Goal: Task Accomplishment & Management: Manage account settings

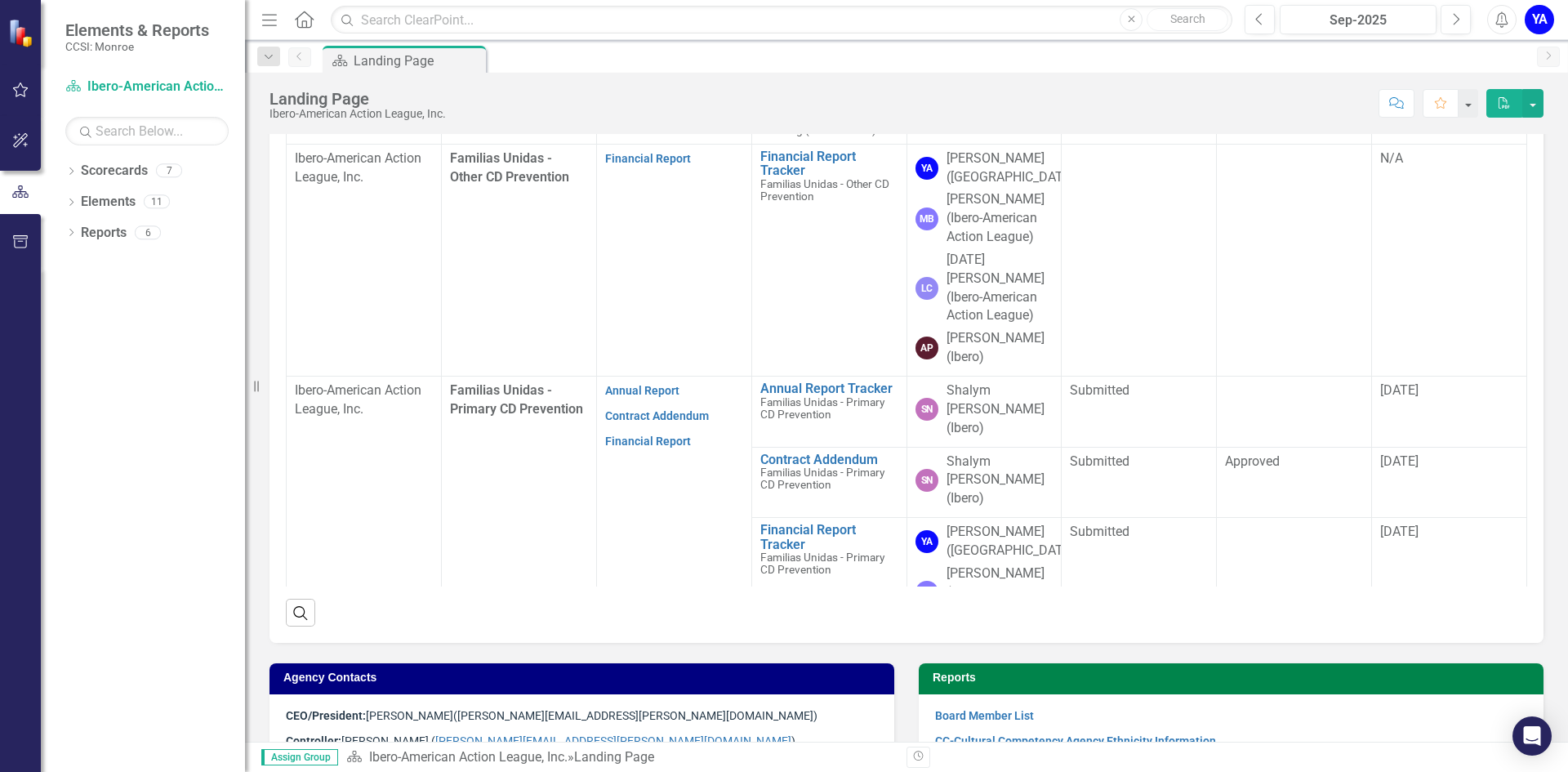
scroll to position [574, 0]
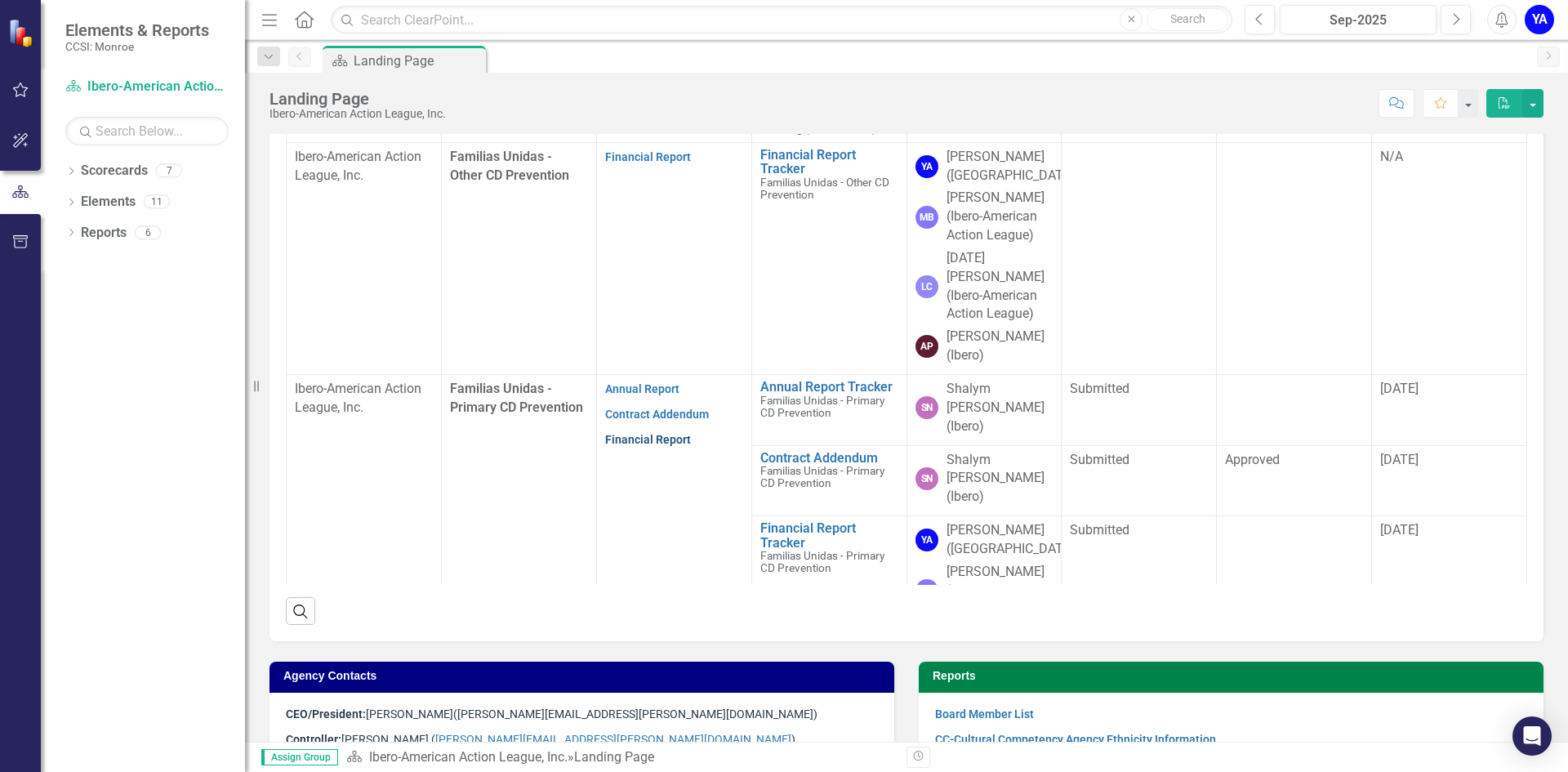
click at [645, 433] on link "Financial Report" at bounding box center [648, 439] width 86 height 13
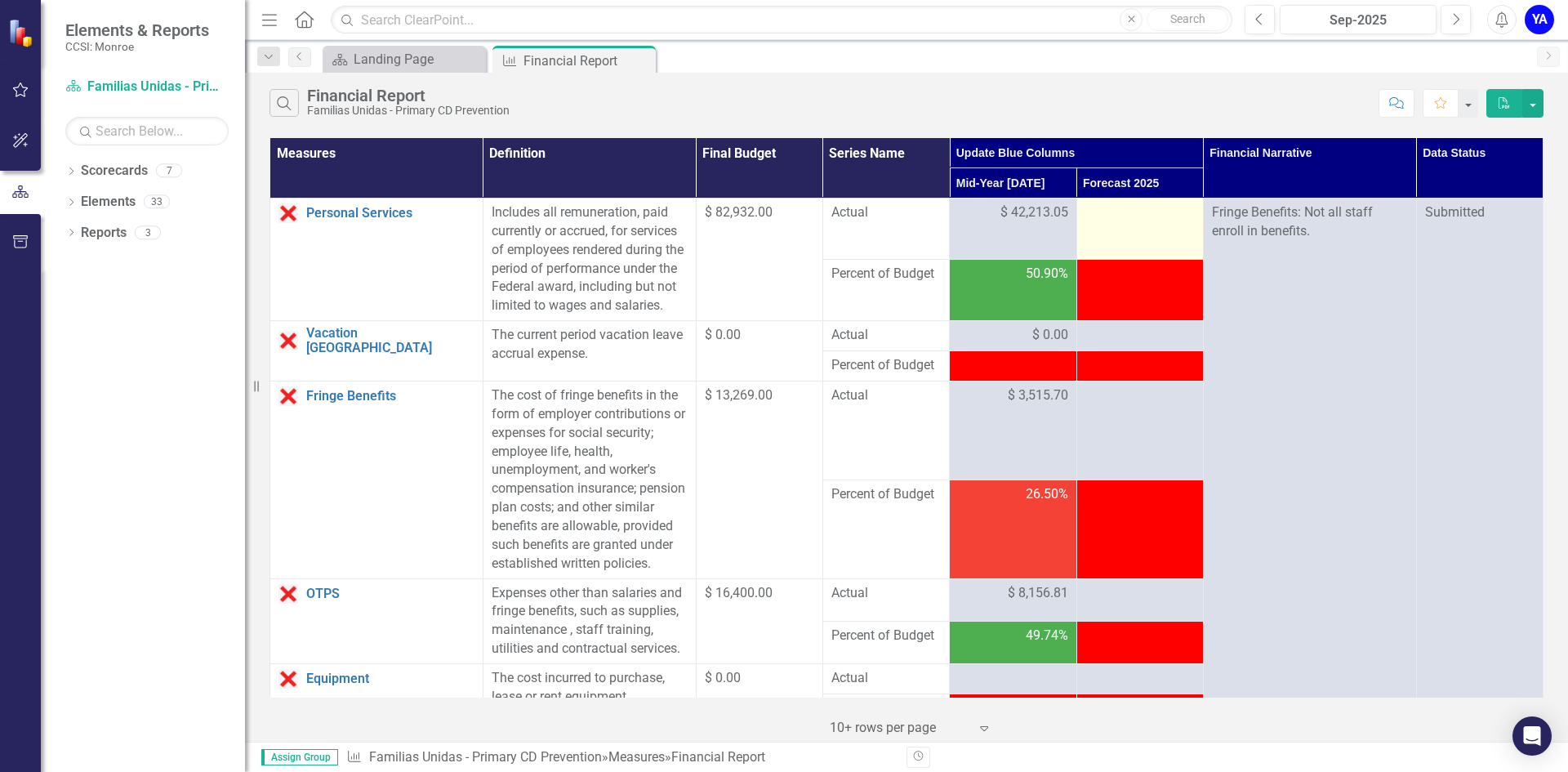
click at [1103, 218] on div at bounding box center [1139, 213] width 109 height 20
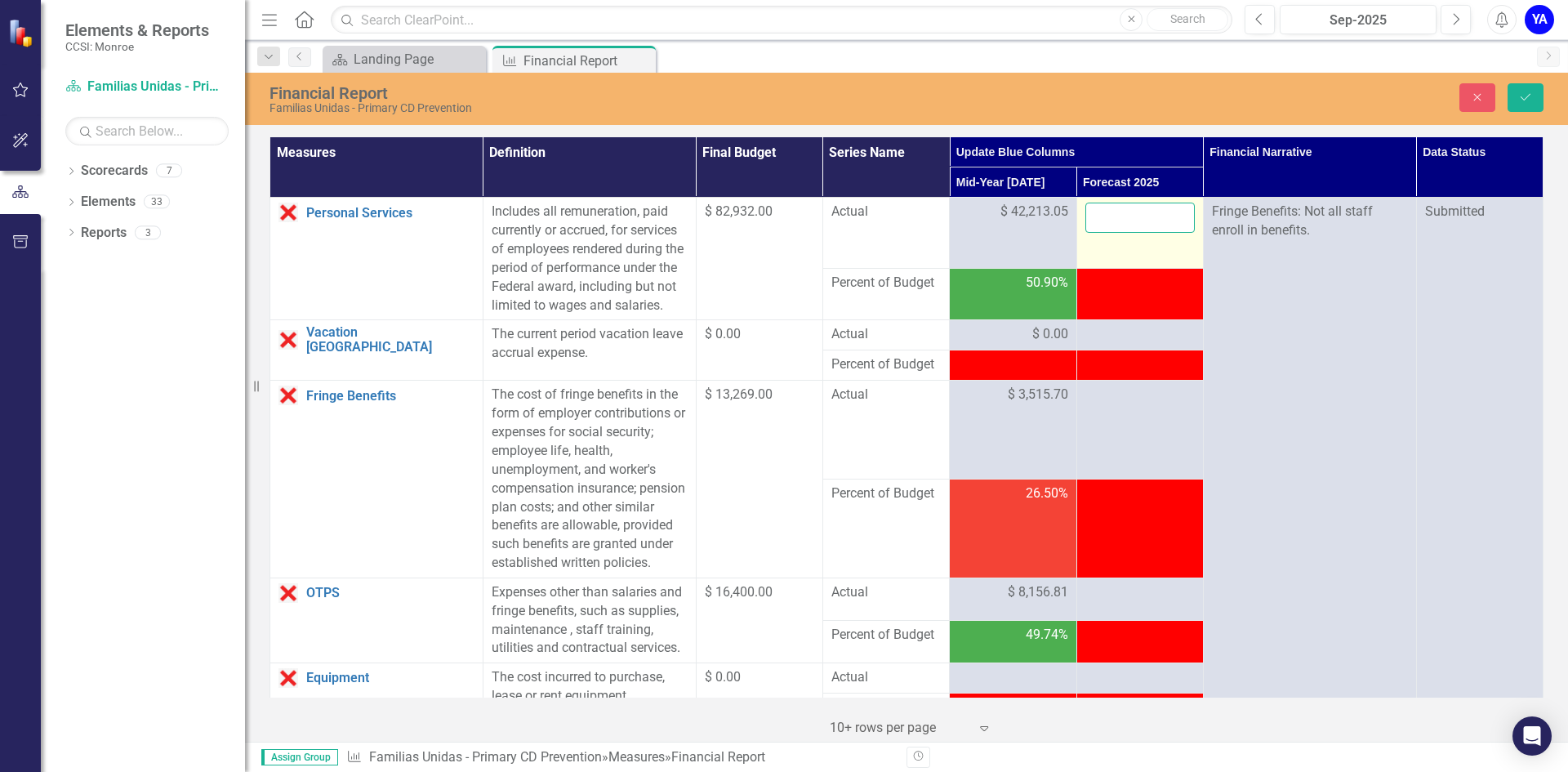
click at [1098, 214] on input "number" at bounding box center [1139, 218] width 109 height 30
type input "82932"
click at [1515, 94] on button "Save" at bounding box center [1525, 98] width 36 height 28
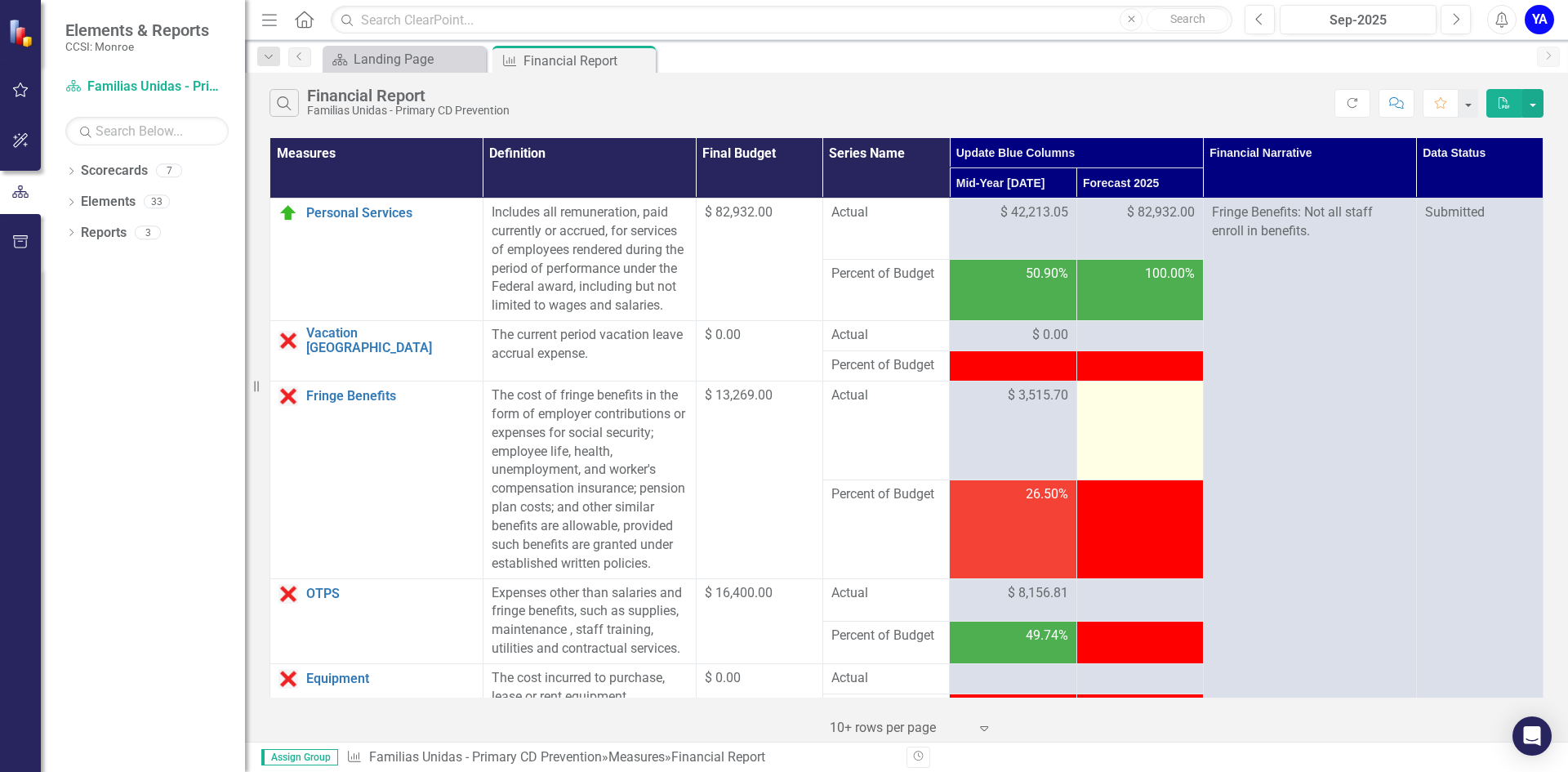
click at [1109, 426] on td at bounding box center [1139, 430] width 126 height 99
click at [1114, 406] on div at bounding box center [1139, 396] width 109 height 20
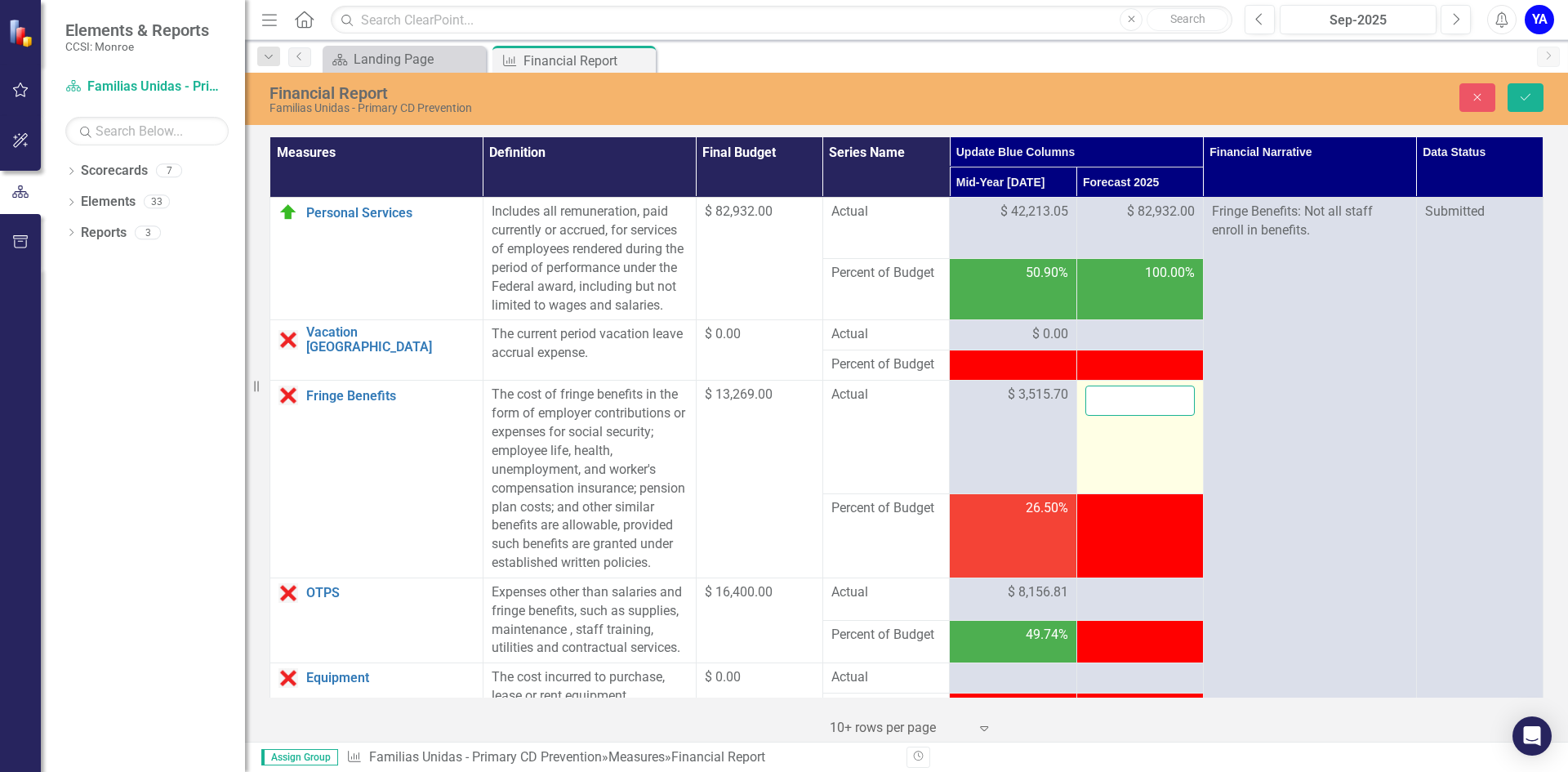
click at [1114, 414] on input "number" at bounding box center [1139, 401] width 109 height 30
type input "9123"
click at [1523, 88] on button "Save" at bounding box center [1525, 98] width 36 height 28
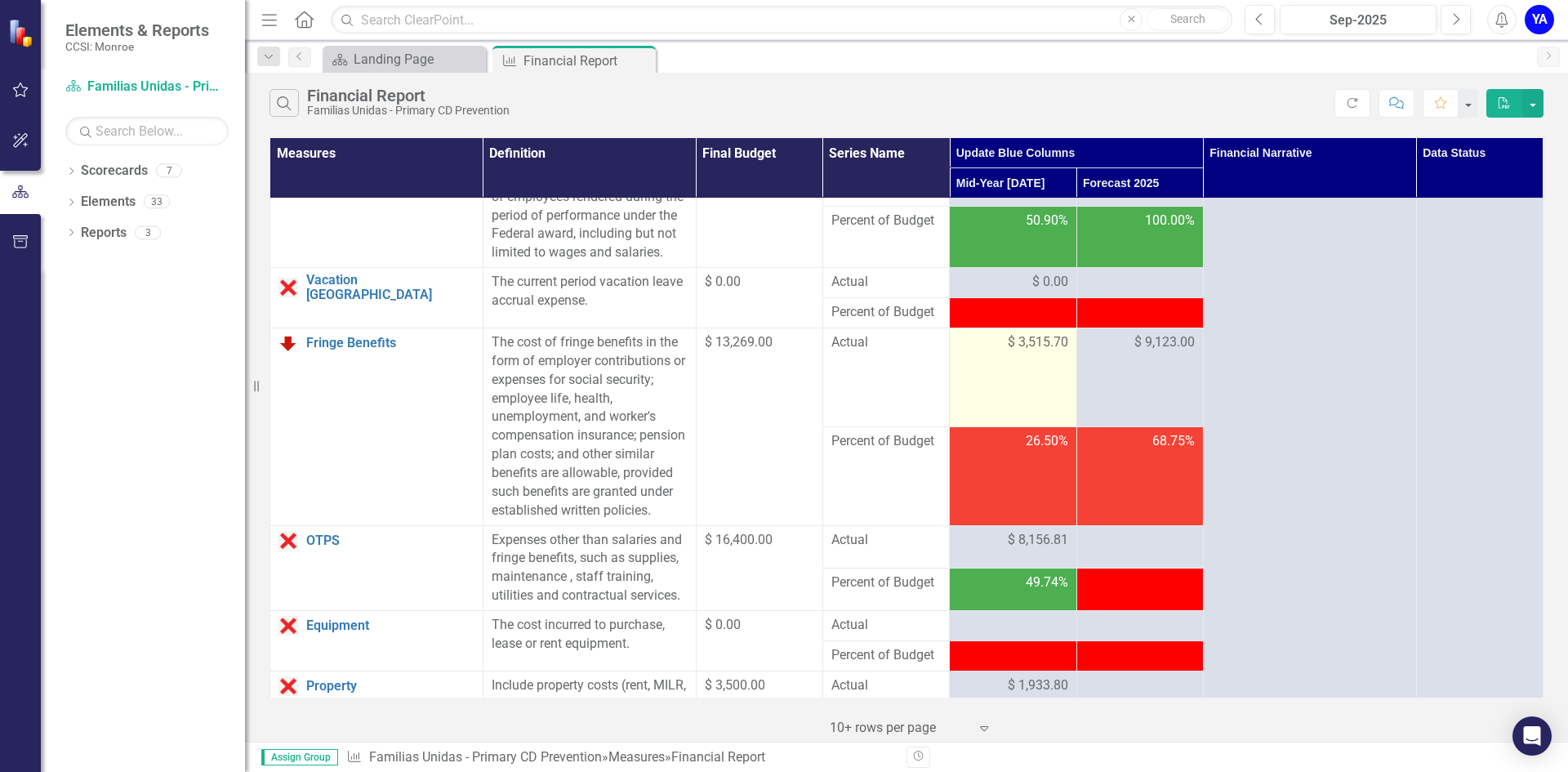
scroll to position [82, 0]
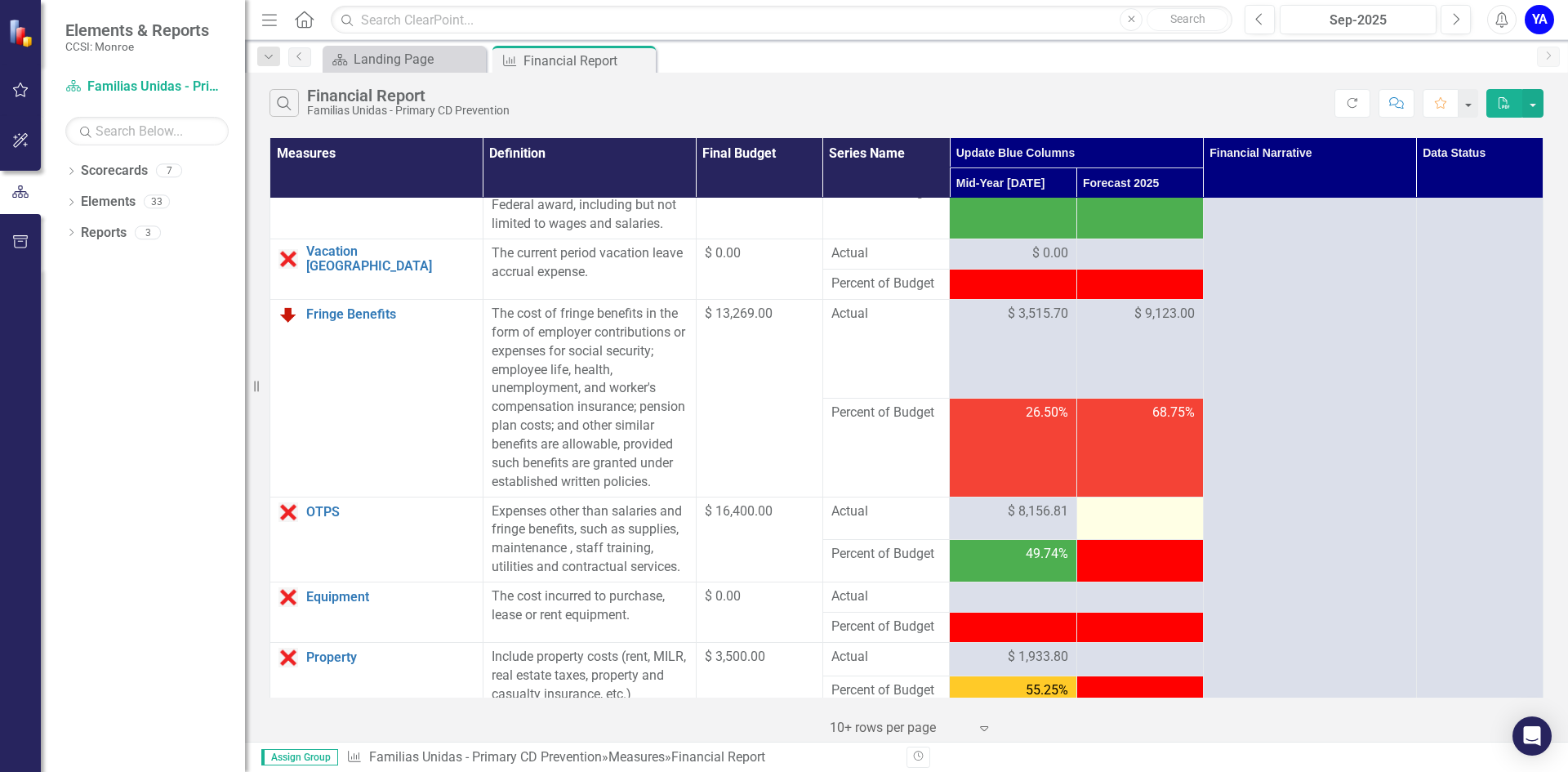
click at [1103, 521] on div at bounding box center [1139, 512] width 109 height 20
click at [1107, 521] on div at bounding box center [1139, 512] width 109 height 20
click at [1145, 521] on div at bounding box center [1139, 512] width 109 height 20
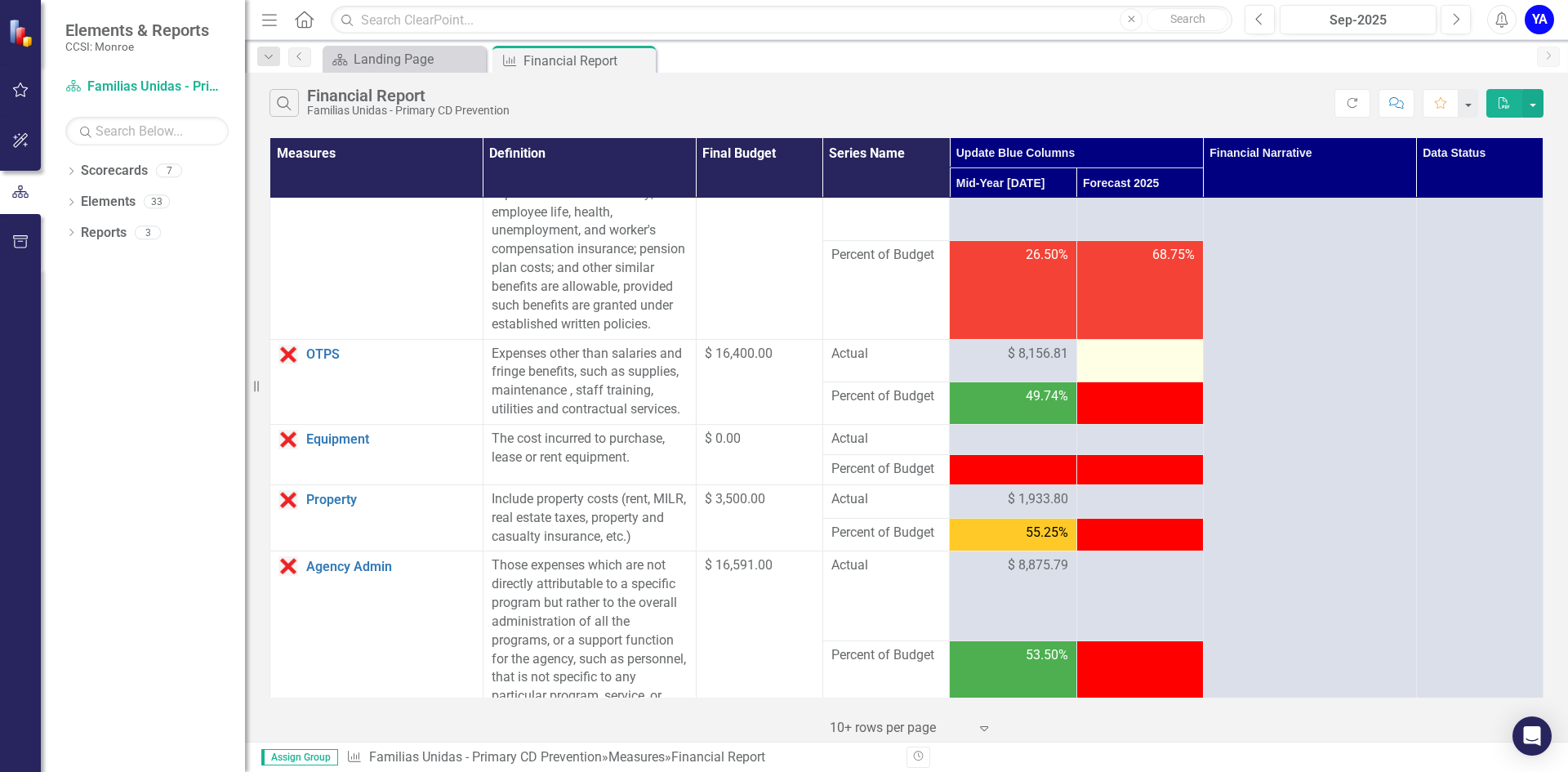
scroll to position [245, 0]
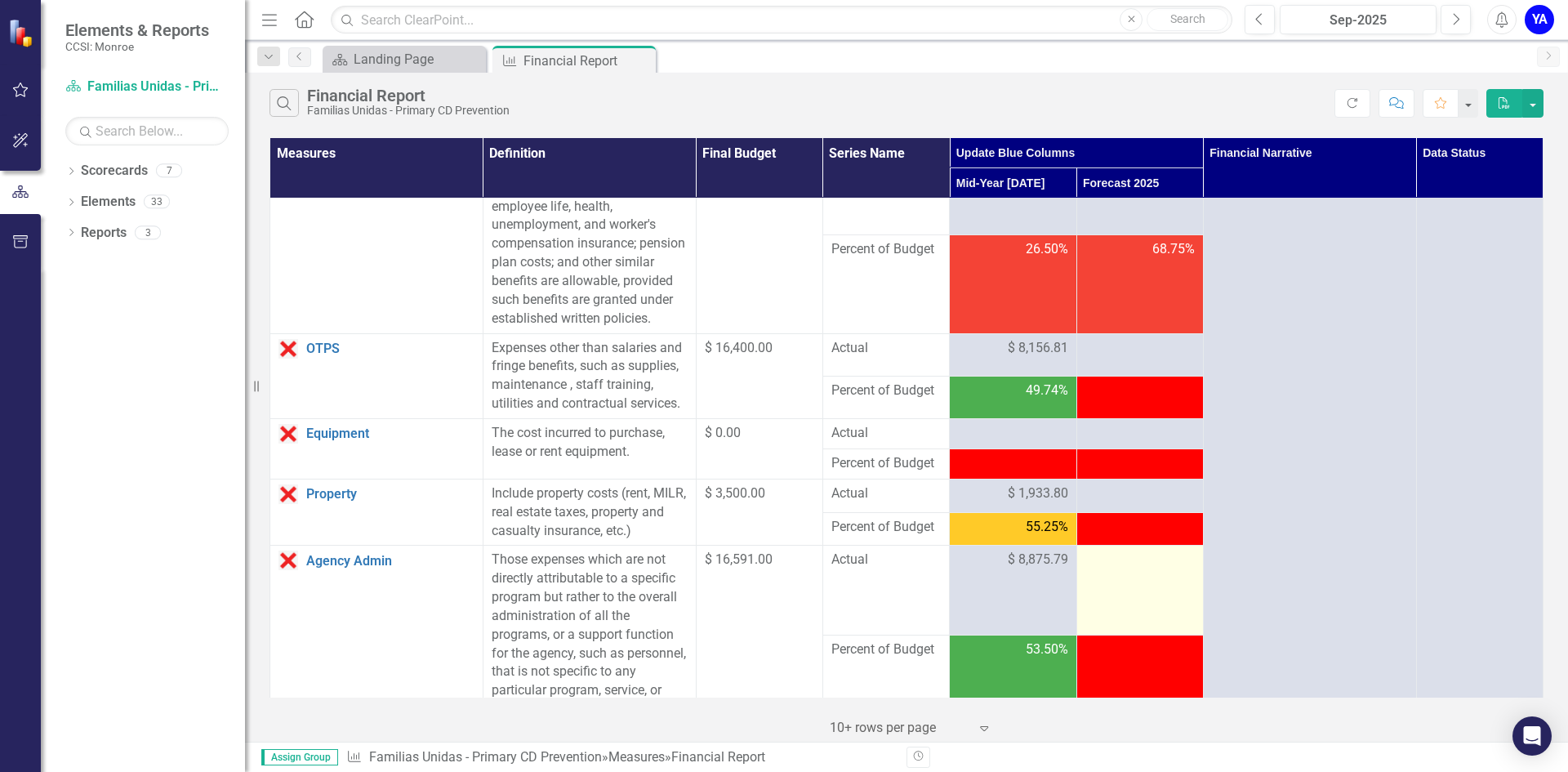
click at [1098, 570] on div at bounding box center [1139, 560] width 109 height 20
click at [1100, 570] on div at bounding box center [1139, 560] width 109 height 20
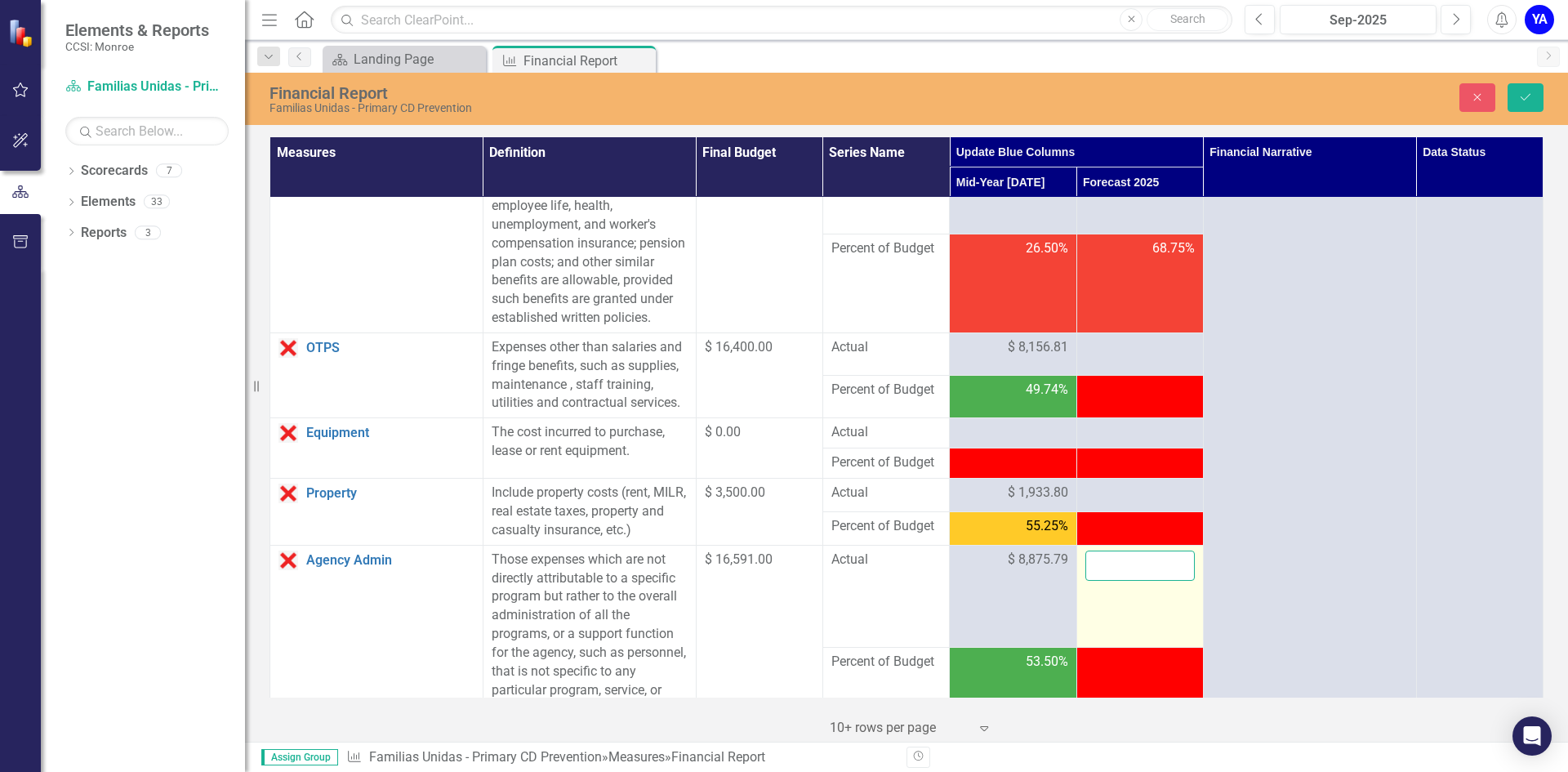
click at [1103, 580] on input "number" at bounding box center [1139, 565] width 109 height 30
type input "16591"
click at [1520, 92] on icon "Save" at bounding box center [1525, 97] width 15 height 12
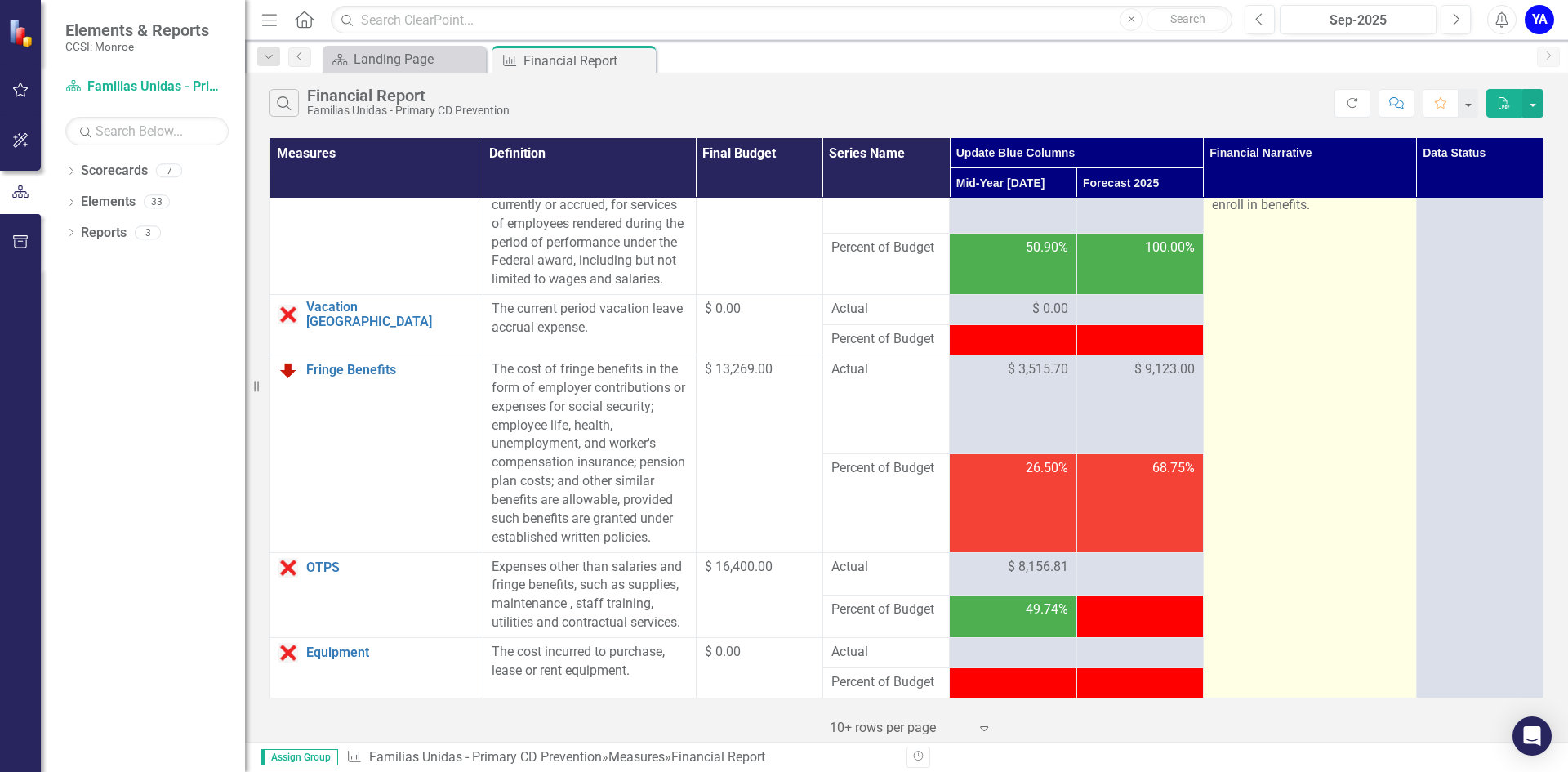
scroll to position [0, 0]
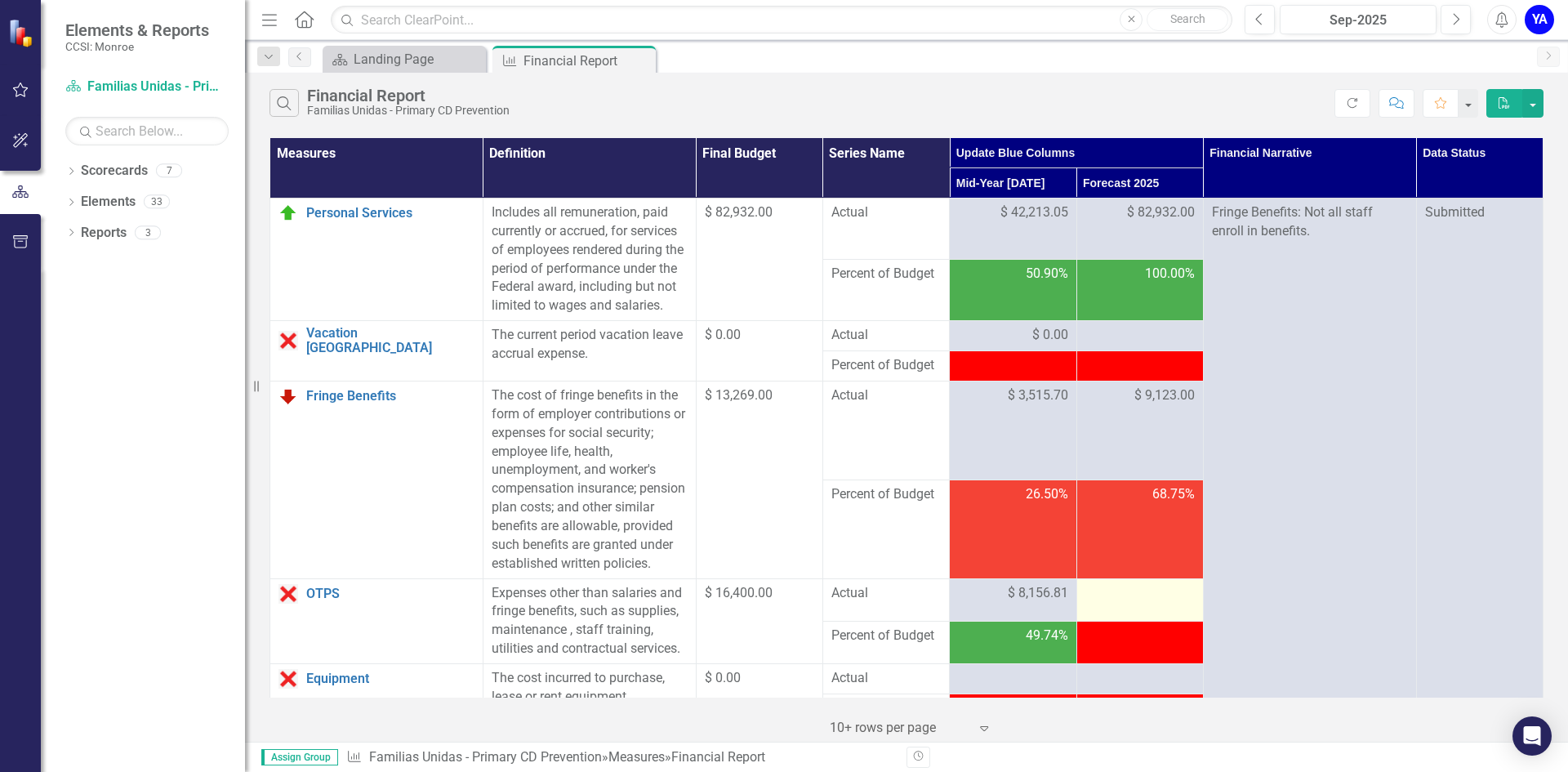
click at [1115, 620] on td at bounding box center [1139, 600] width 126 height 43
click at [1115, 603] on div at bounding box center [1139, 593] width 109 height 20
click at [1109, 603] on div at bounding box center [1139, 593] width 109 height 20
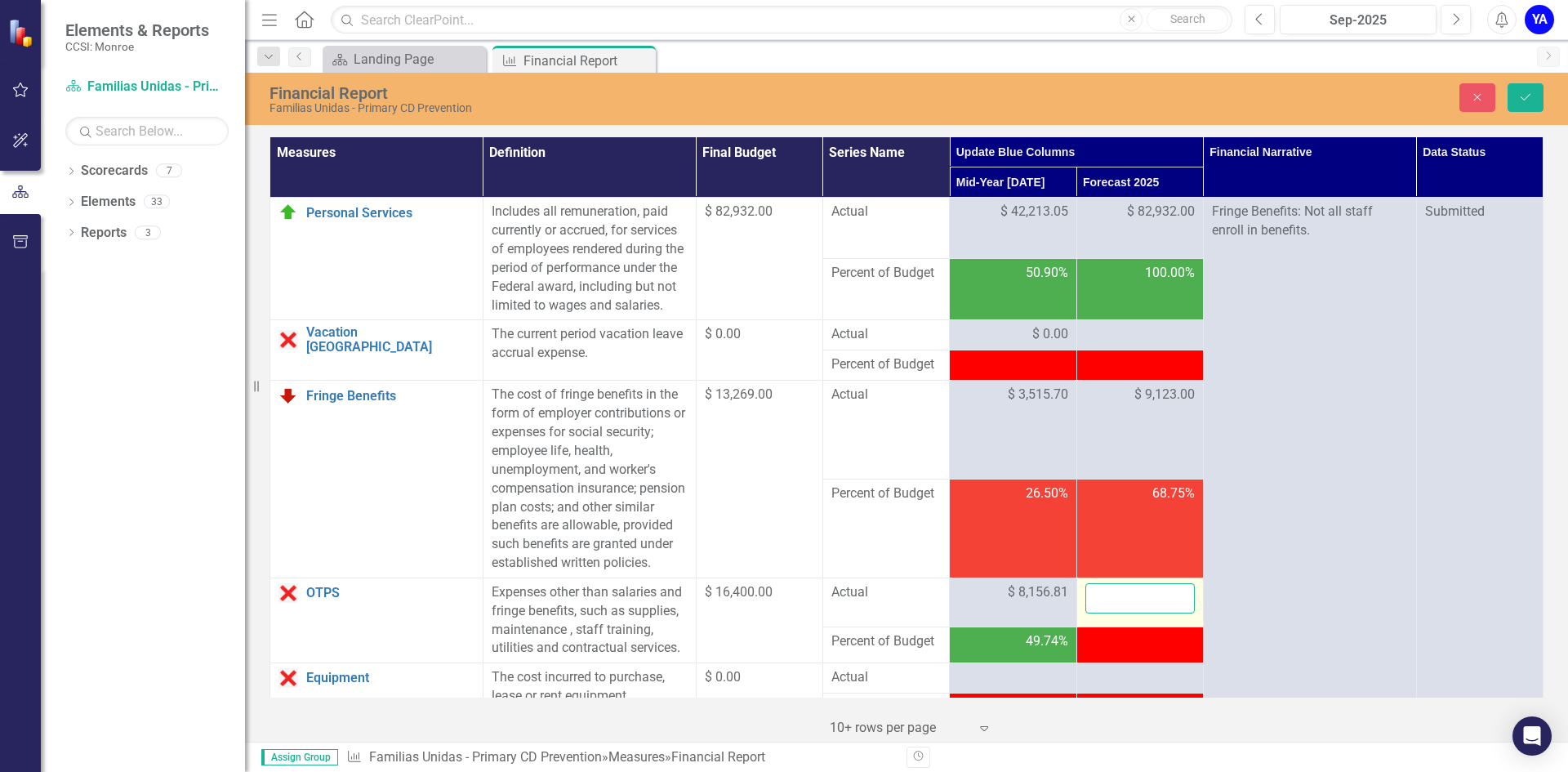
click at [1132, 613] on input "number" at bounding box center [1139, 598] width 109 height 30
type input "19850"
click button "Save" at bounding box center [1525, 98] width 36 height 28
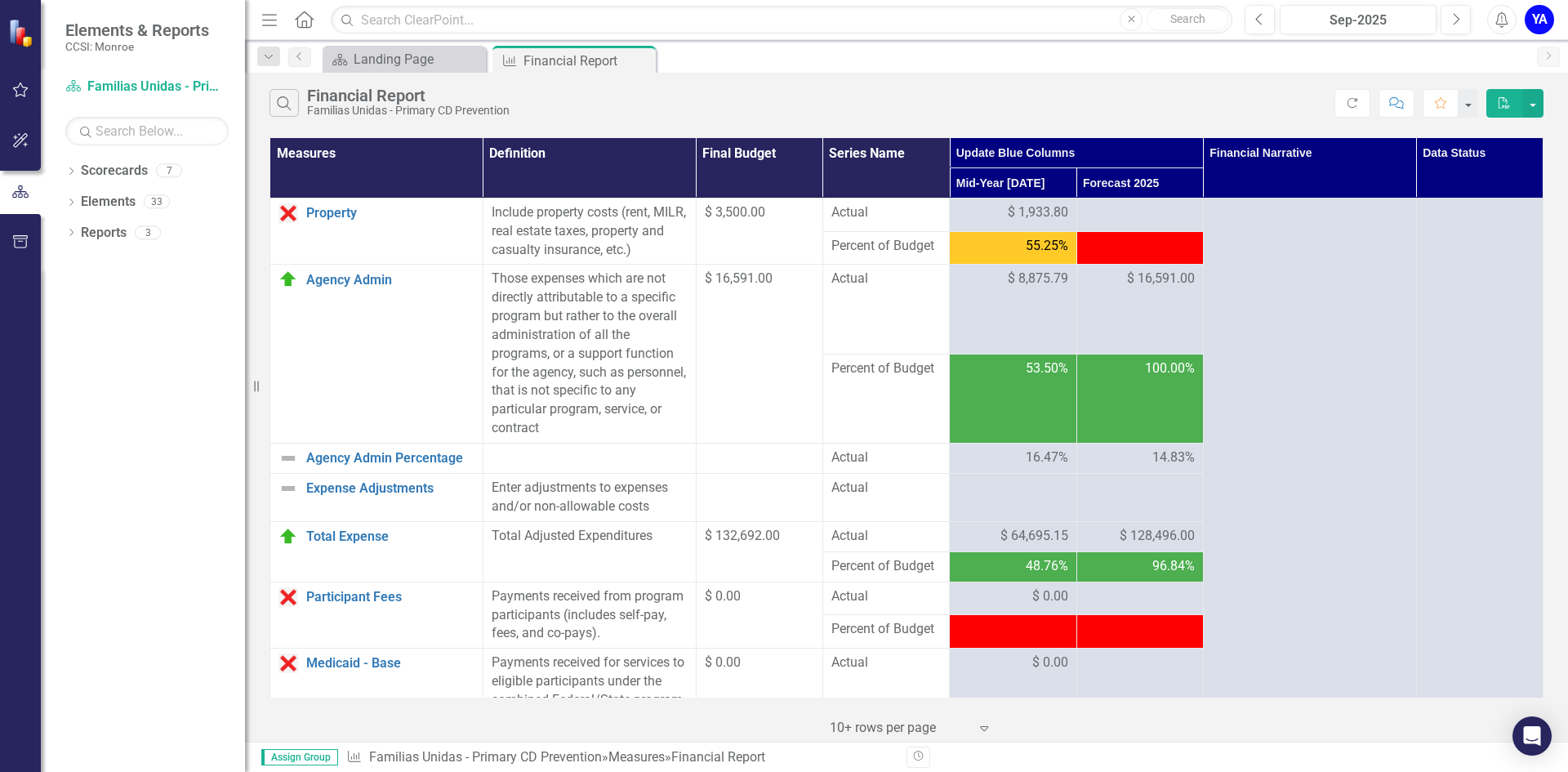
scroll to position [409, 0]
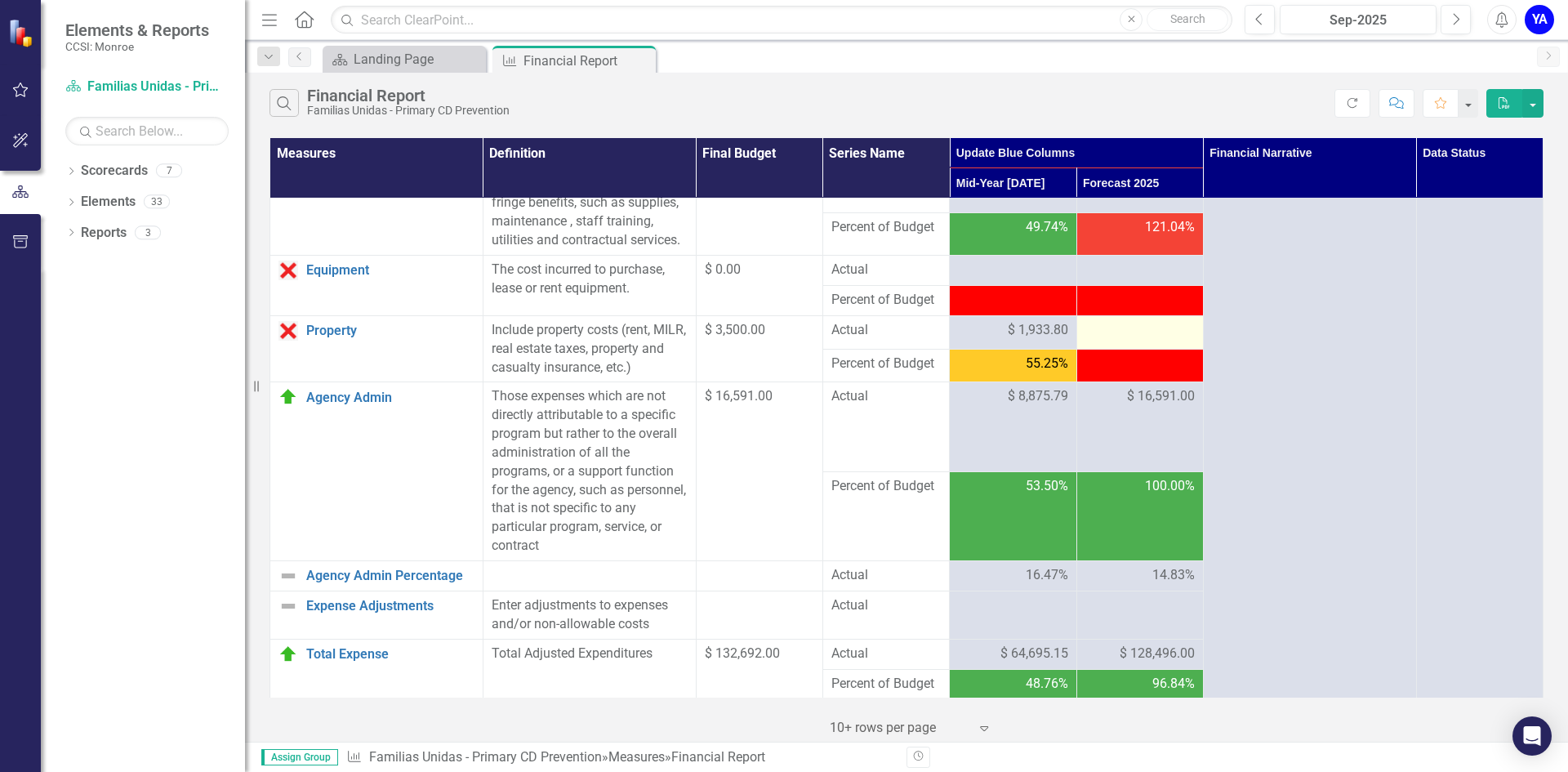
click at [1116, 340] on div at bounding box center [1139, 330] width 109 height 20
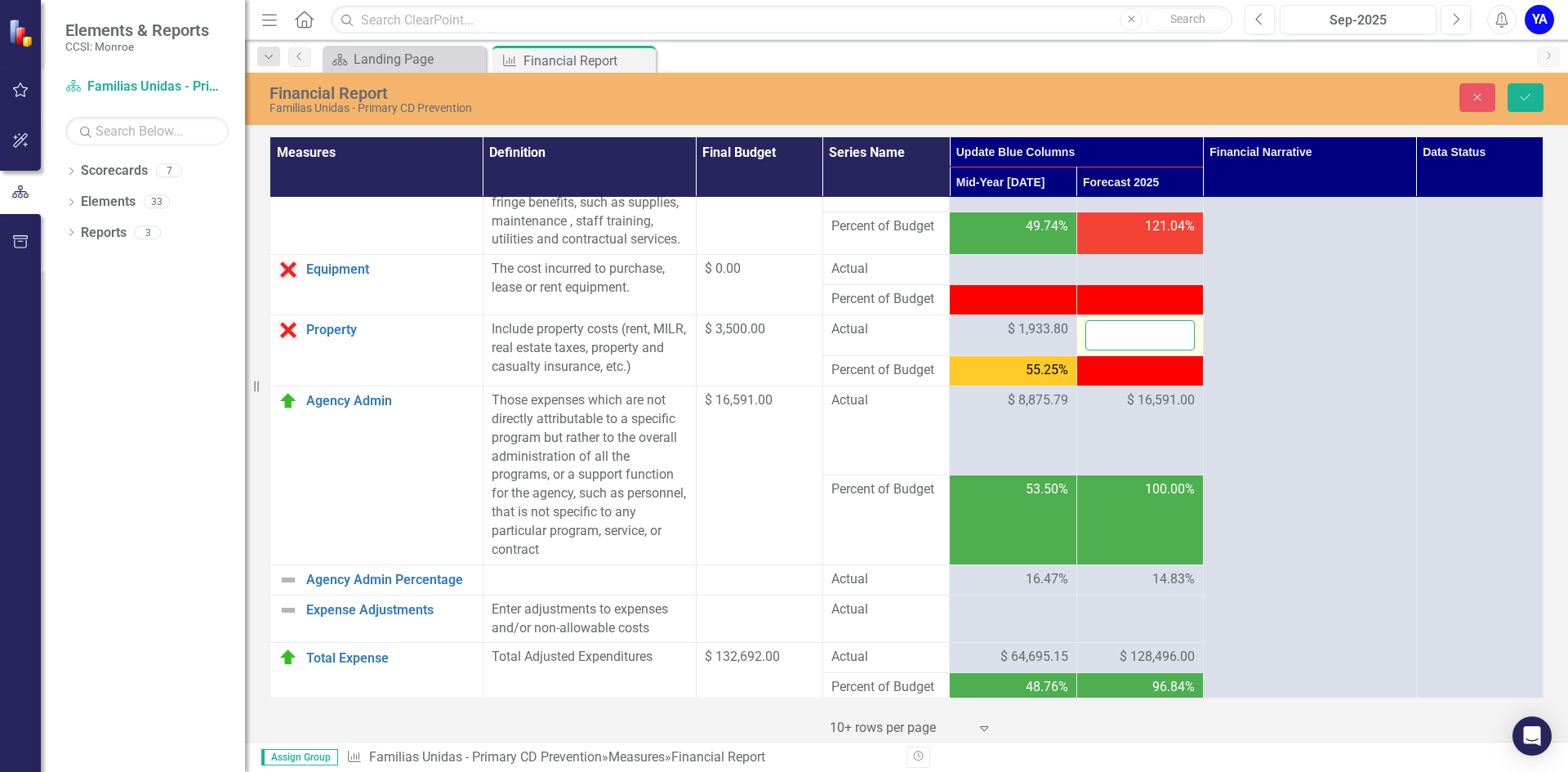
click at [1116, 350] on input "number" at bounding box center [1139, 335] width 109 height 30
type input "7646"
click at [1526, 89] on button "Save" at bounding box center [1525, 98] width 36 height 28
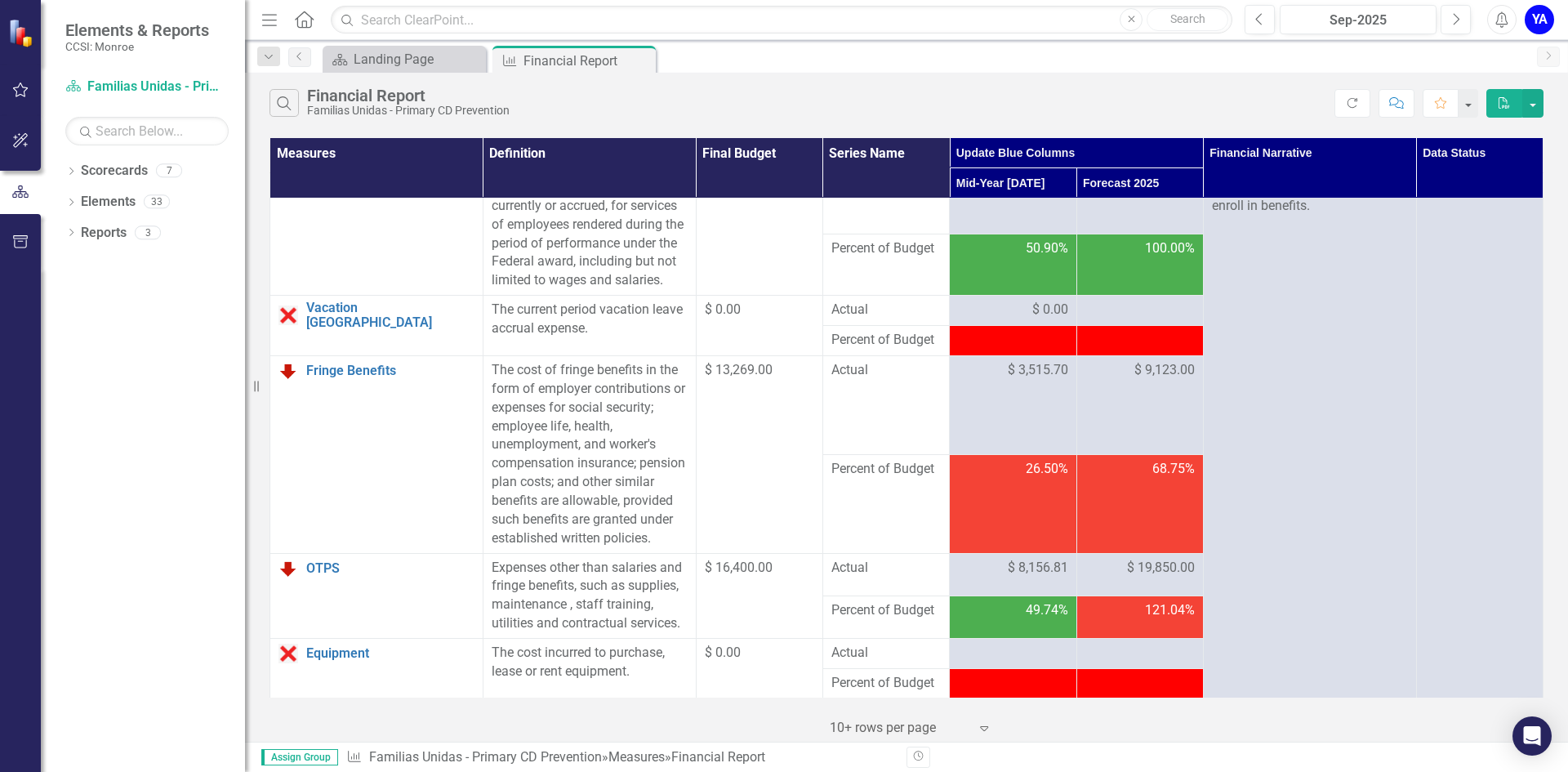
scroll to position [0, 0]
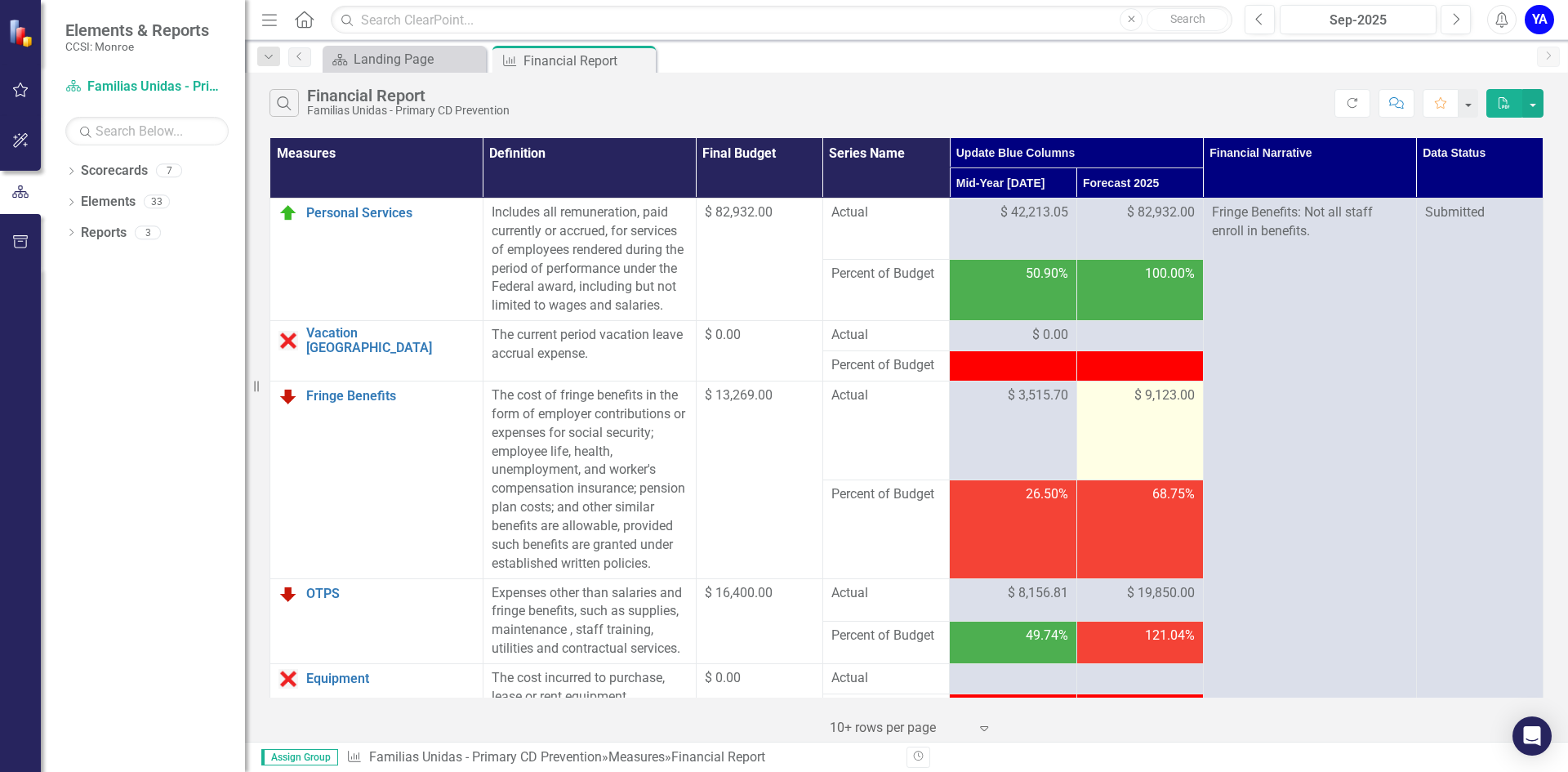
click at [1116, 405] on div "$ 9,123.00" at bounding box center [1139, 395] width 109 height 19
click at [1134, 405] on span "$ 9,123.00" at bounding box center [1165, 395] width 60 height 19
drag, startPoint x: 1126, startPoint y: 410, endPoint x: 1185, endPoint y: 418, distance: 59.5
click at [1185, 418] on td "$ 9,123.00" at bounding box center [1139, 430] width 126 height 99
click at [1458, 21] on icon "Next" at bounding box center [1455, 20] width 9 height 15
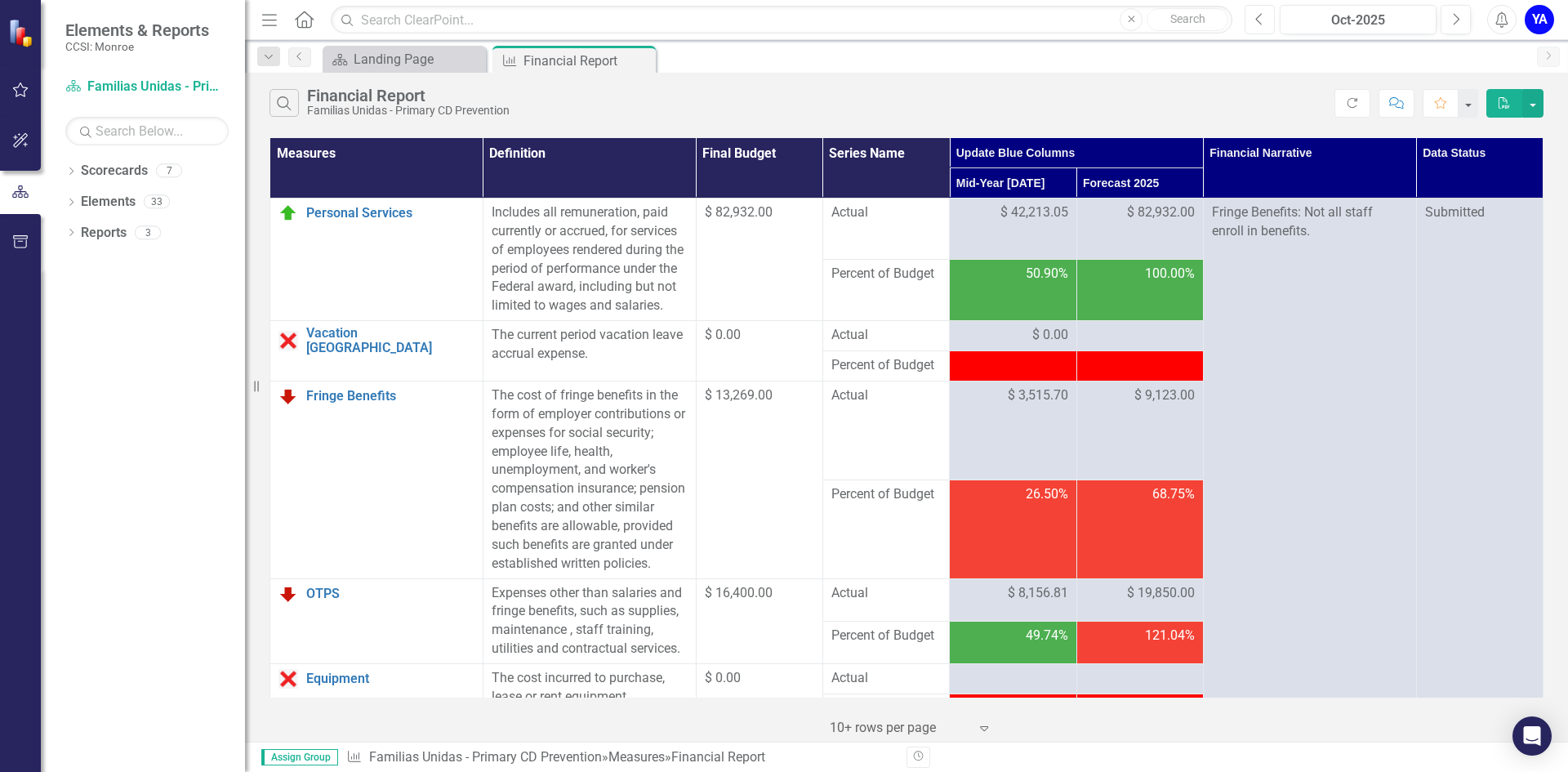
click at [1256, 19] on icon "button" at bounding box center [1259, 19] width 6 height 12
click at [1094, 405] on div "$ 9,123.00" at bounding box center [1139, 395] width 109 height 19
click at [1119, 405] on div "$ 9,123.00" at bounding box center [1139, 395] width 109 height 19
drag, startPoint x: 1126, startPoint y: 409, endPoint x: 1182, endPoint y: 413, distance: 56.1
click at [1182, 405] on span "$ 9,123.00" at bounding box center [1165, 395] width 60 height 19
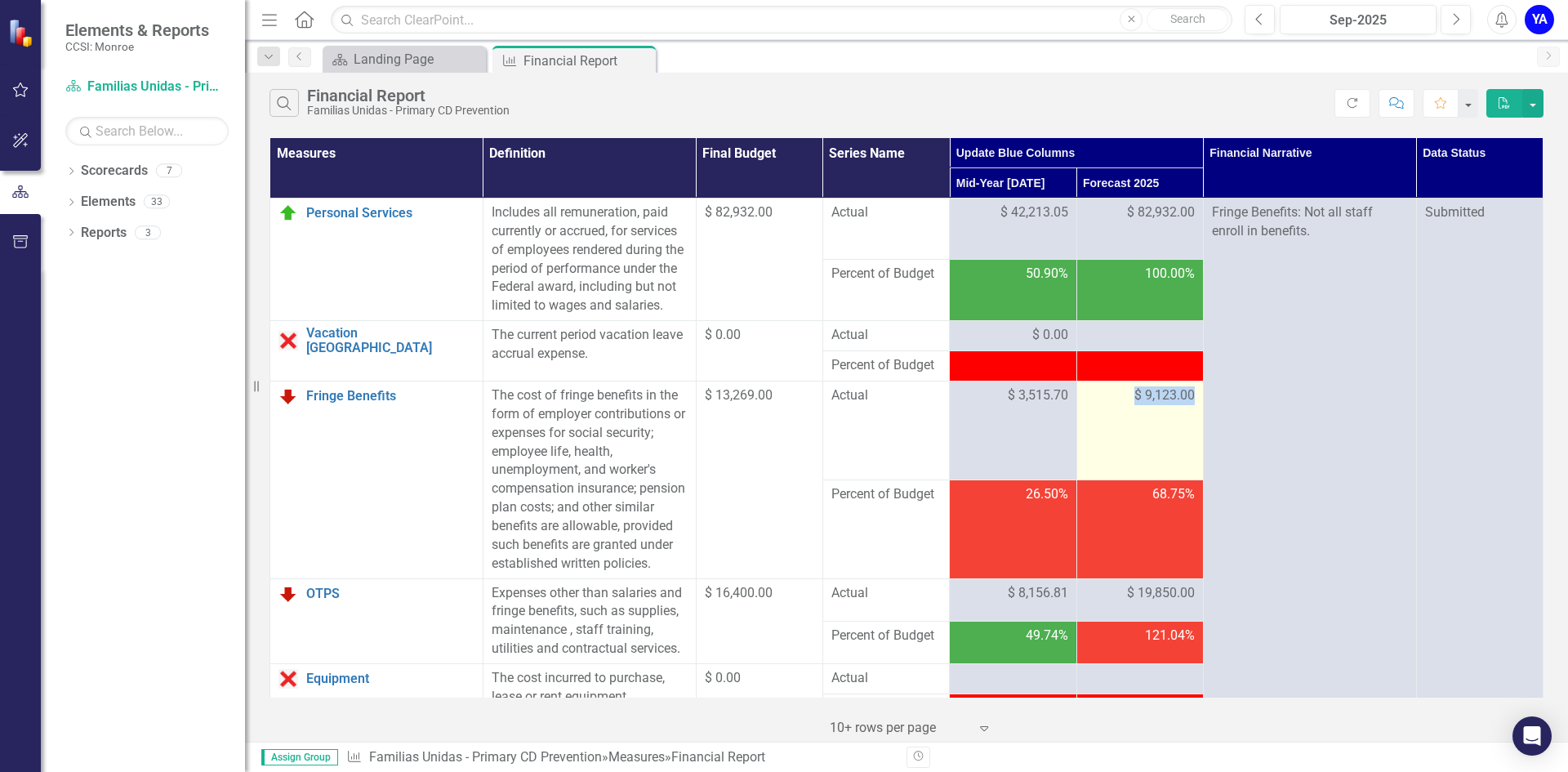
click at [1174, 405] on span "$ 9,123.00" at bounding box center [1165, 395] width 60 height 19
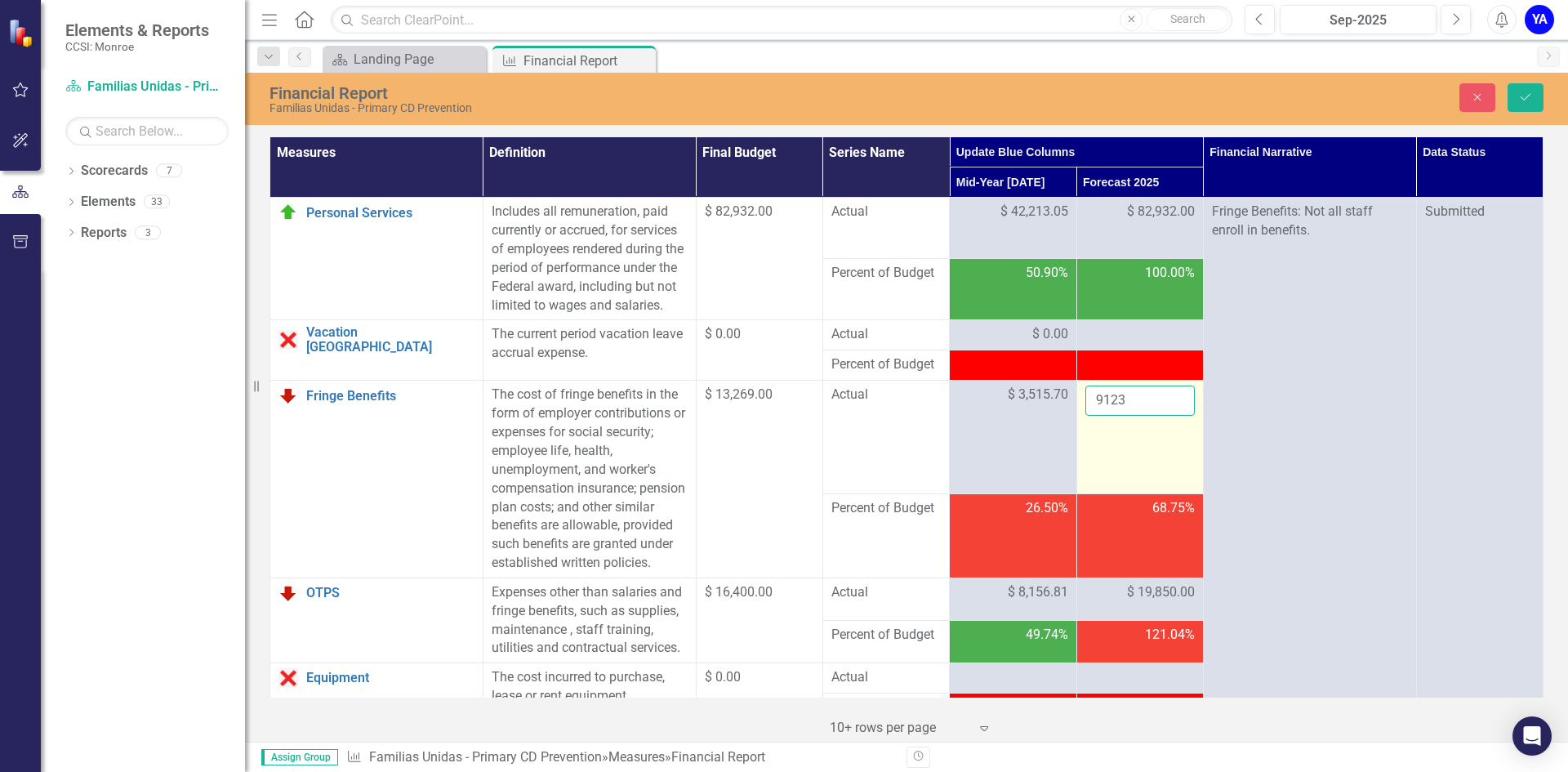
click at [1145, 416] on input "9123" at bounding box center [1139, 401] width 109 height 30
type input "9"
type input "13269"
click at [1530, 95] on icon "Save" at bounding box center [1525, 97] width 15 height 12
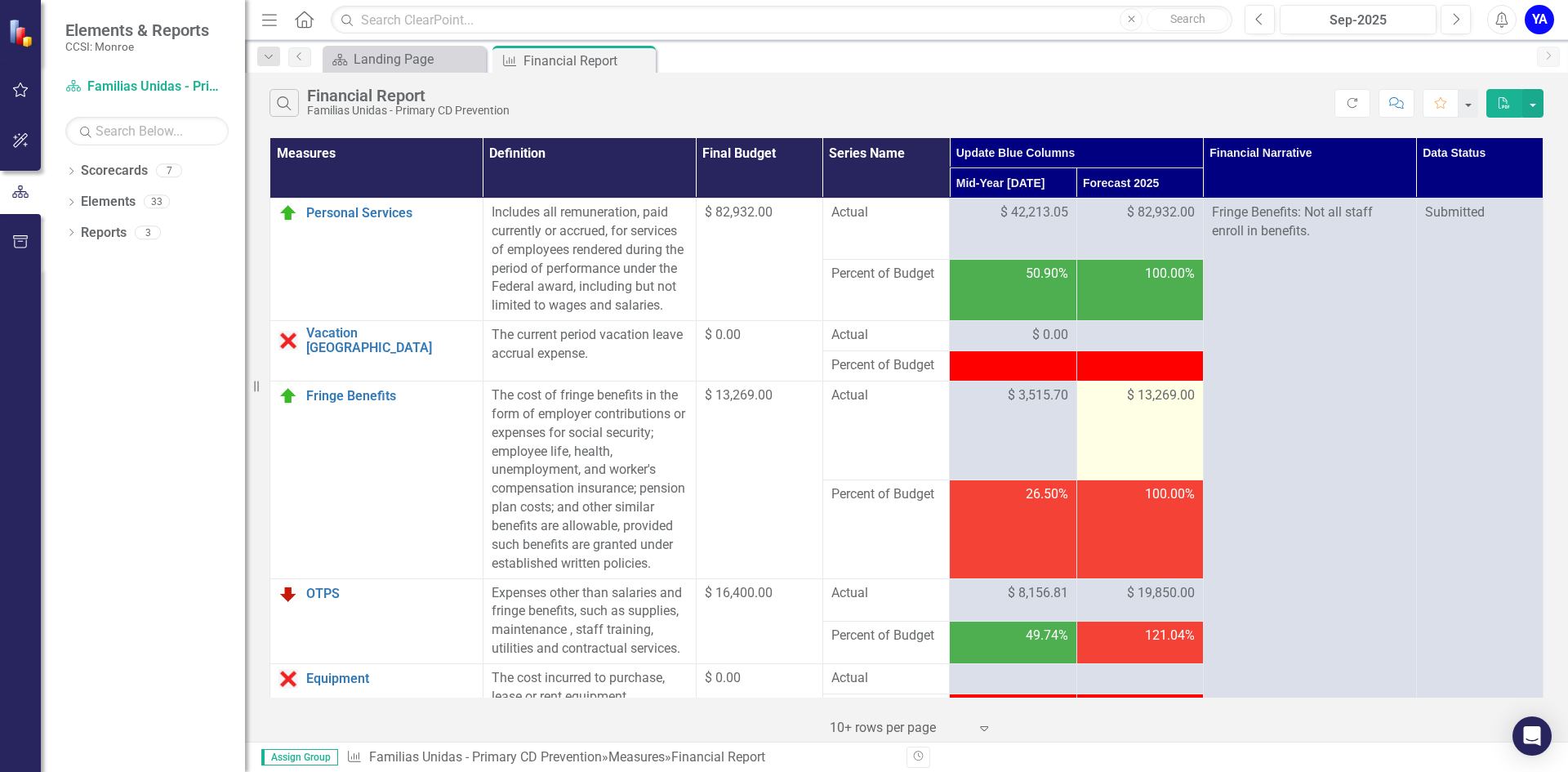
click at [1128, 438] on td "$ 13,269.00" at bounding box center [1139, 430] width 126 height 99
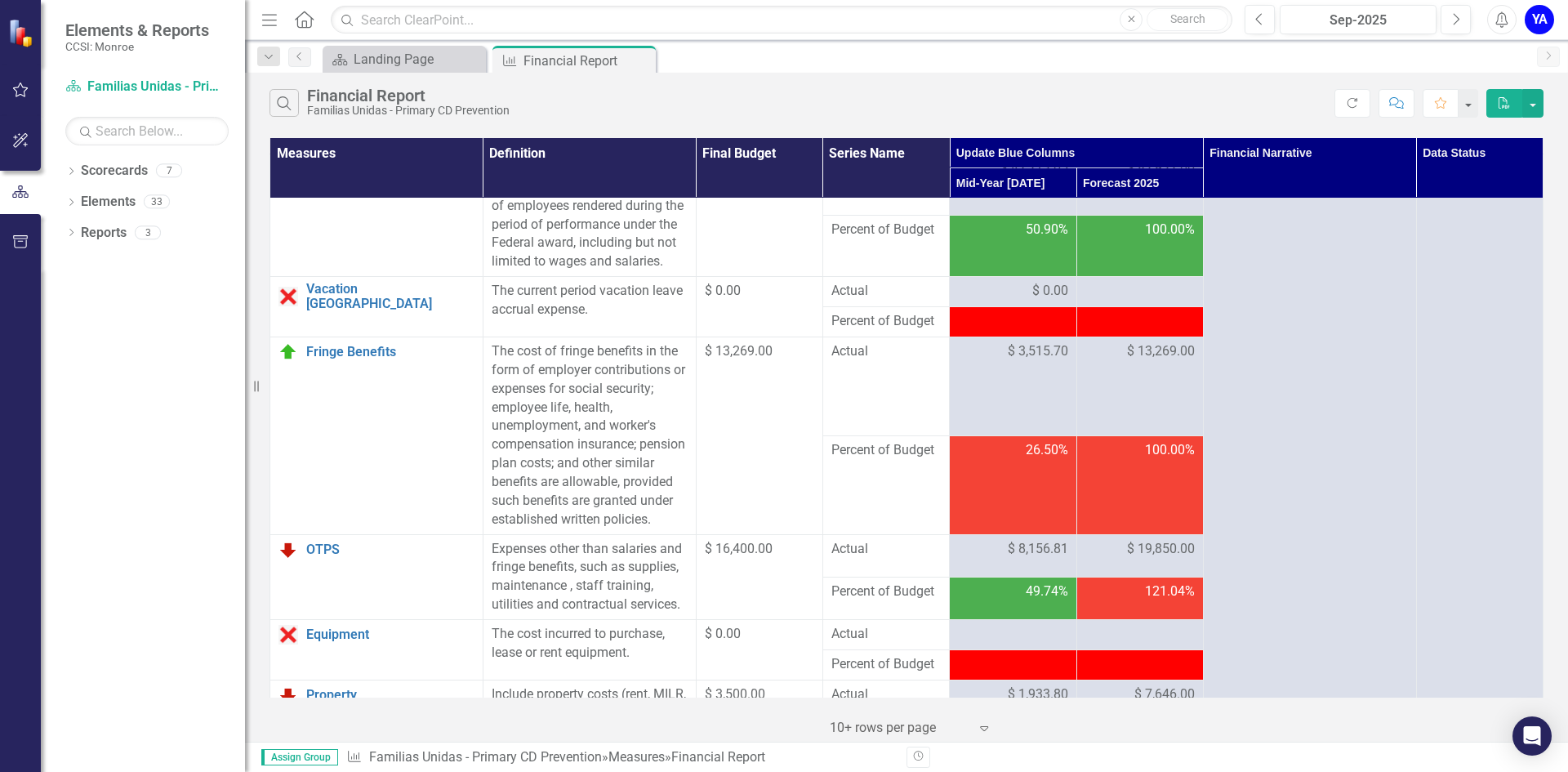
scroll to position [82, 0]
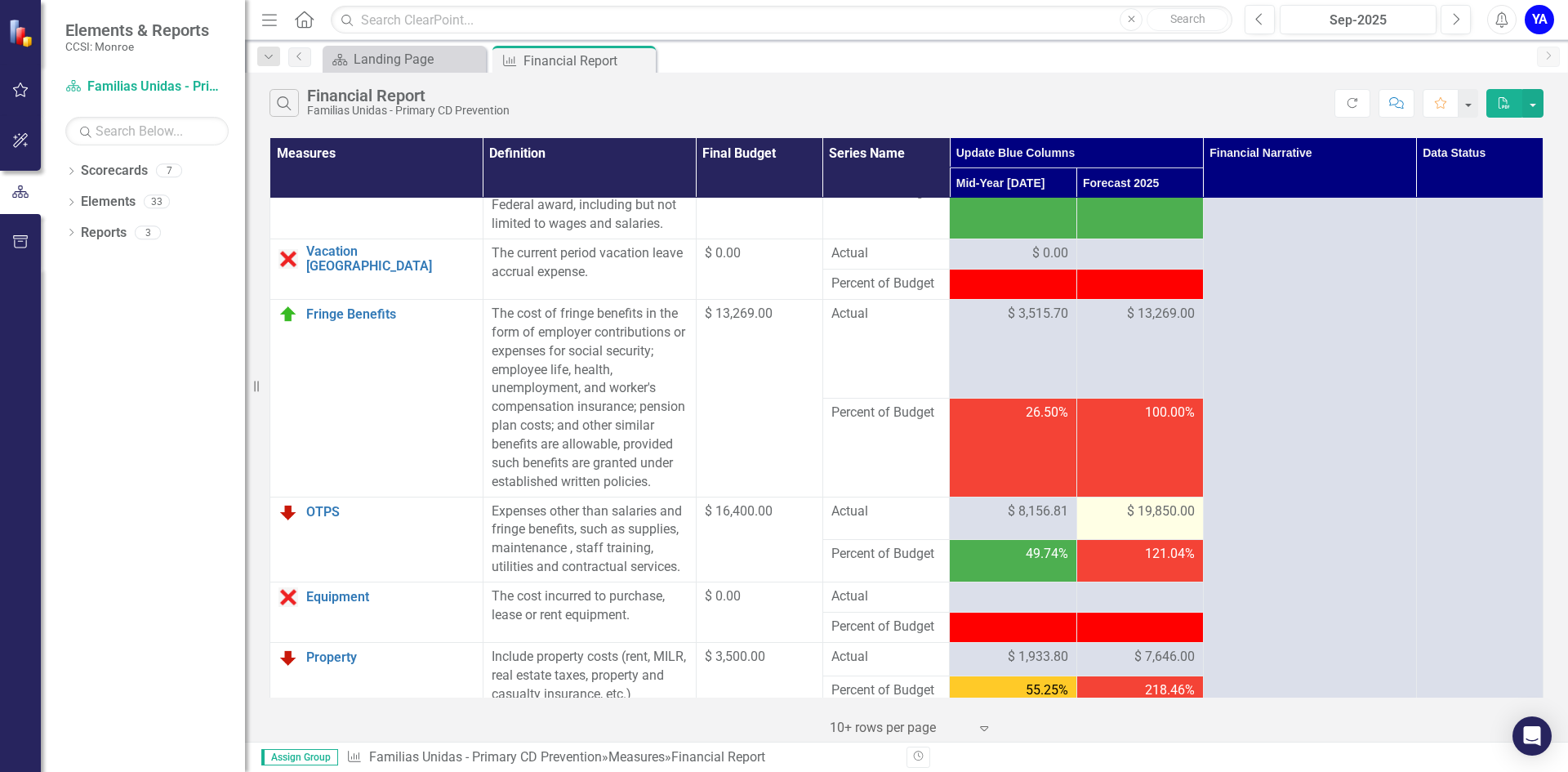
click at [1126, 521] on span "$ 19,850.00" at bounding box center [1160, 511] width 68 height 19
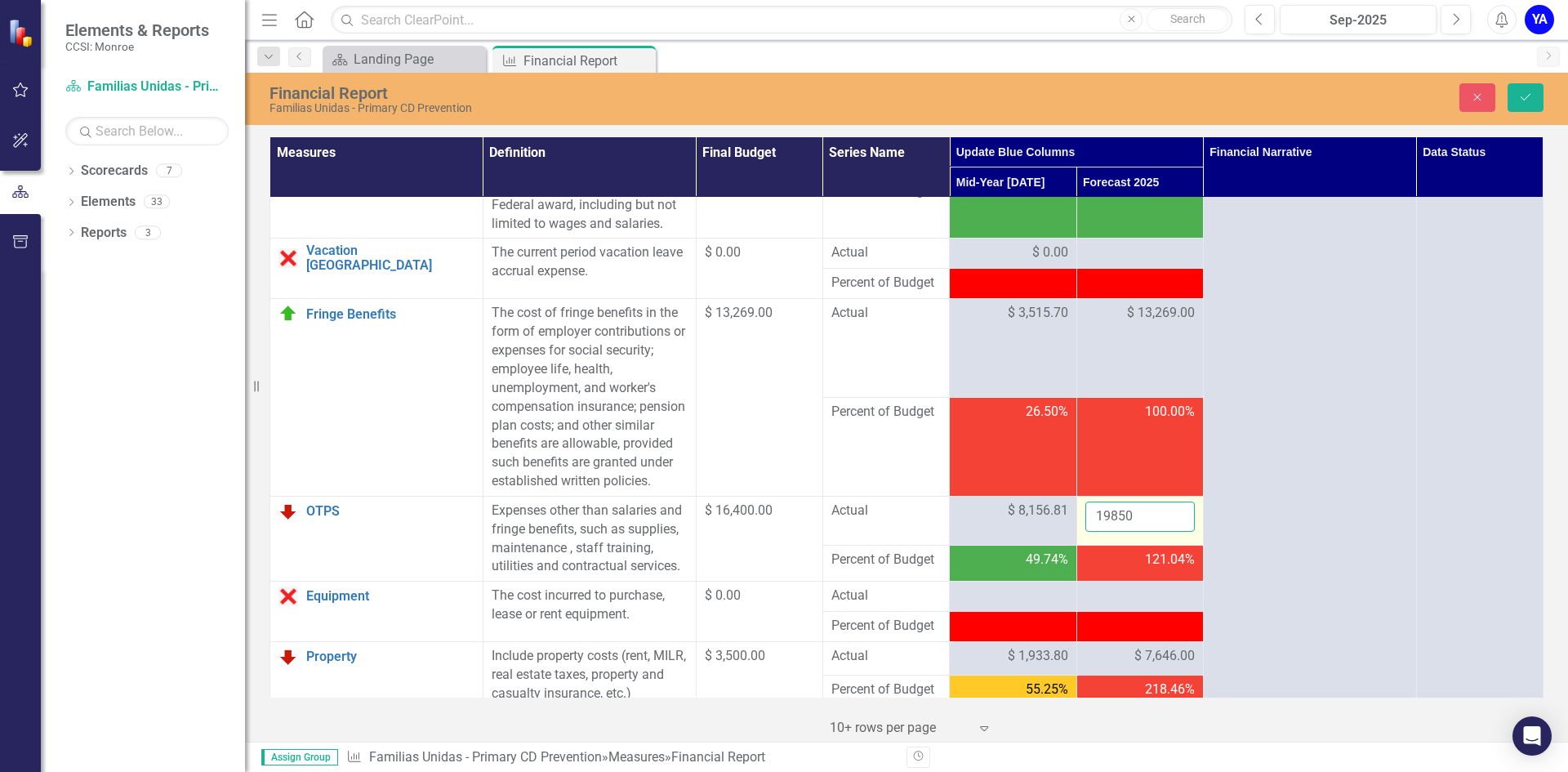
drag, startPoint x: 1127, startPoint y: 553, endPoint x: 1074, endPoint y: 560, distance: 53.5
click at [1076, 545] on td "19850" at bounding box center [1139, 520] width 126 height 49
type input "16400"
click at [1528, 97] on icon "Save" at bounding box center [1525, 97] width 15 height 12
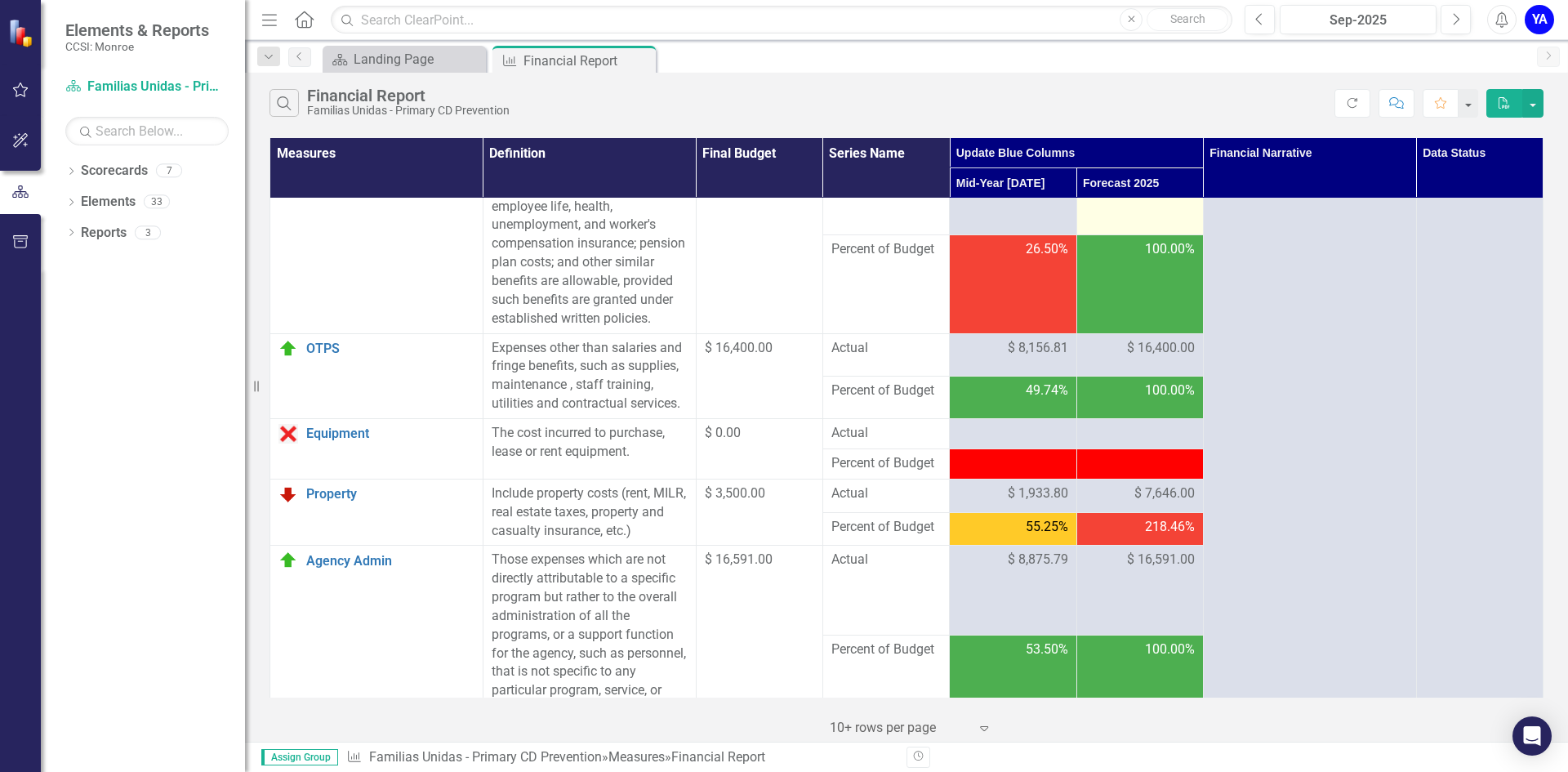
scroll to position [327, 0]
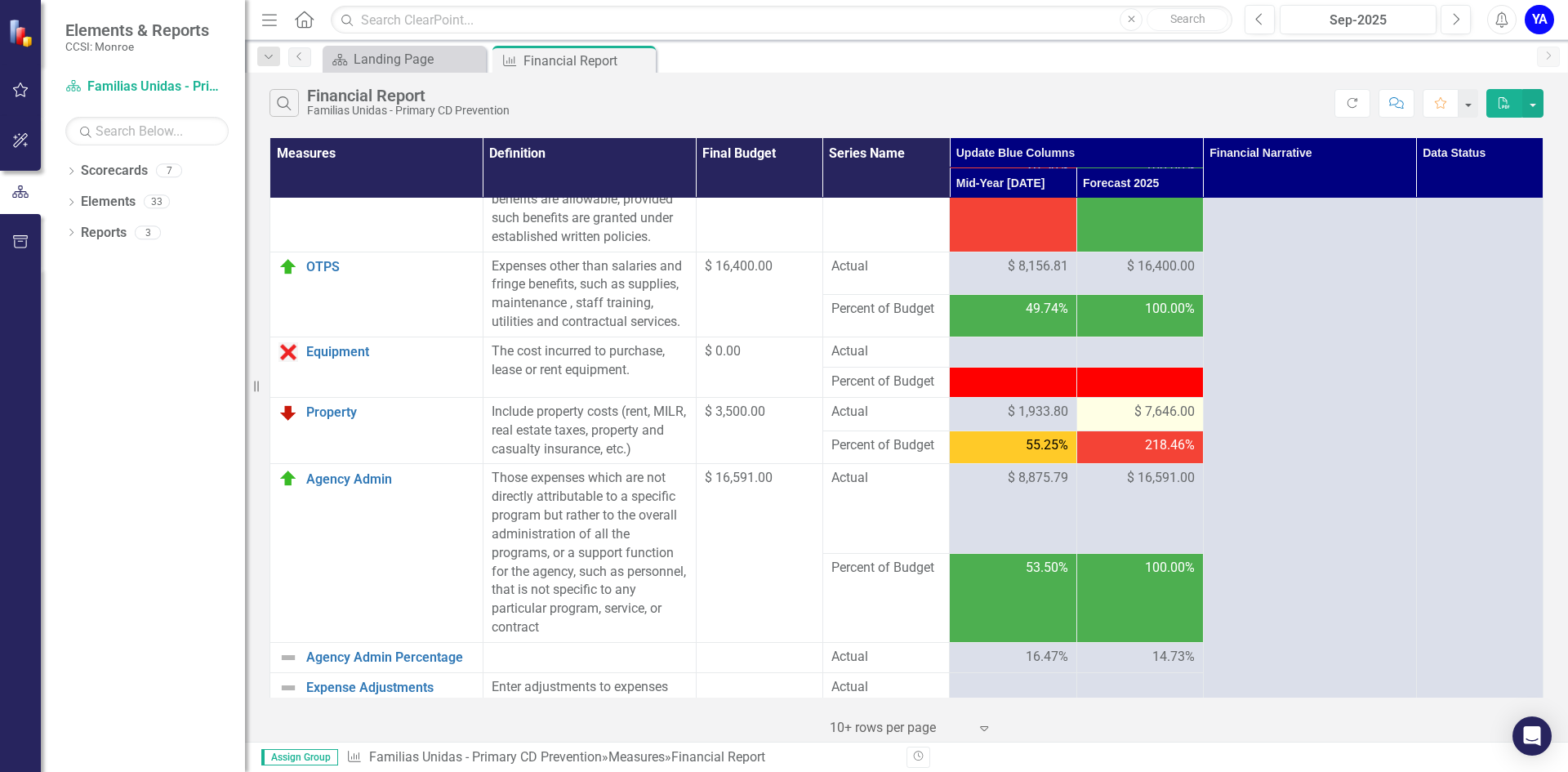
click at [1134, 421] on span "$ 7,646.00" at bounding box center [1165, 411] width 60 height 19
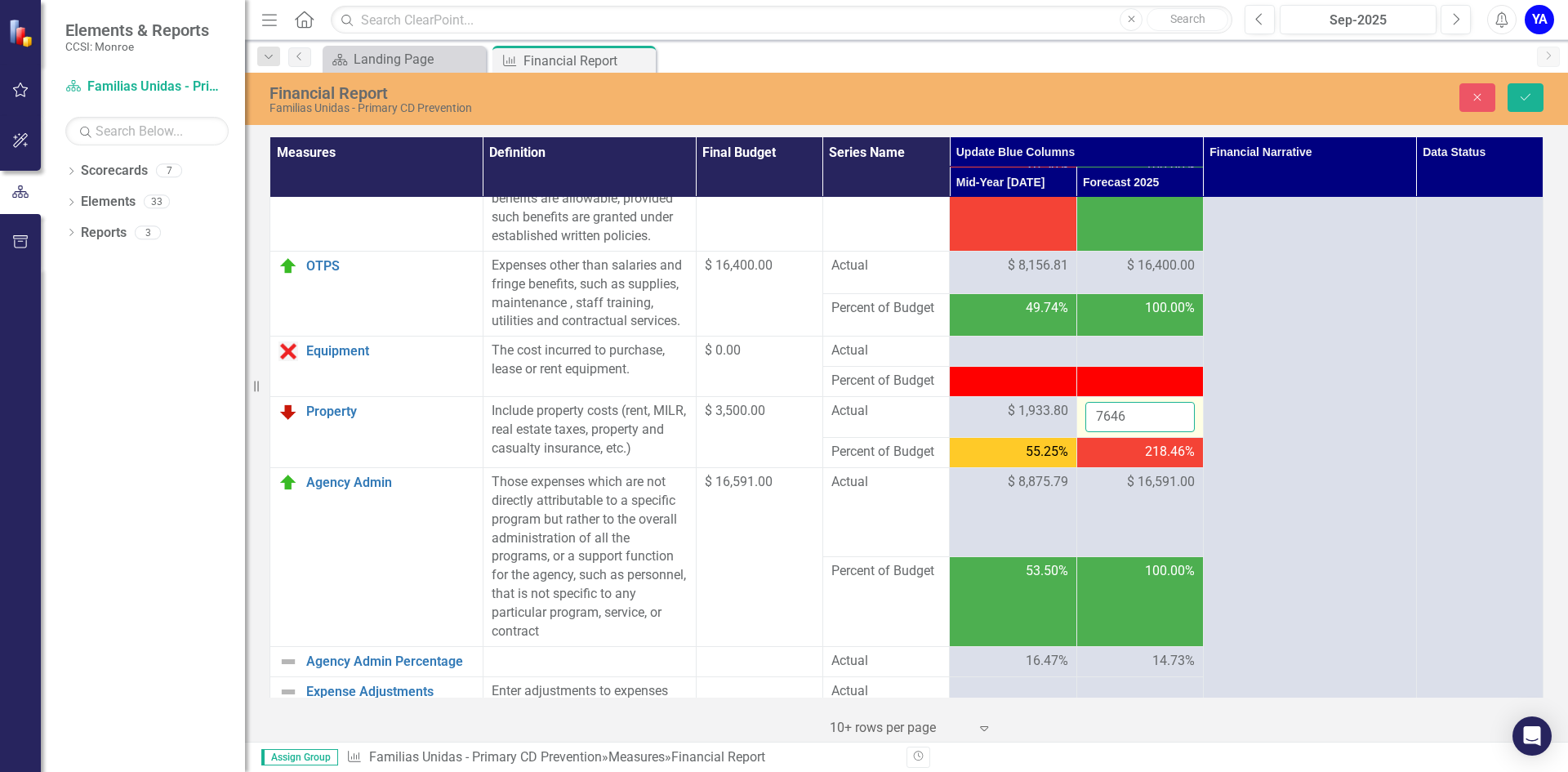
drag, startPoint x: 1117, startPoint y: 451, endPoint x: 1076, endPoint y: 460, distance: 42.0
click at [1076, 438] on td "7646" at bounding box center [1139, 418] width 126 height 41
type input "3500"
click at [1531, 100] on icon "Save" at bounding box center [1525, 97] width 15 height 12
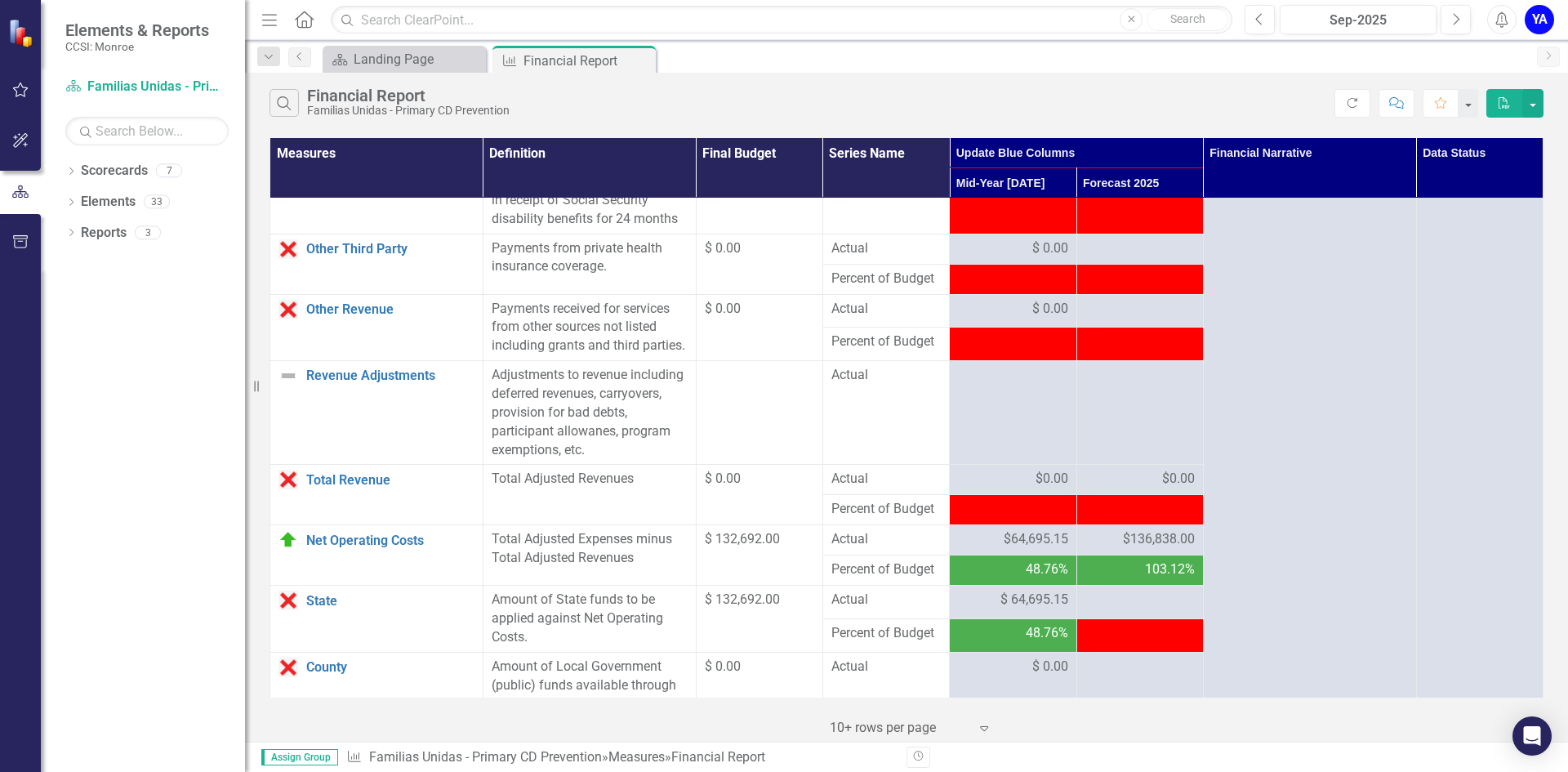
scroll to position [1469, 0]
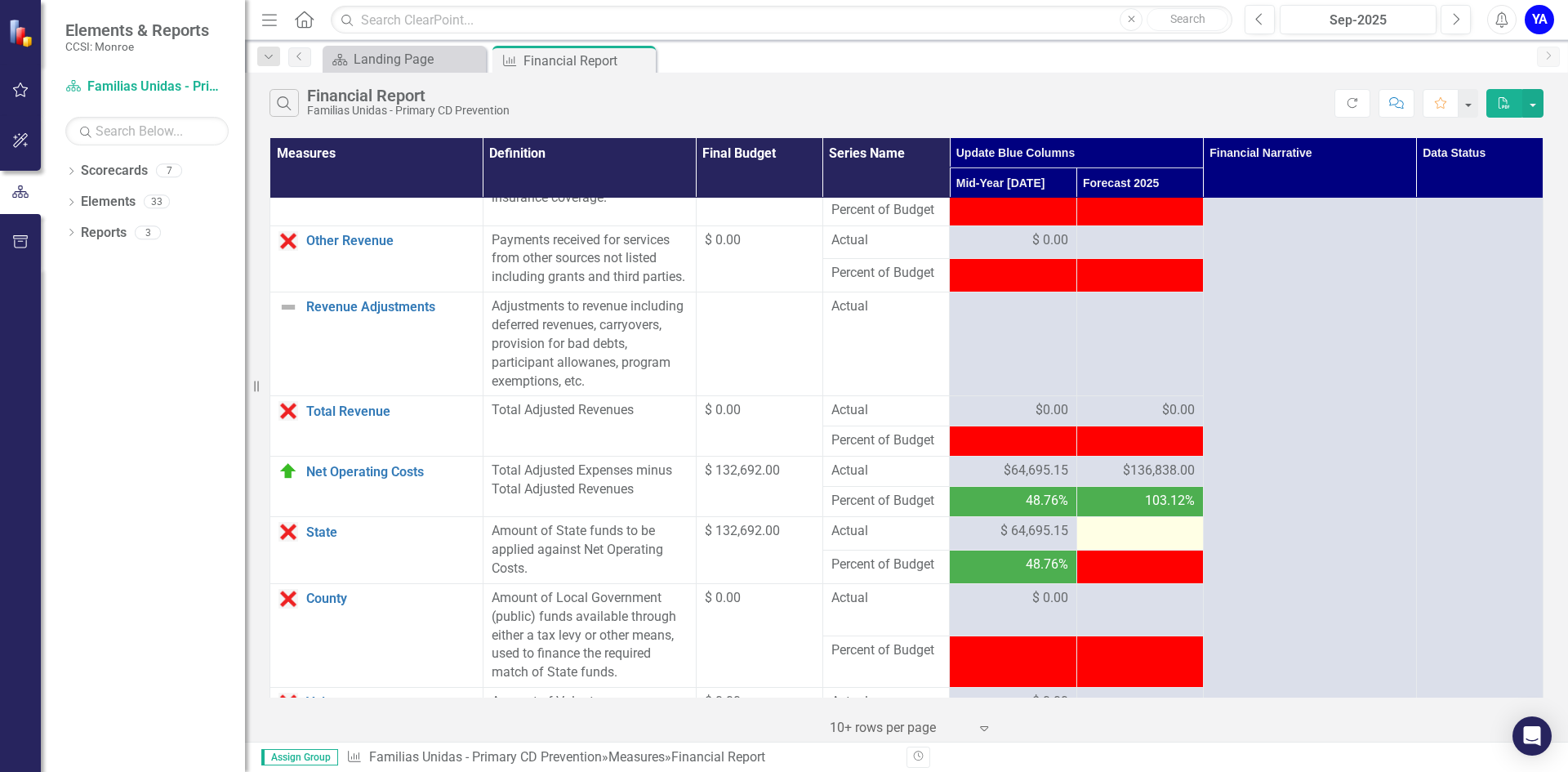
click at [1134, 541] on div at bounding box center [1139, 531] width 109 height 20
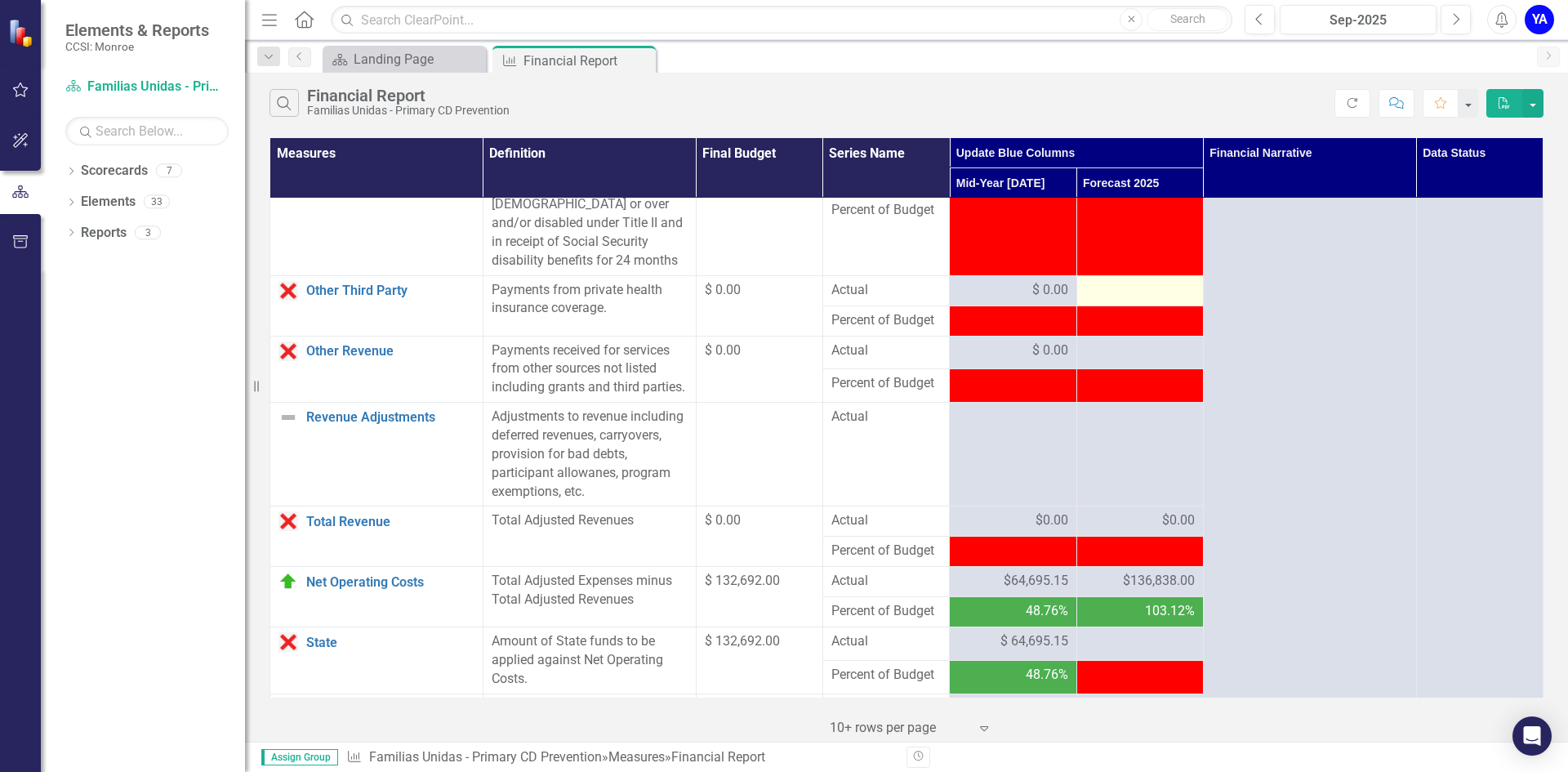
scroll to position [1388, 0]
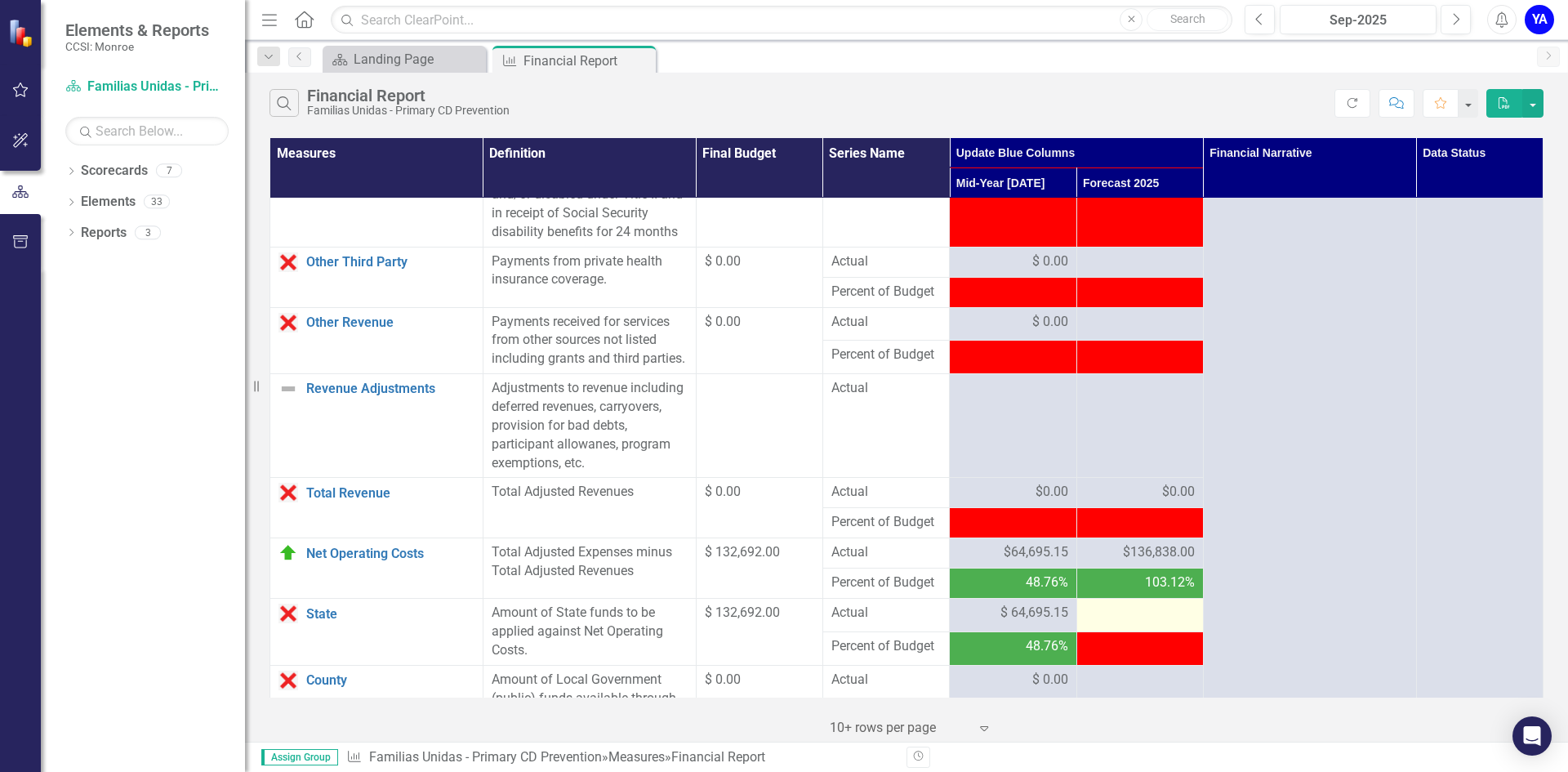
click at [1115, 623] on div at bounding box center [1139, 613] width 109 height 20
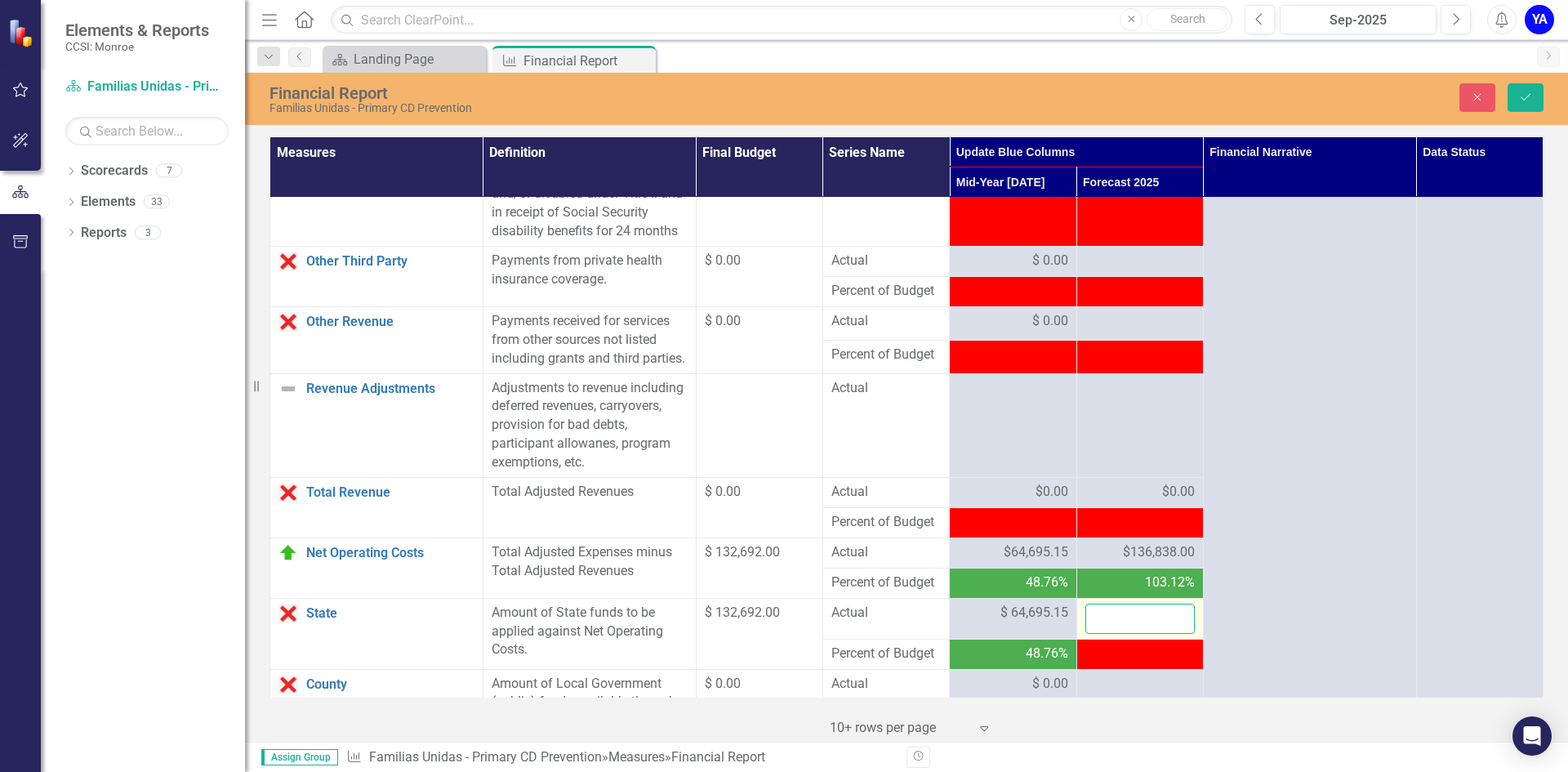
click at [1115, 633] on input "number" at bounding box center [1139, 618] width 109 height 30
click at [1123, 561] on span "$136,838.00" at bounding box center [1158, 552] width 72 height 19
click at [1112, 633] on input "number" at bounding box center [1139, 618] width 109 height 30
type input "132692"
click at [1534, 86] on button "Save" at bounding box center [1525, 98] width 36 height 28
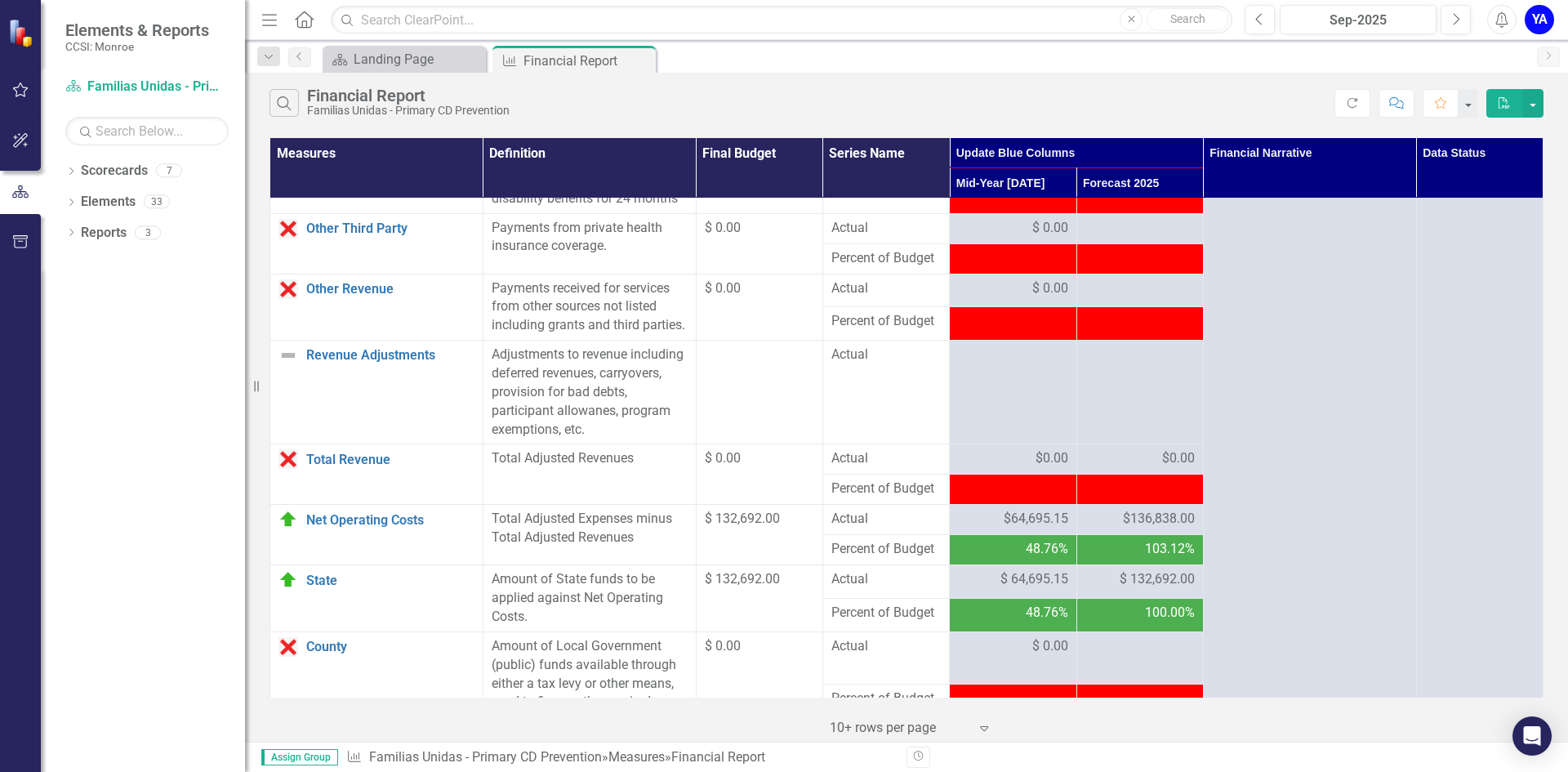
scroll to position [1469, 0]
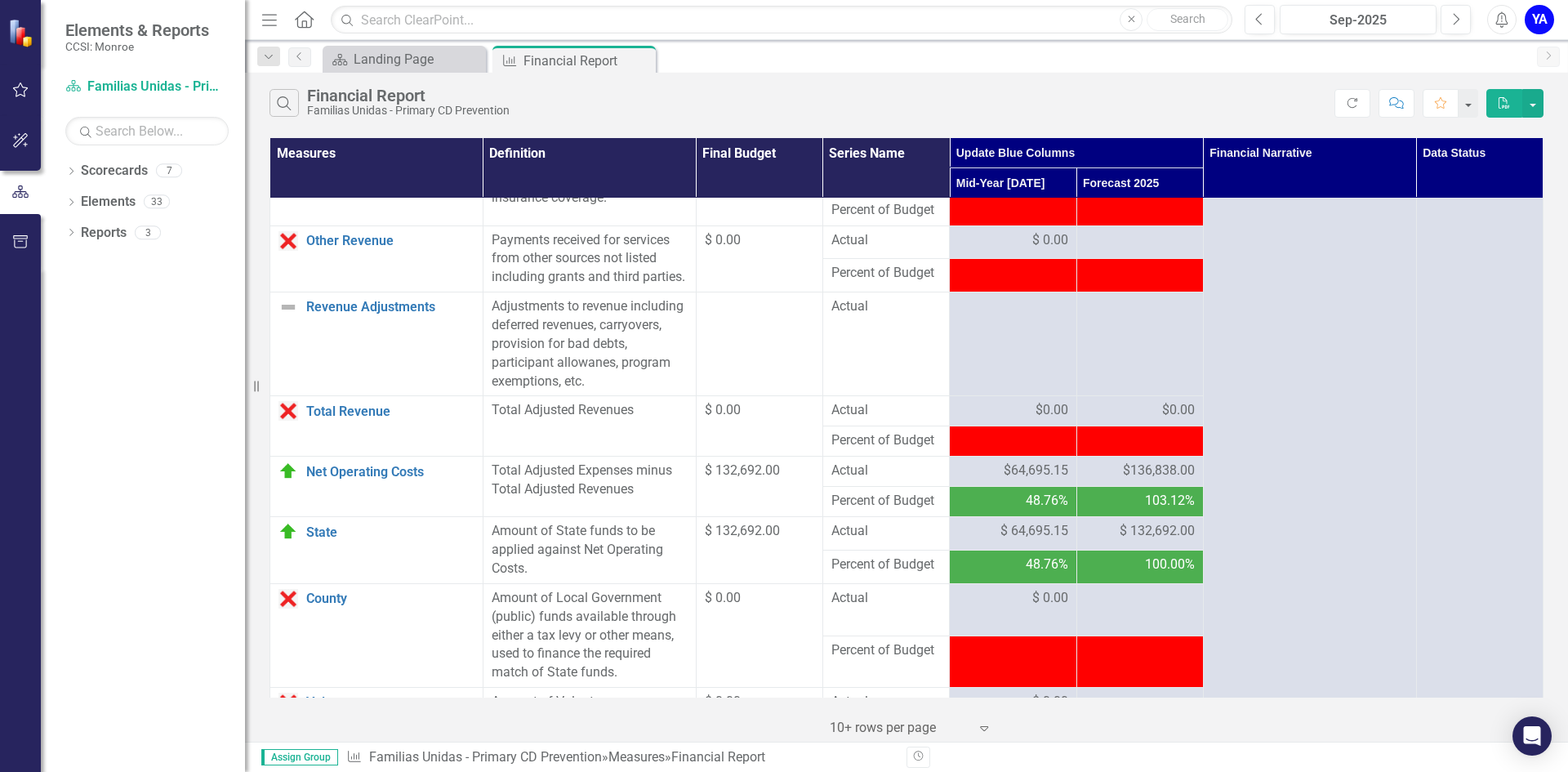
click at [1132, 480] on span "$136,838.00" at bounding box center [1158, 470] width 72 height 19
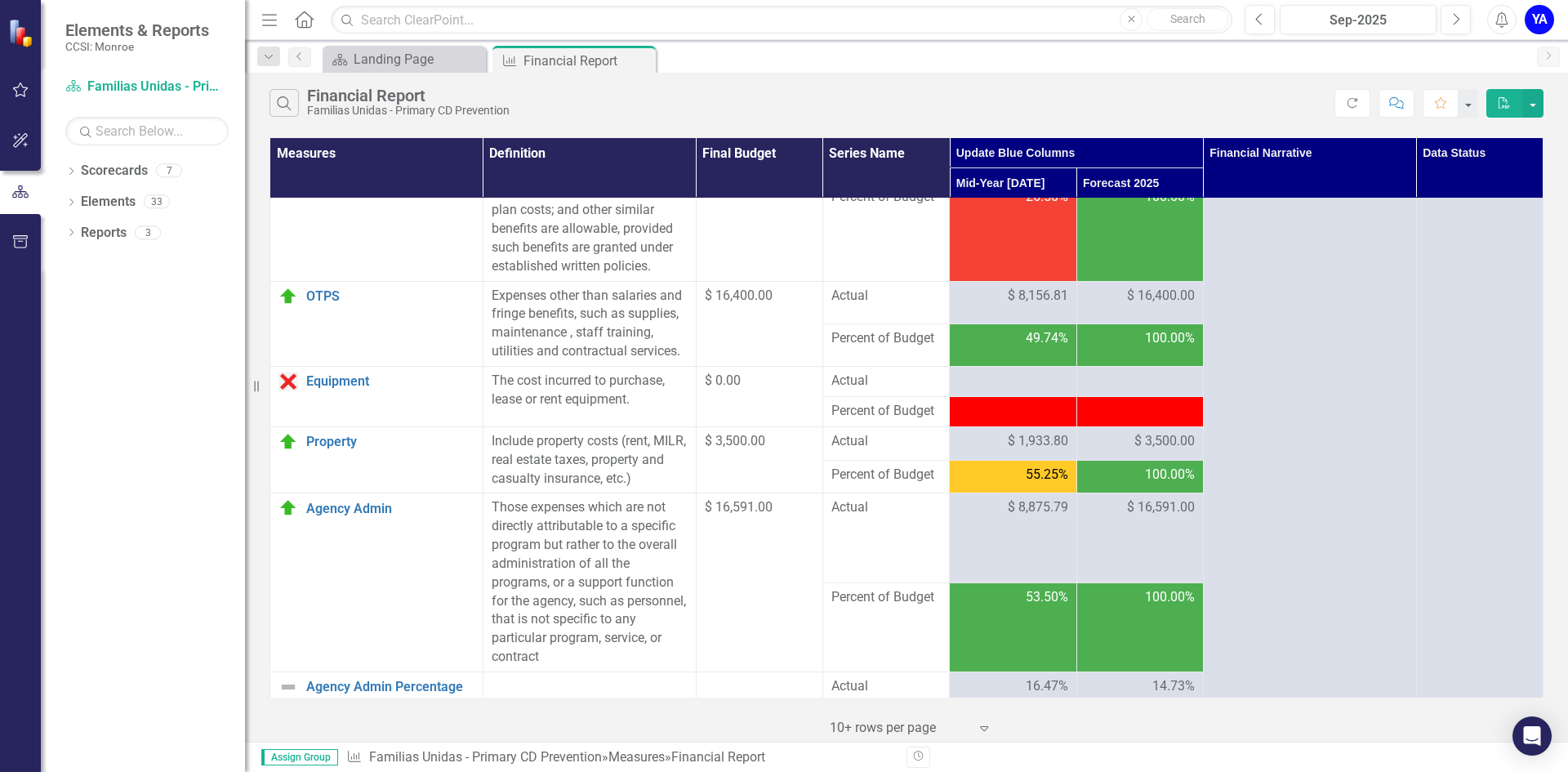
scroll to position [235, 0]
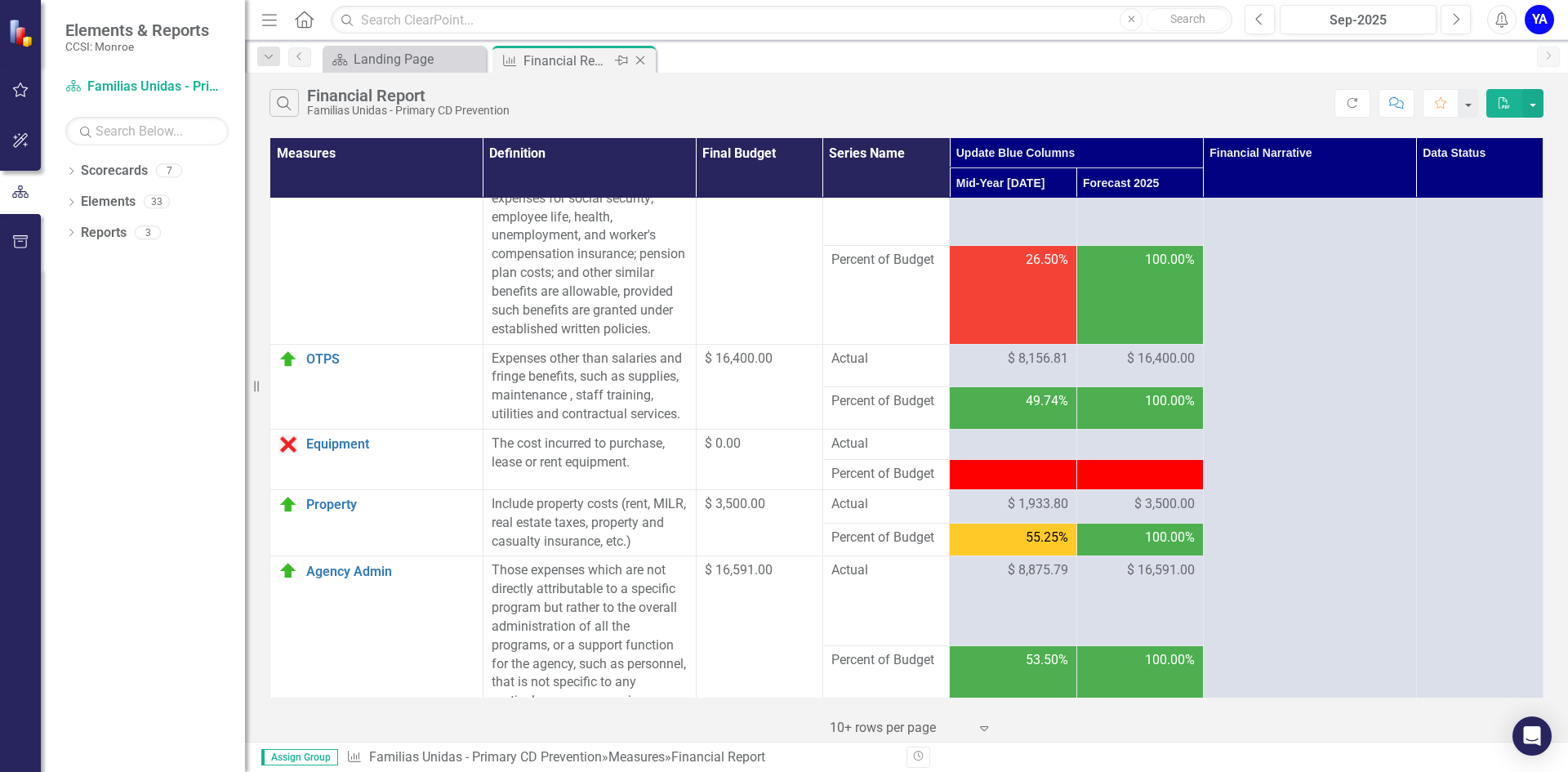
click at [639, 62] on icon at bounding box center [641, 60] width 9 height 9
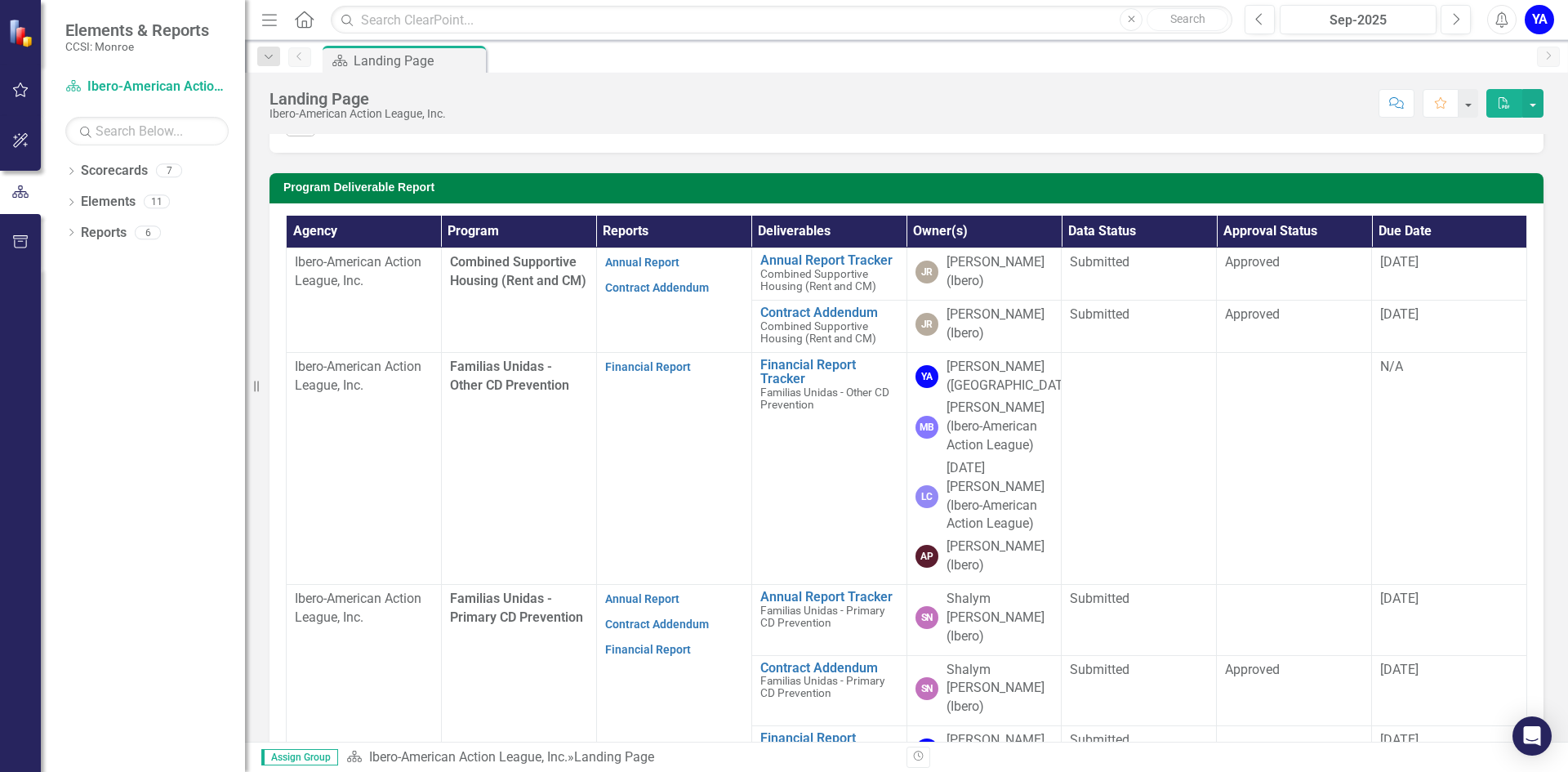
scroll to position [409, 0]
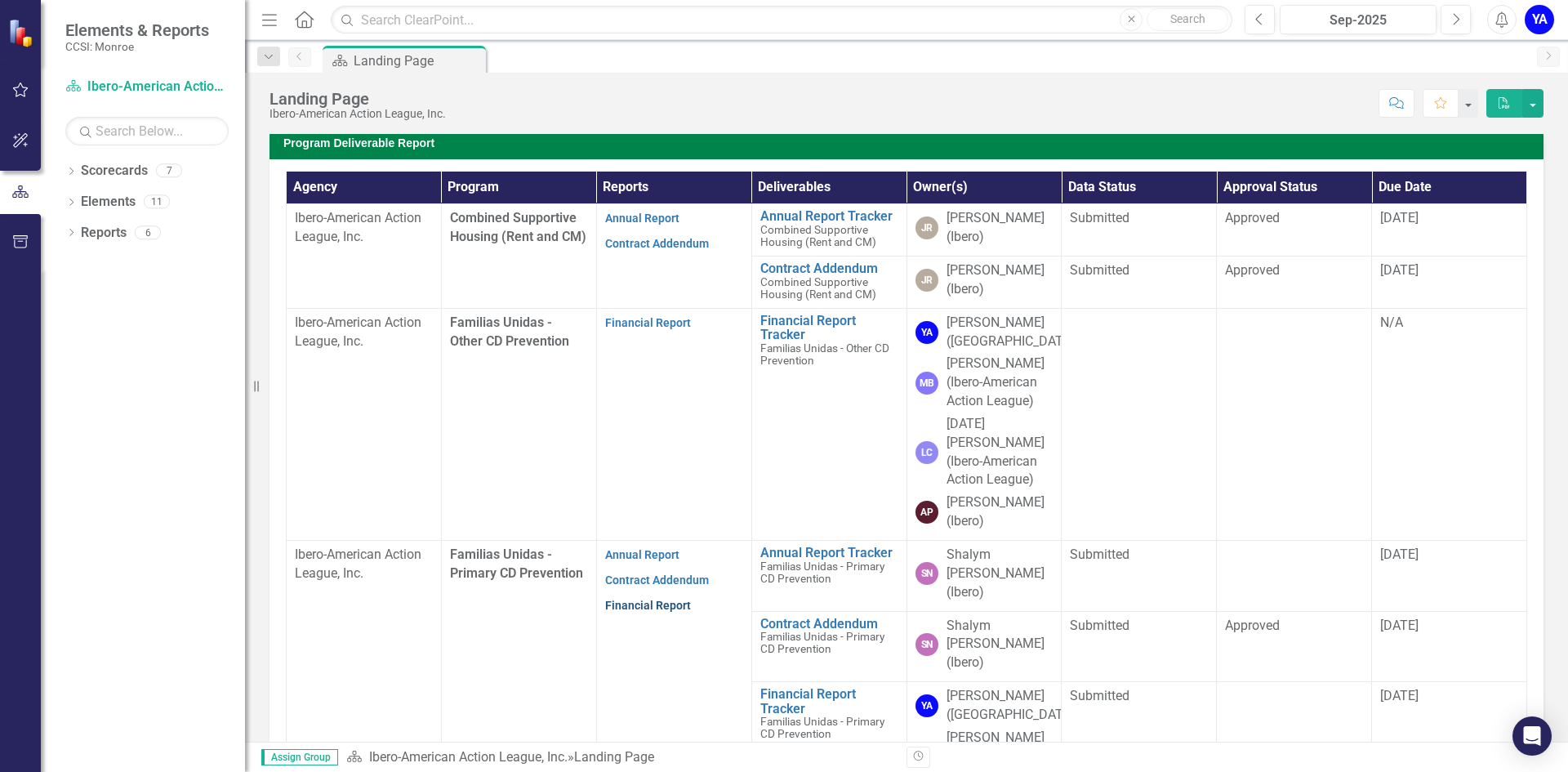
click at [642, 599] on link "Financial Report" at bounding box center [648, 605] width 86 height 13
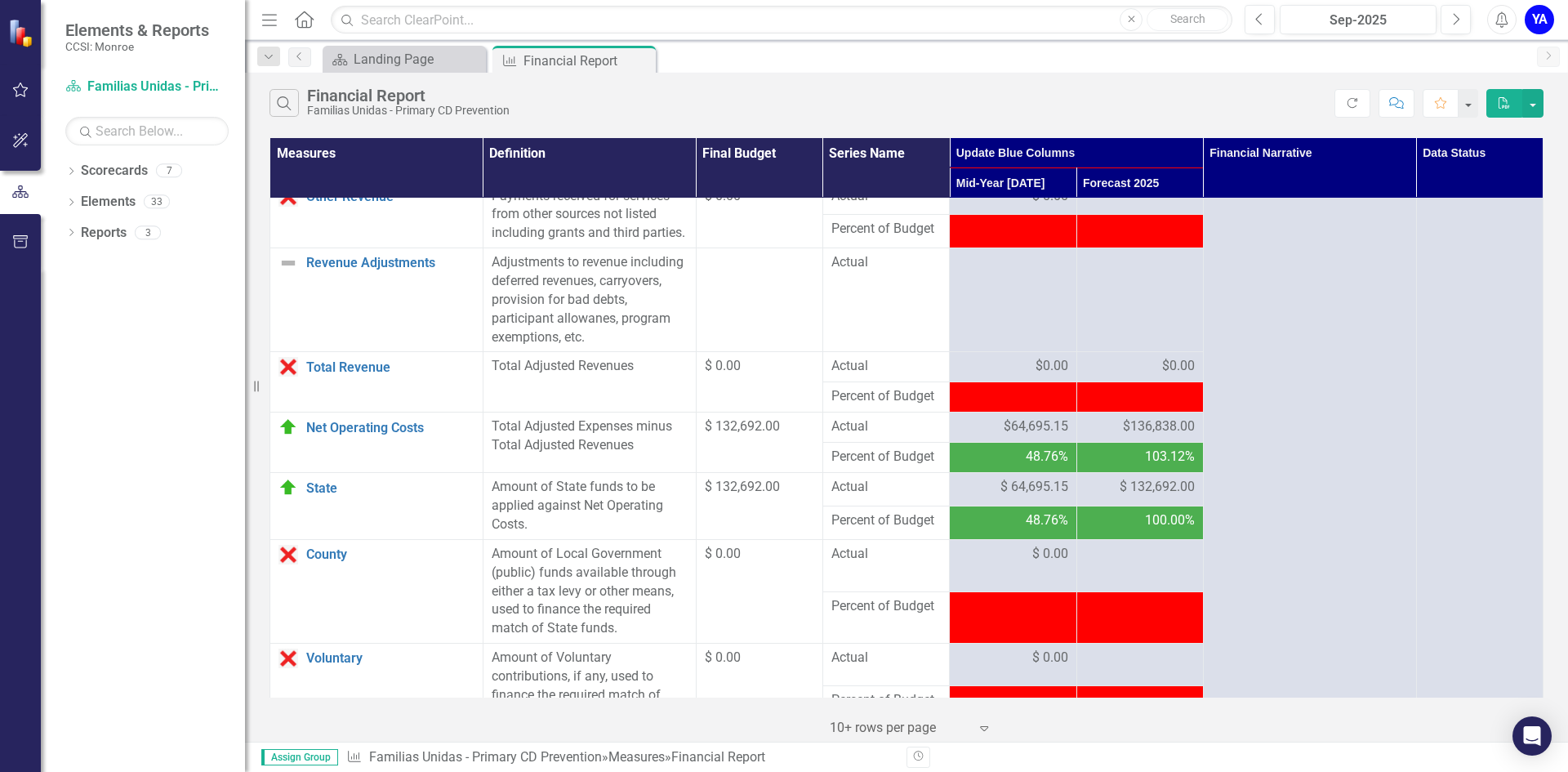
scroll to position [1551, 0]
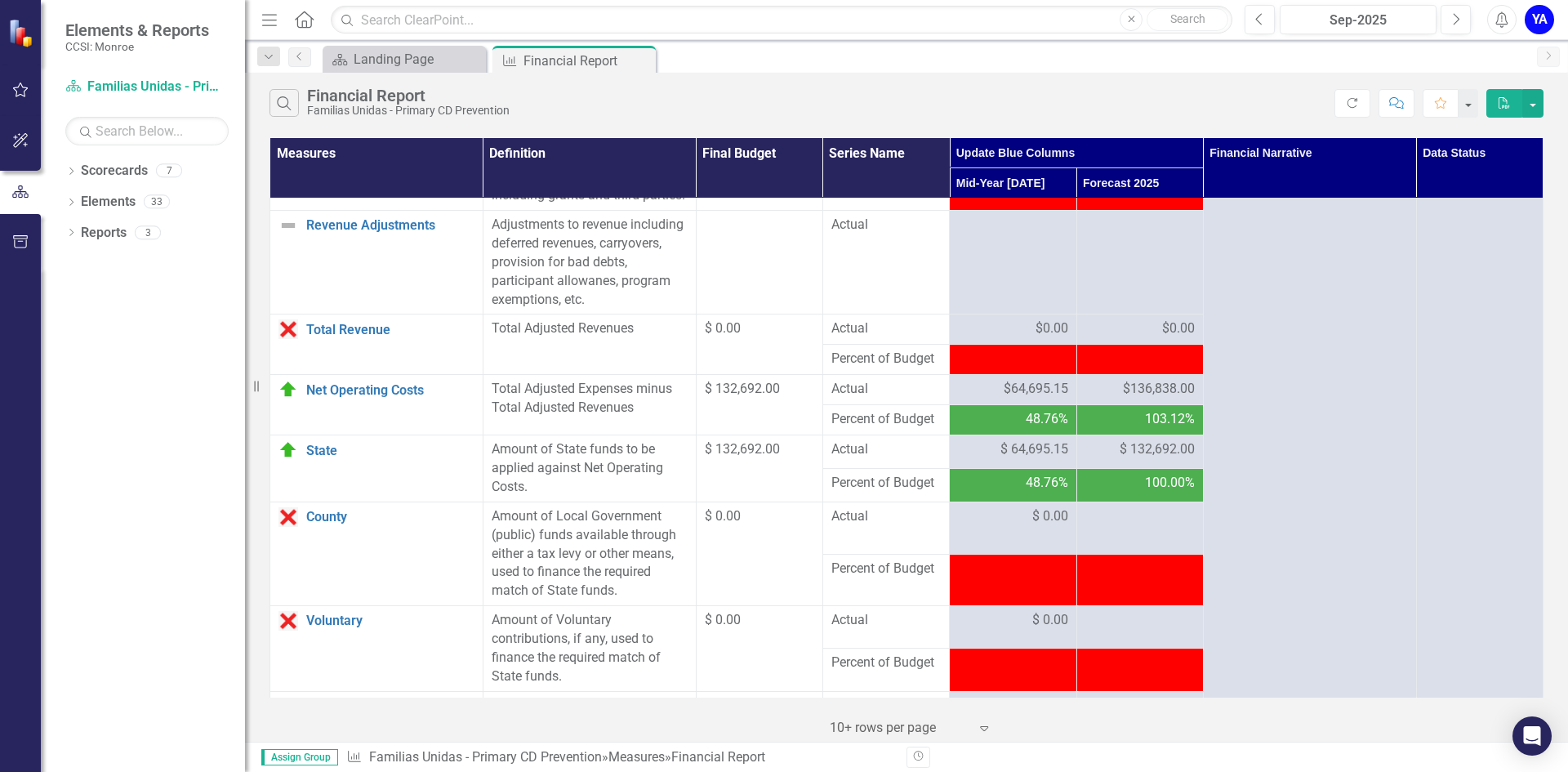
click at [1091, 399] on div "$136,838.00" at bounding box center [1139, 388] width 109 height 19
click at [1109, 399] on div "$136,838.00" at bounding box center [1139, 388] width 109 height 19
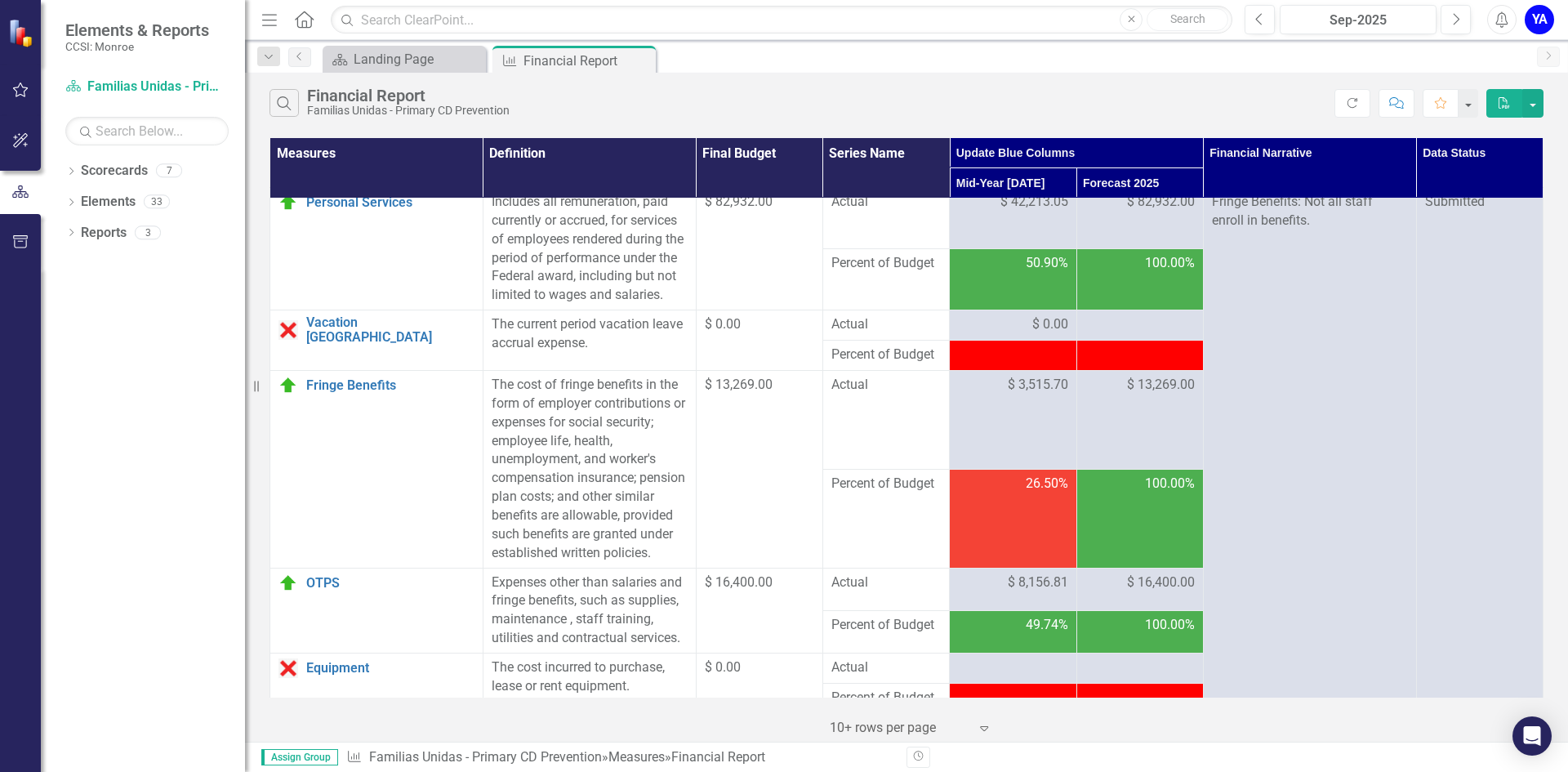
scroll to position [0, 0]
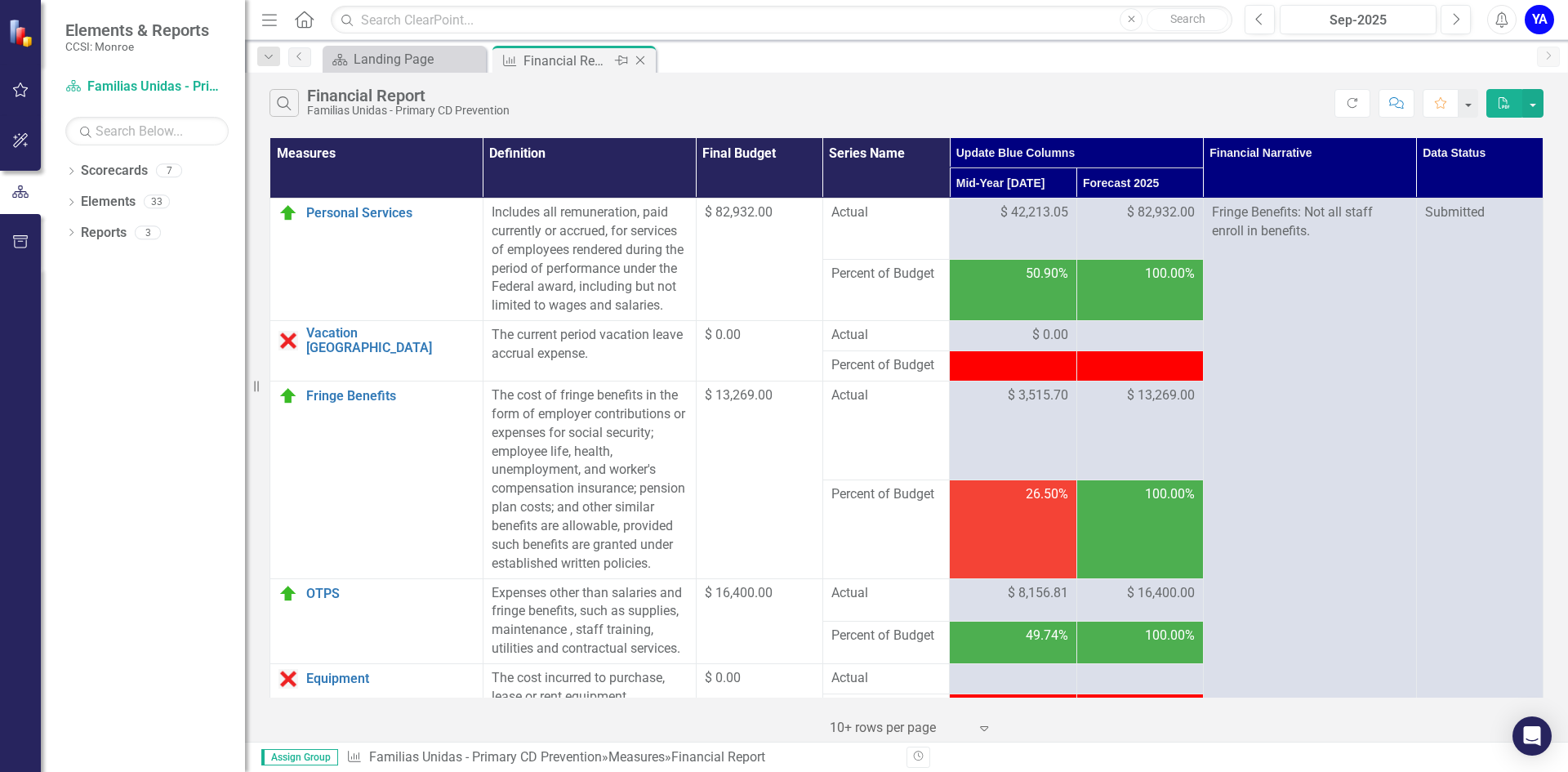
click at [639, 59] on icon at bounding box center [641, 60] width 9 height 9
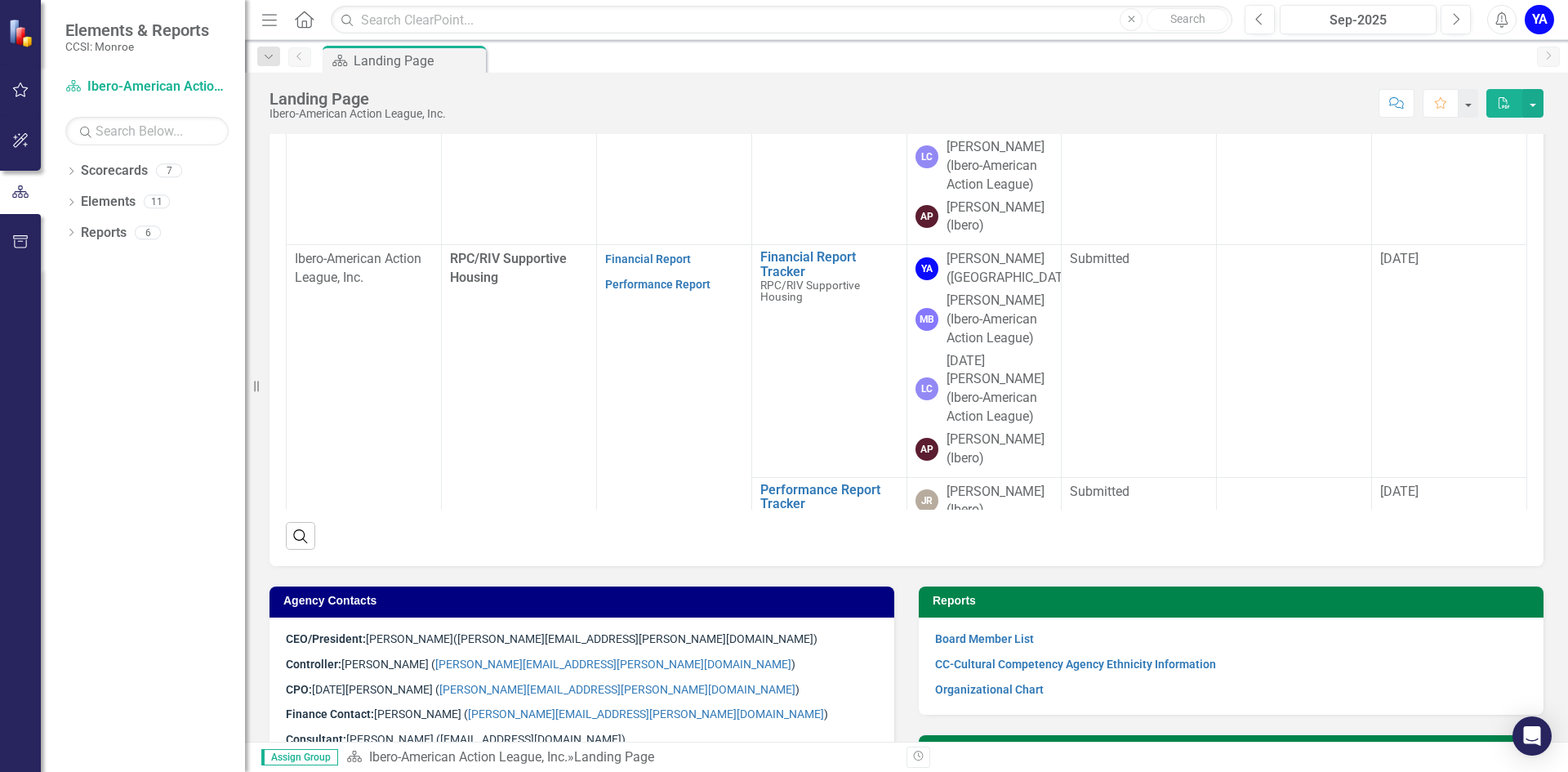
scroll to position [399, 0]
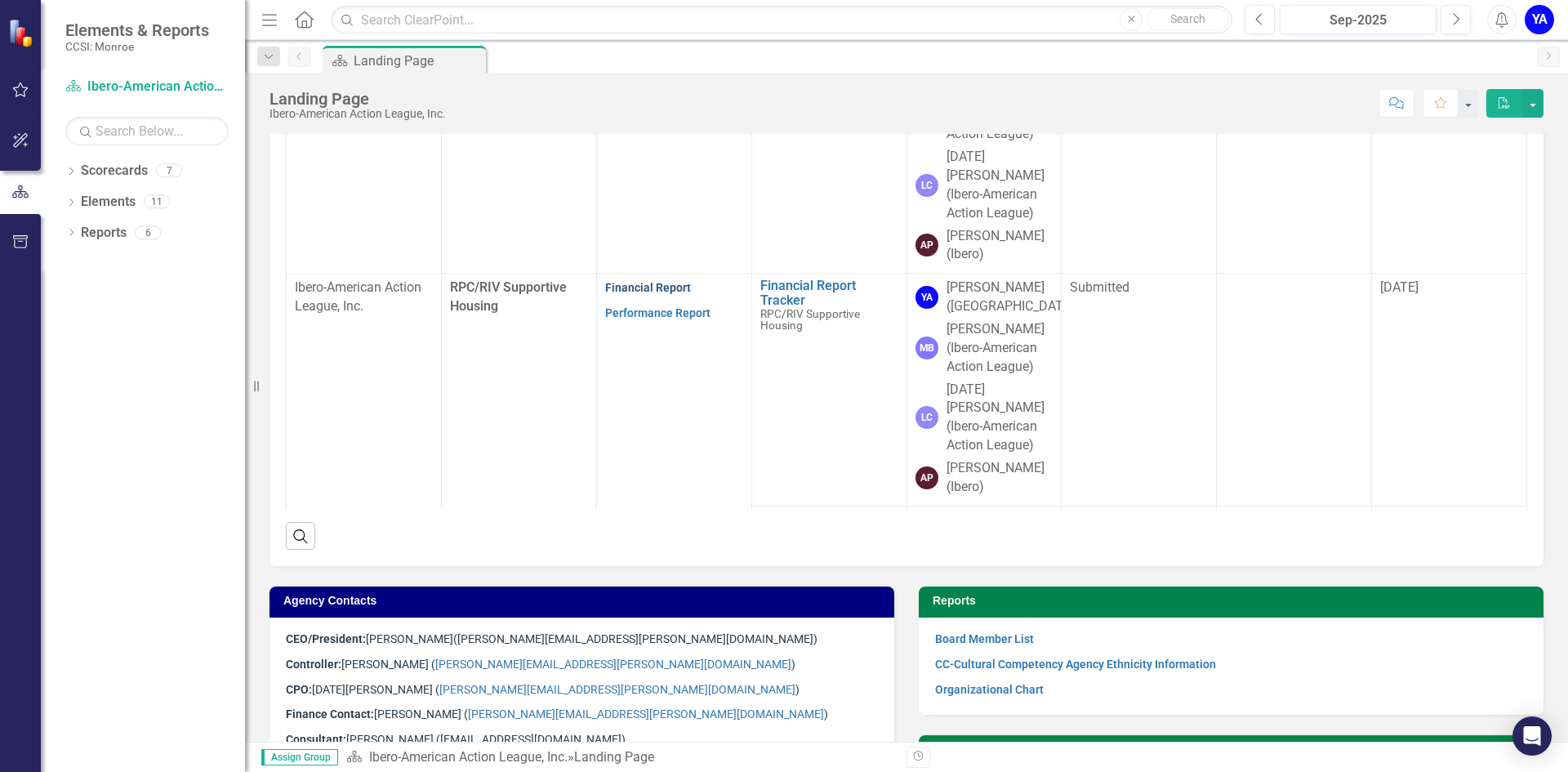
click at [627, 281] on link "Financial Report" at bounding box center [648, 287] width 86 height 13
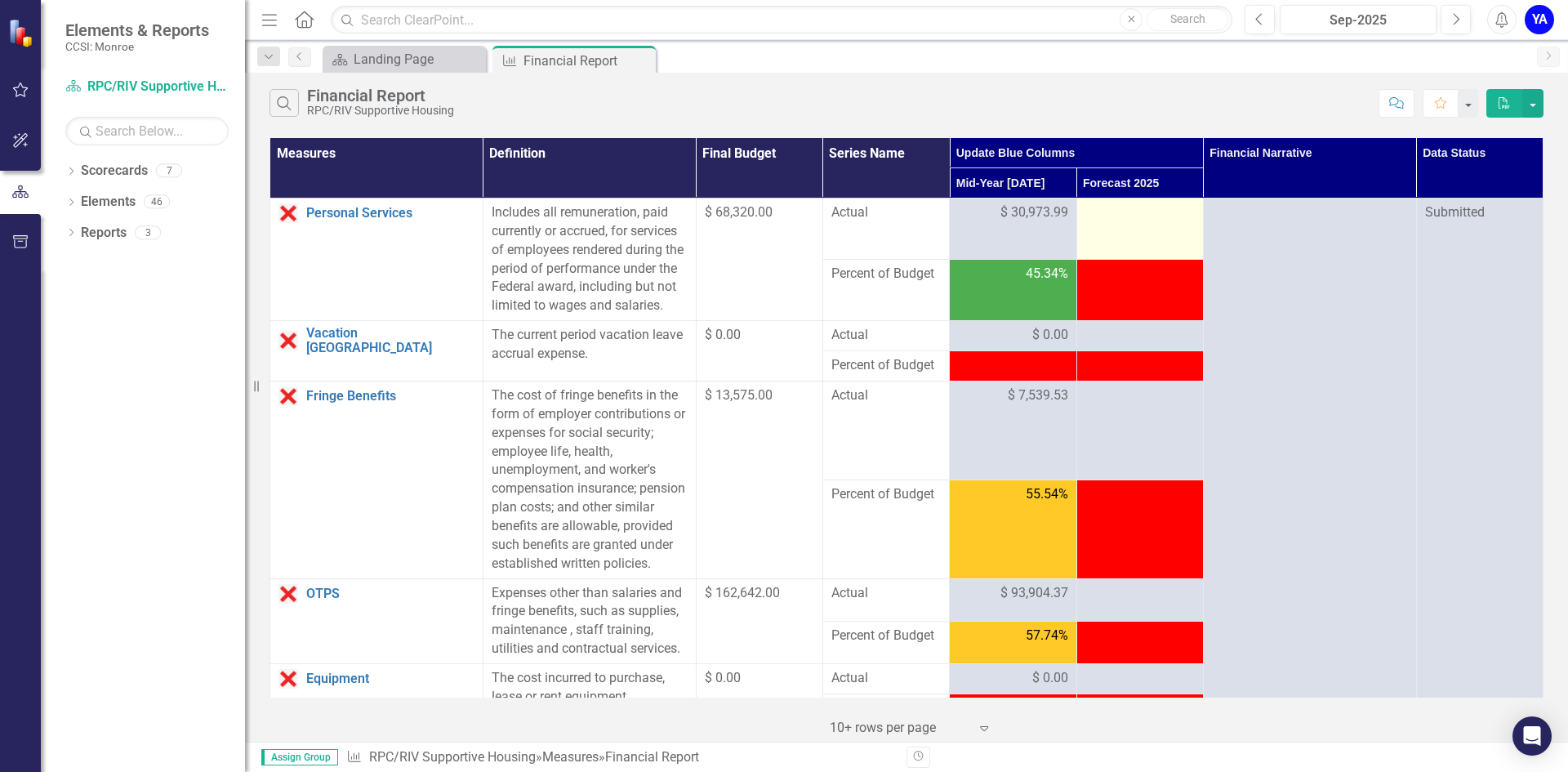
click at [1114, 218] on div at bounding box center [1139, 213] width 109 height 20
click at [1112, 211] on div at bounding box center [1139, 213] width 109 height 20
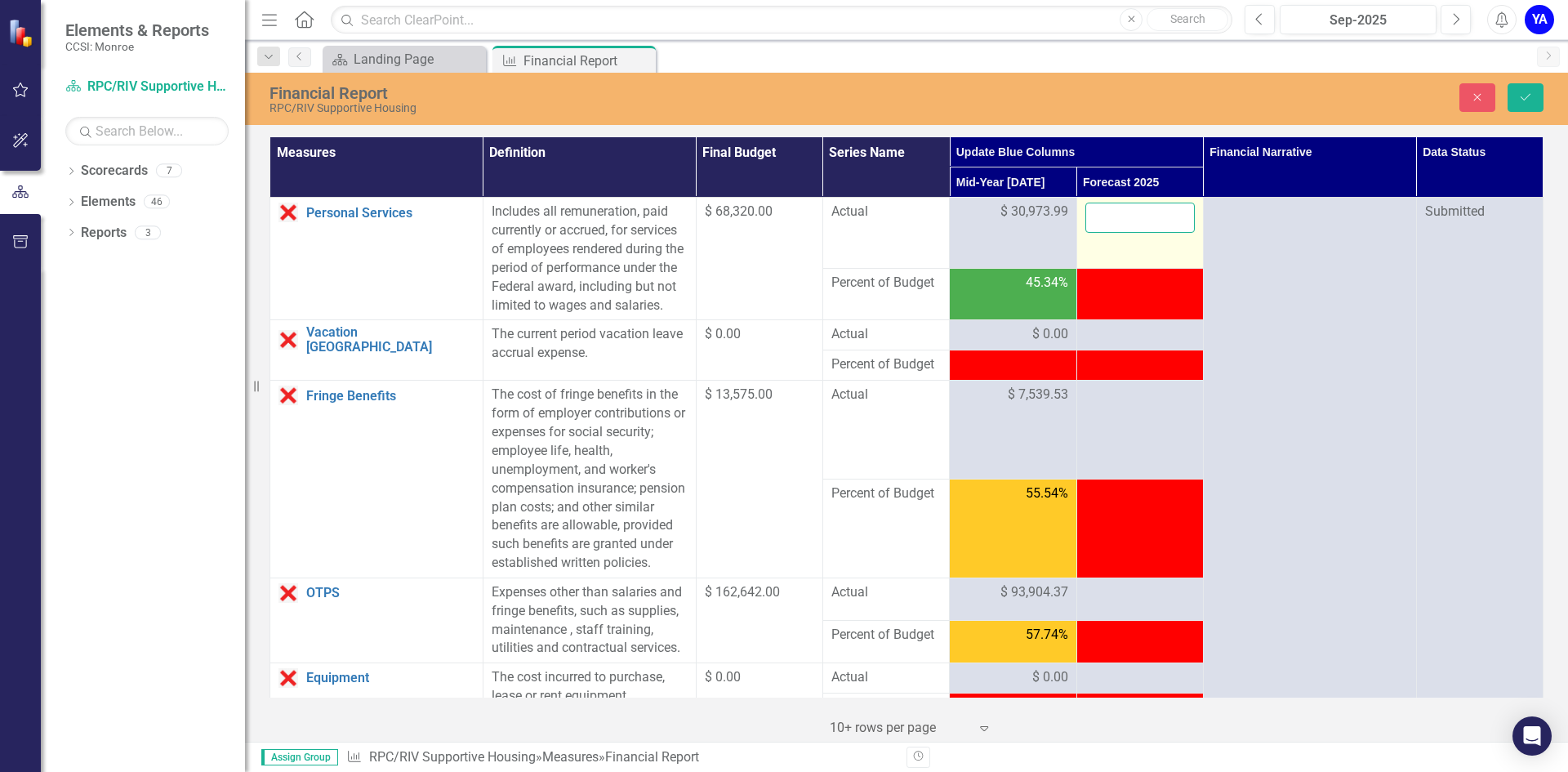
click at [1115, 210] on input "number" at bounding box center [1139, 218] width 109 height 30
type input "68320"
click at [1531, 92] on icon "Save" at bounding box center [1525, 97] width 15 height 12
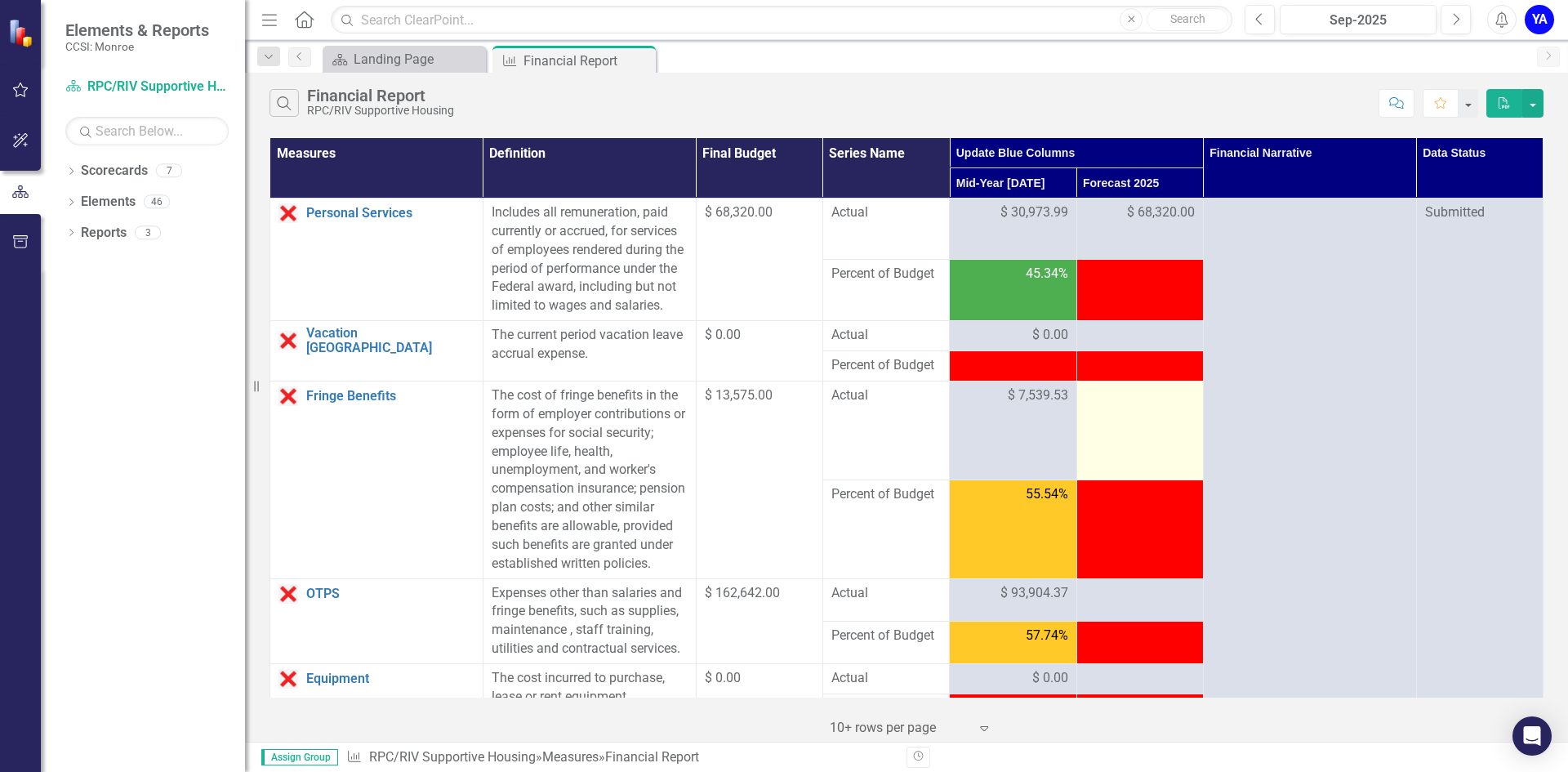
click at [1110, 406] on div at bounding box center [1139, 396] width 109 height 20
click at [1114, 406] on div at bounding box center [1139, 396] width 109 height 20
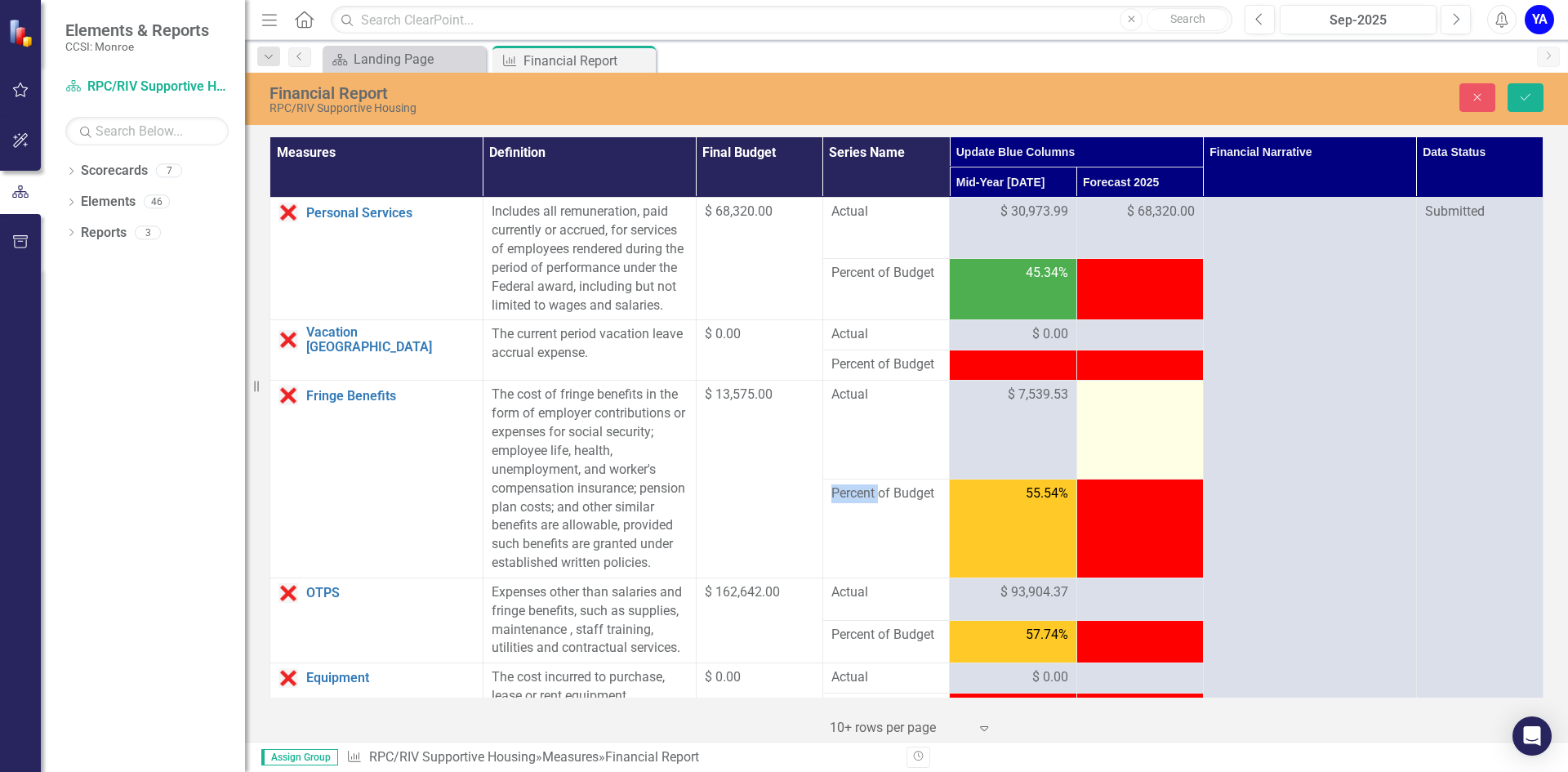
click at [1114, 405] on div at bounding box center [1139, 395] width 109 height 20
click at [1130, 405] on div at bounding box center [1139, 395] width 109 height 20
click at [1128, 405] on div at bounding box center [1139, 395] width 109 height 20
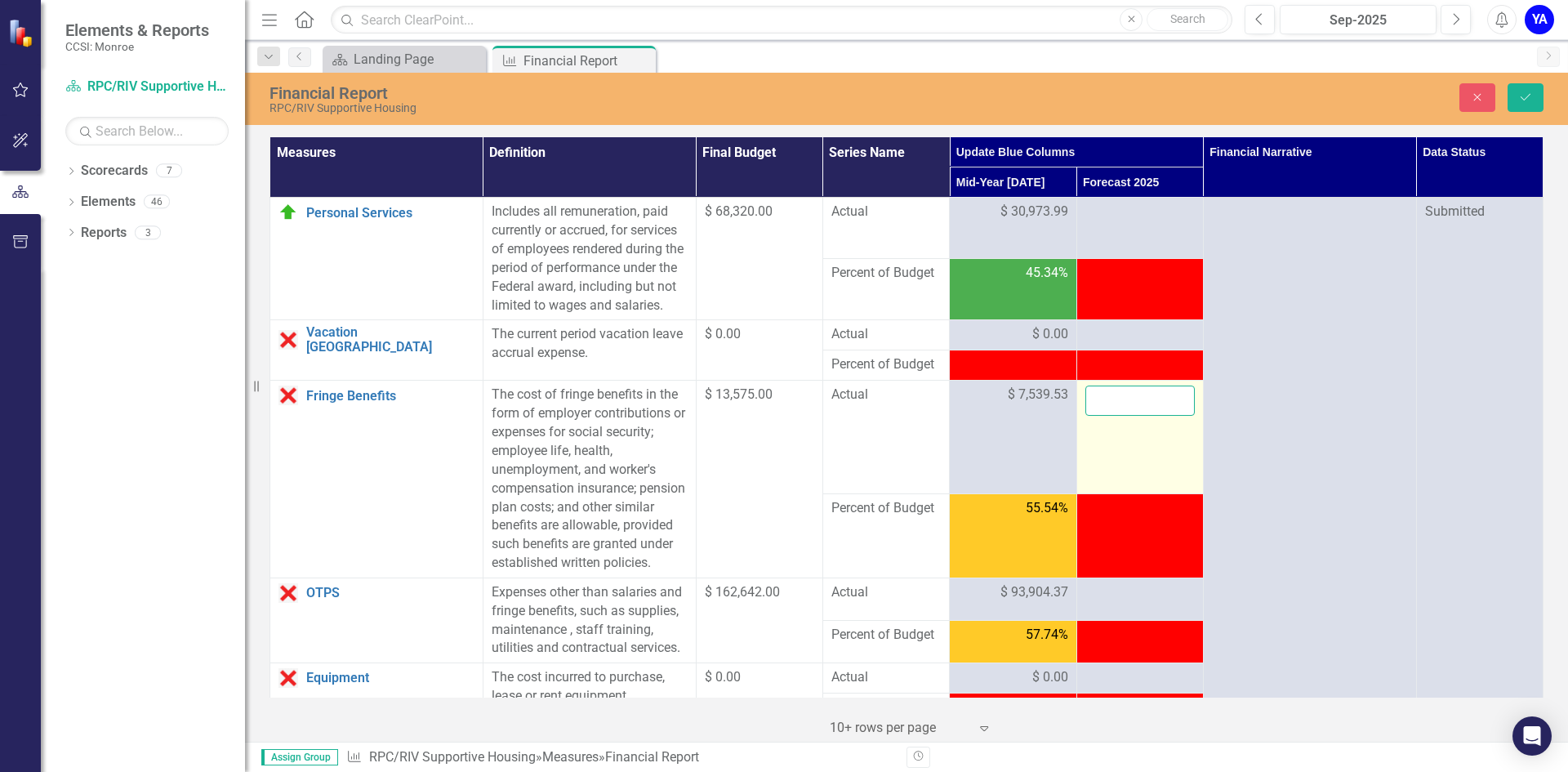
click at [1128, 416] on input "number" at bounding box center [1139, 401] width 109 height 30
type input "13575"
click at [1537, 92] on button "Save" at bounding box center [1525, 98] width 36 height 28
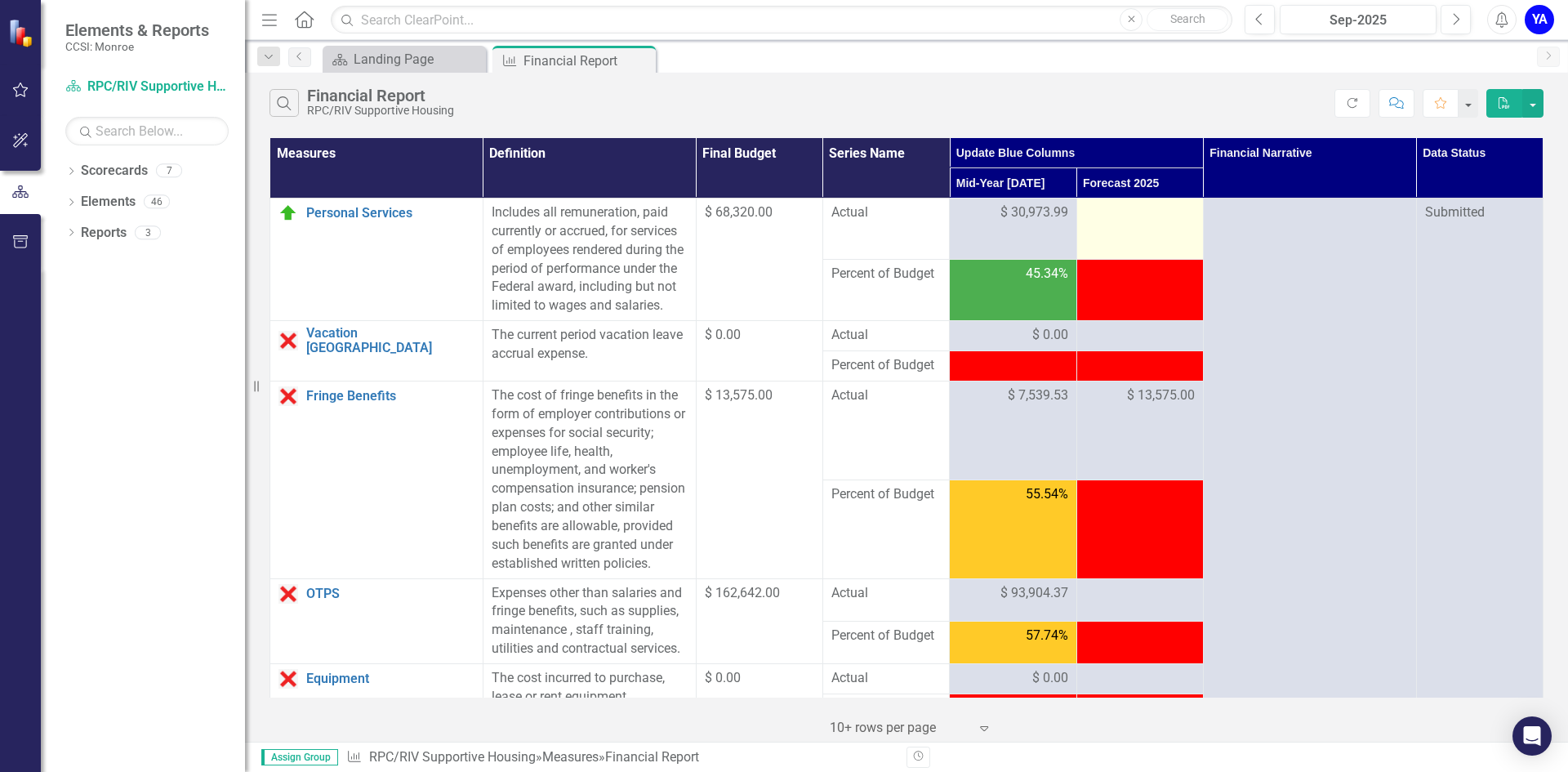
click at [1115, 217] on div at bounding box center [1139, 213] width 109 height 20
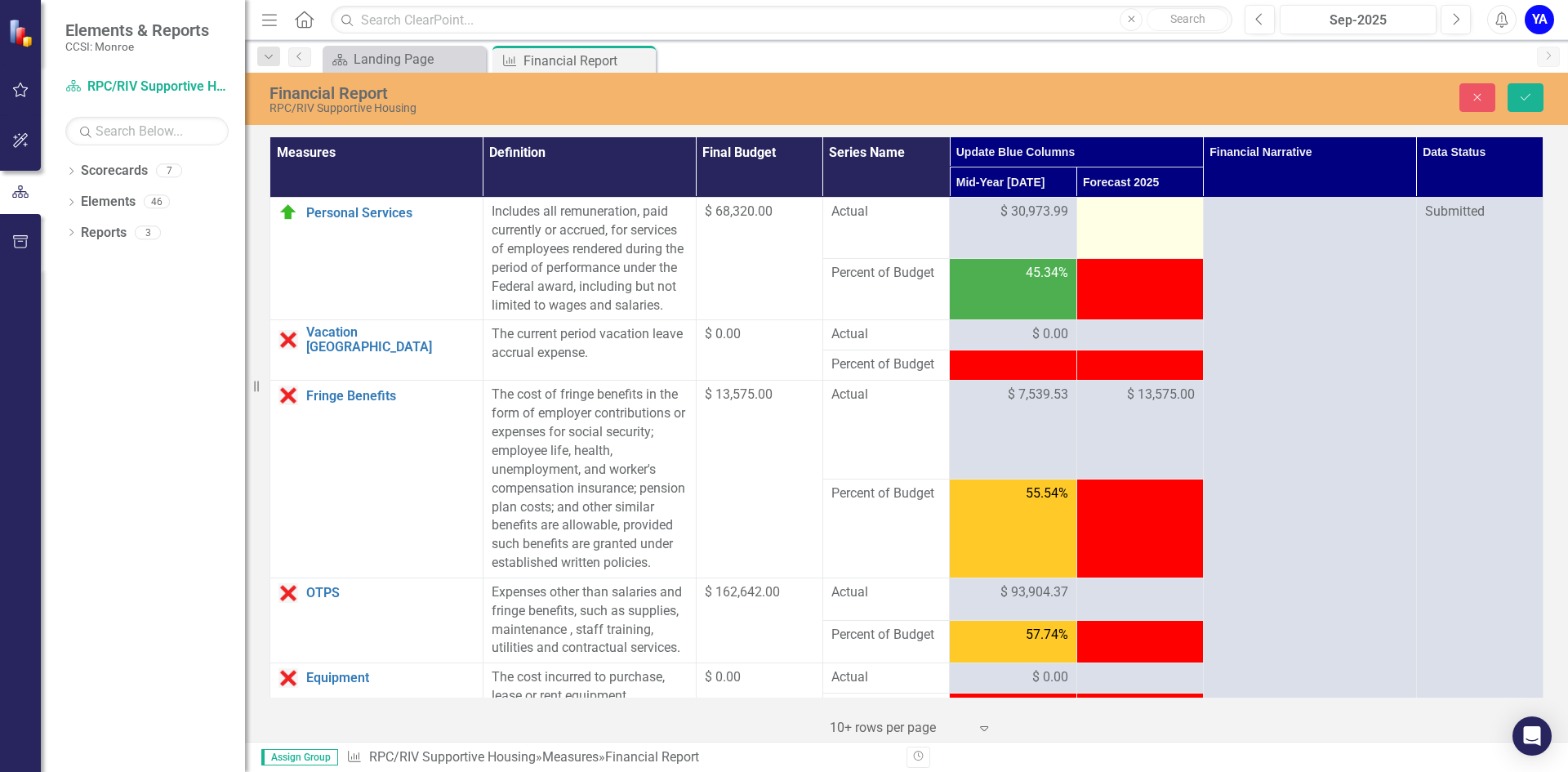
click at [1130, 209] on div at bounding box center [1139, 212] width 109 height 20
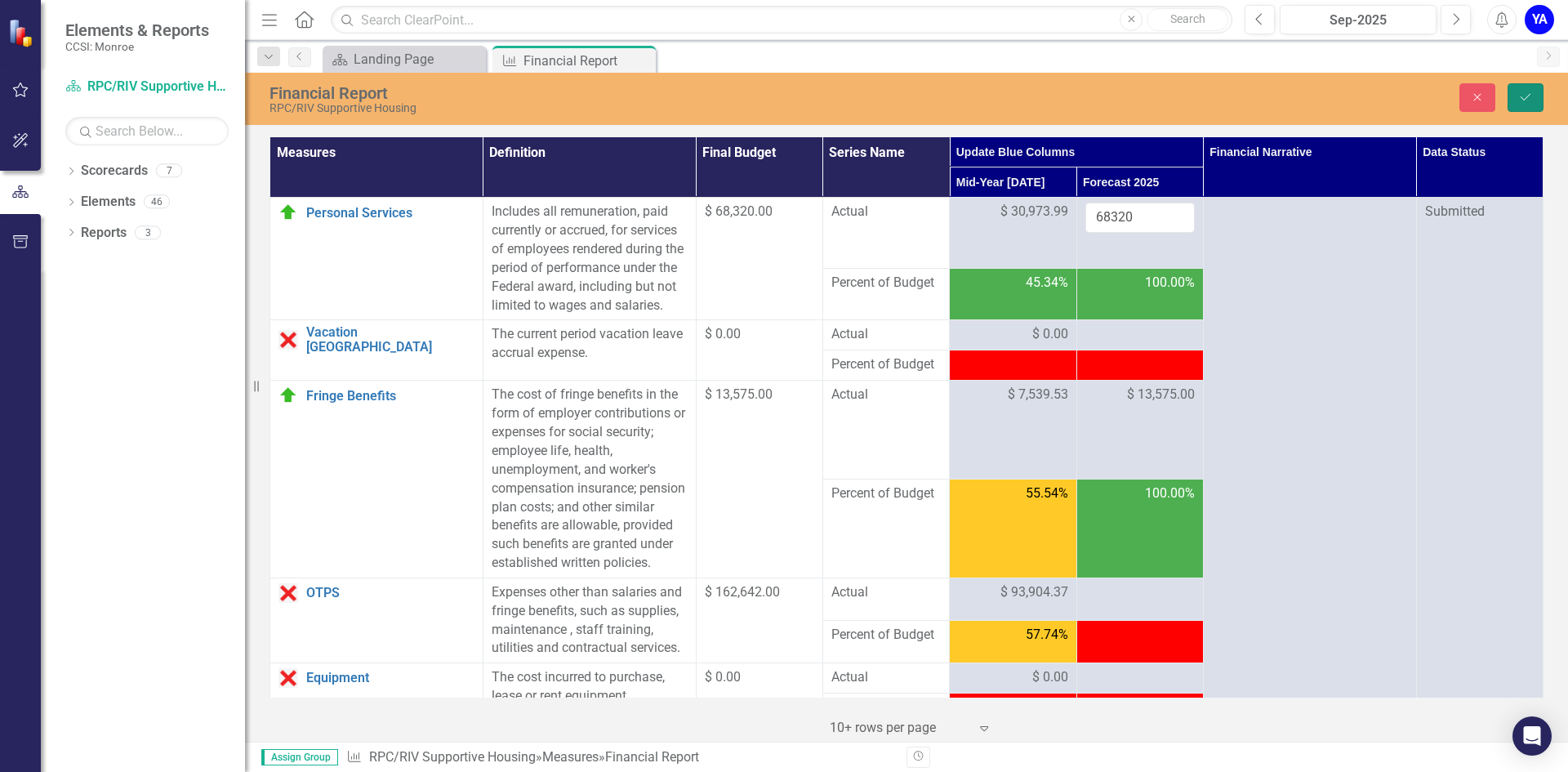
click at [1524, 102] on icon "Save" at bounding box center [1525, 97] width 15 height 12
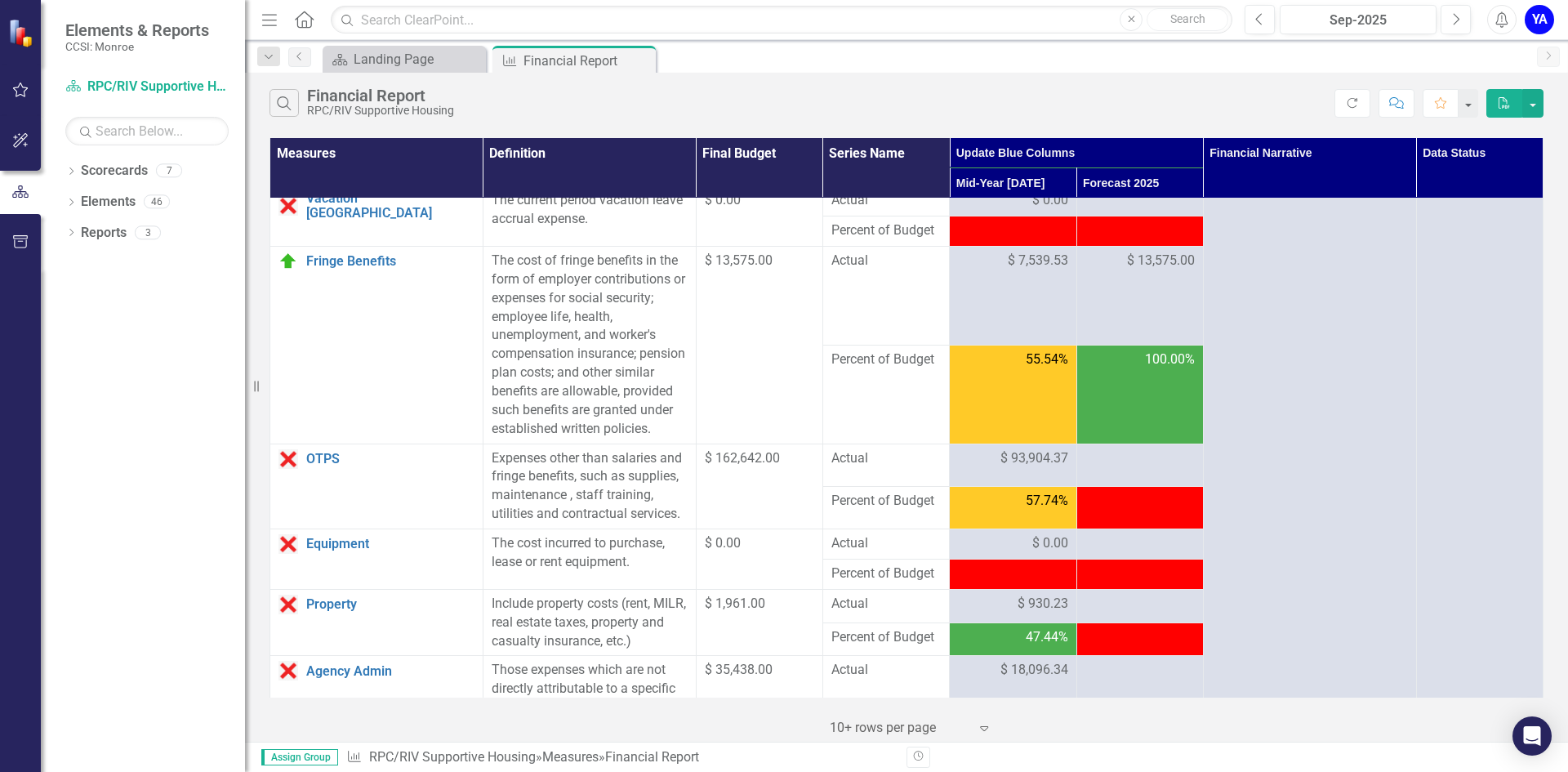
scroll to position [163, 0]
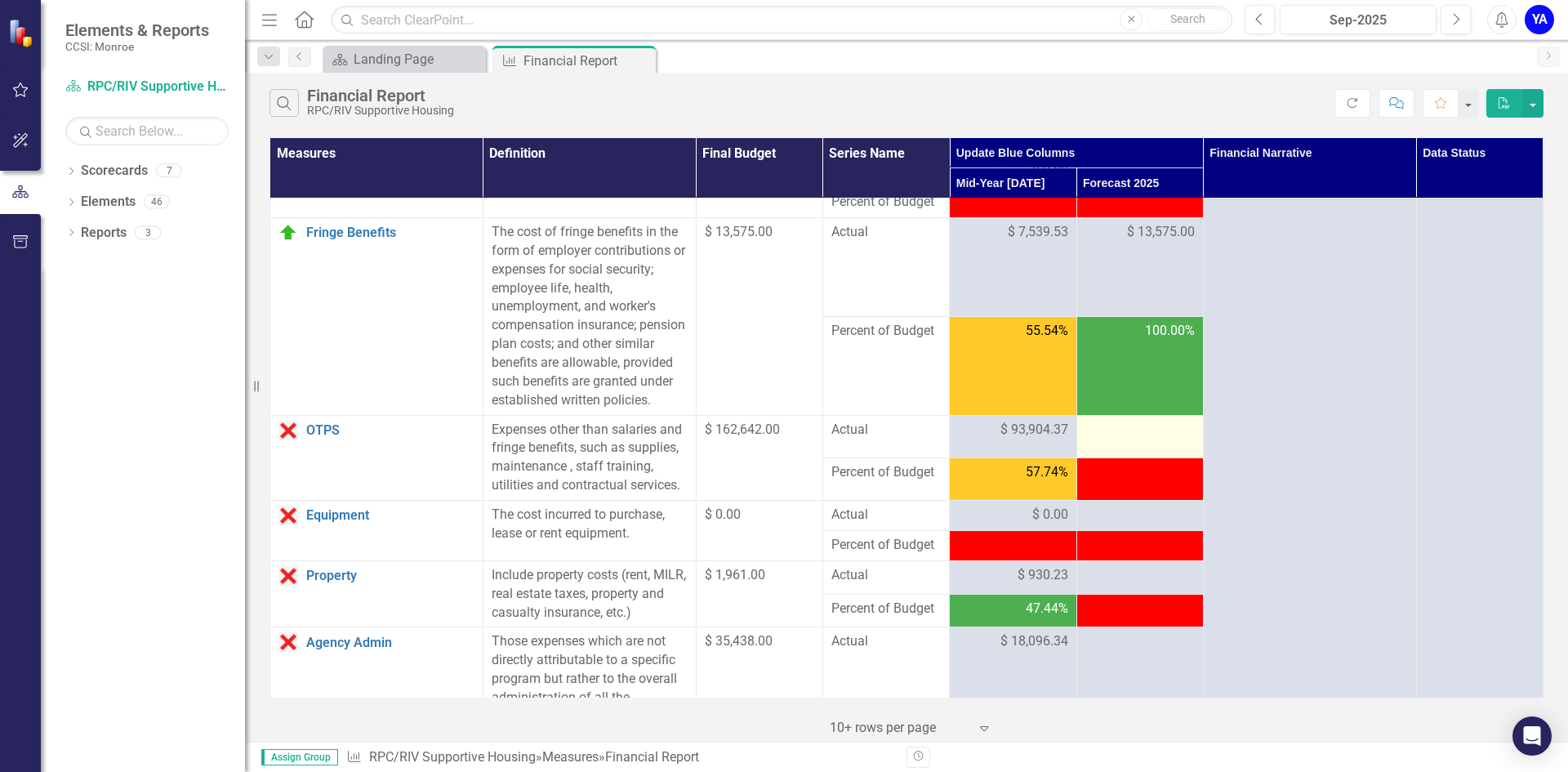
click at [1115, 458] on td at bounding box center [1139, 436] width 126 height 43
click at [1126, 440] on div at bounding box center [1139, 430] width 109 height 20
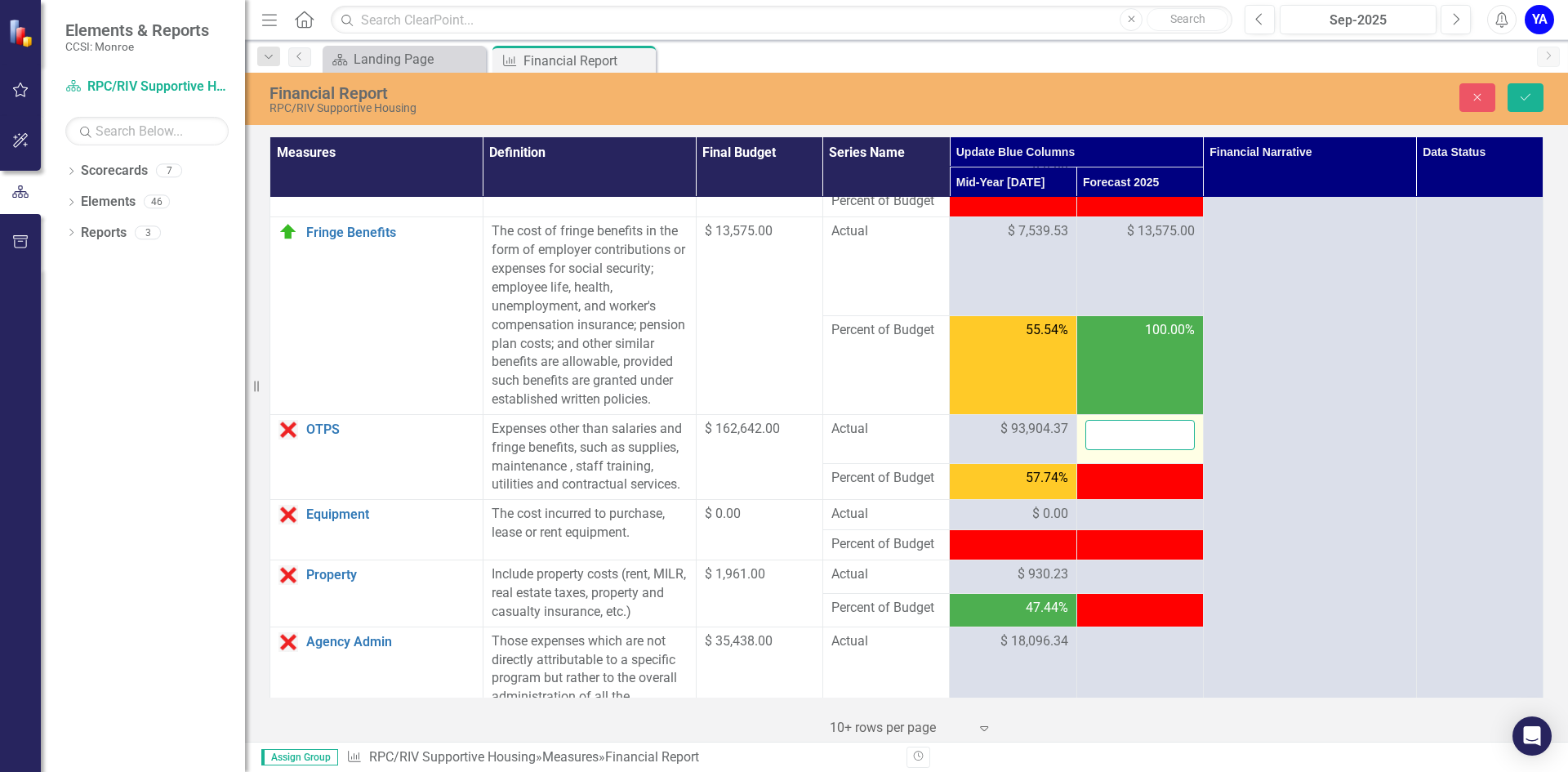
click at [1126, 450] on input "number" at bounding box center [1139, 434] width 109 height 30
type input "162642"
click at [1526, 95] on icon "Save" at bounding box center [1525, 97] width 15 height 12
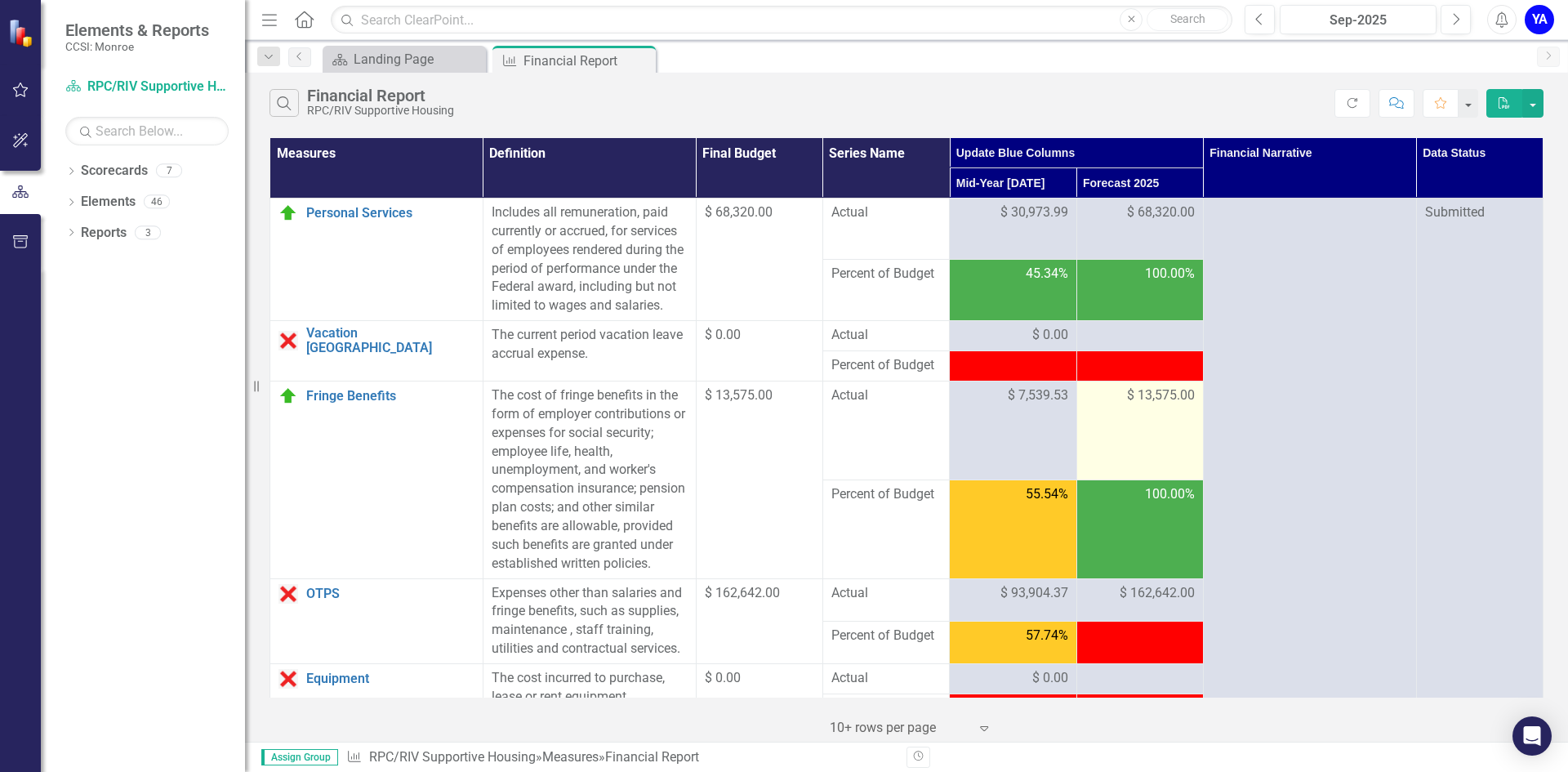
scroll to position [327, 0]
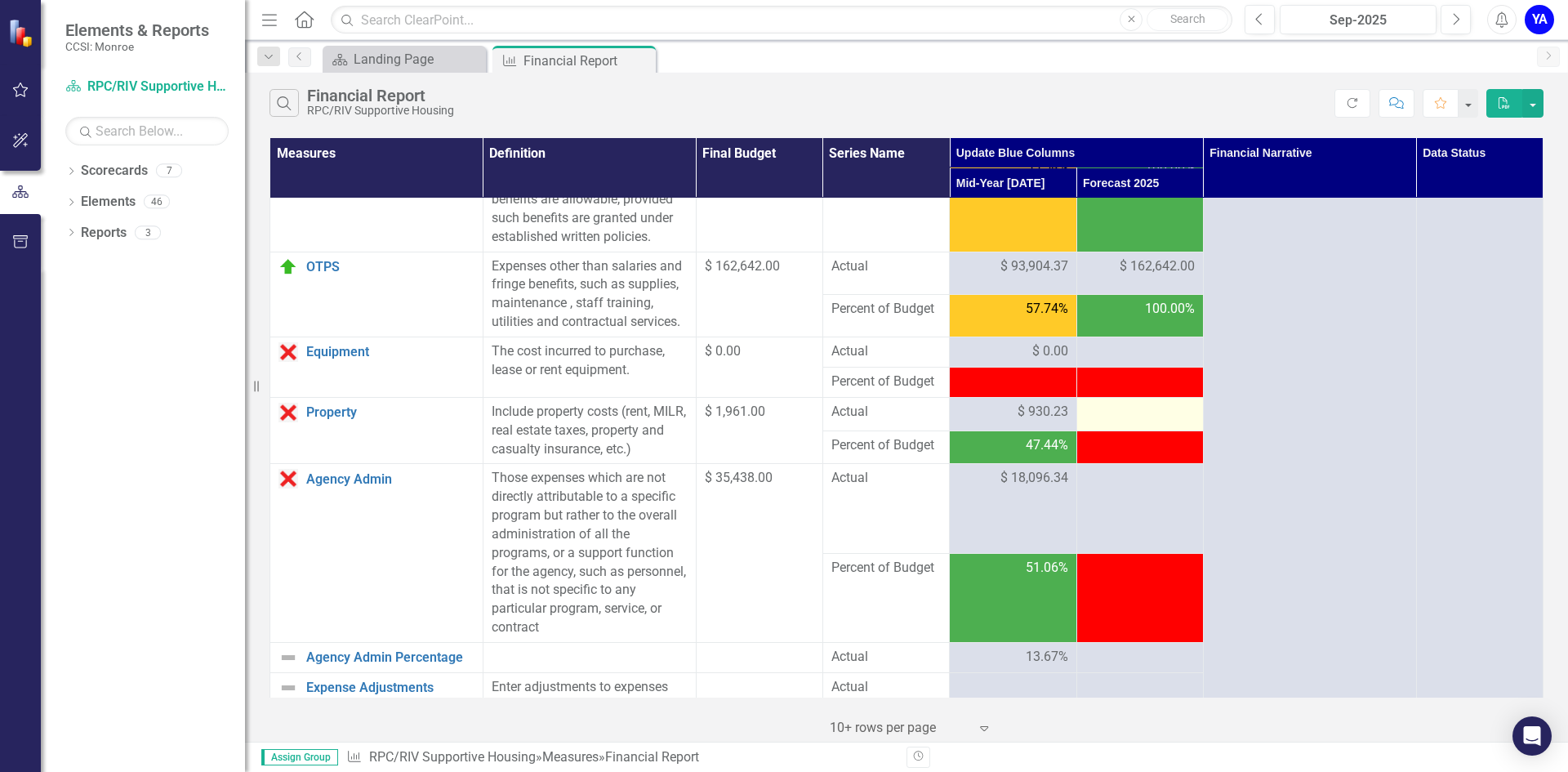
click at [1146, 422] on div at bounding box center [1139, 412] width 109 height 20
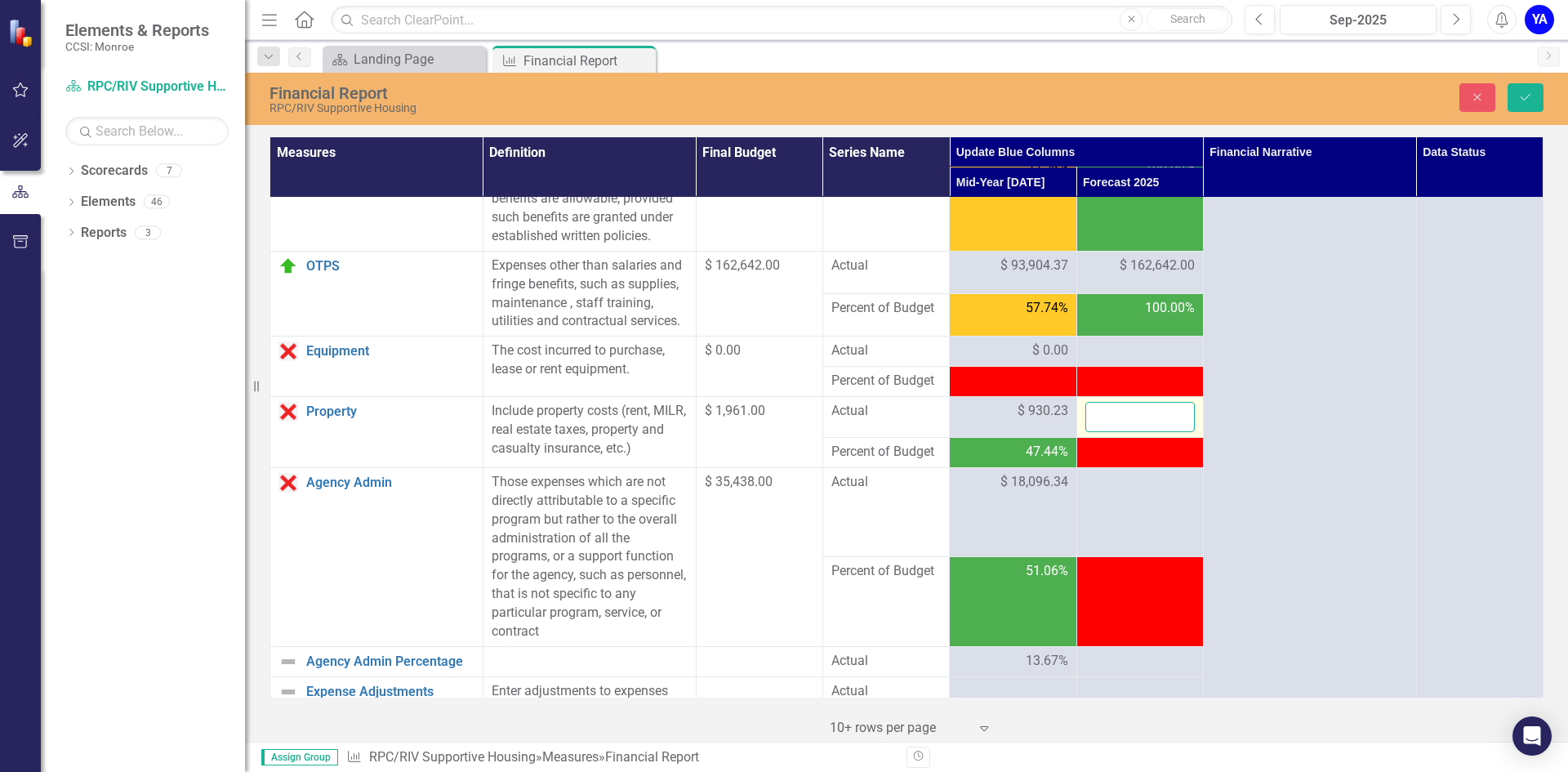
click at [1131, 432] on input "number" at bounding box center [1139, 417] width 109 height 30
type input "1961"
click at [1524, 95] on icon "Save" at bounding box center [1525, 97] width 15 height 12
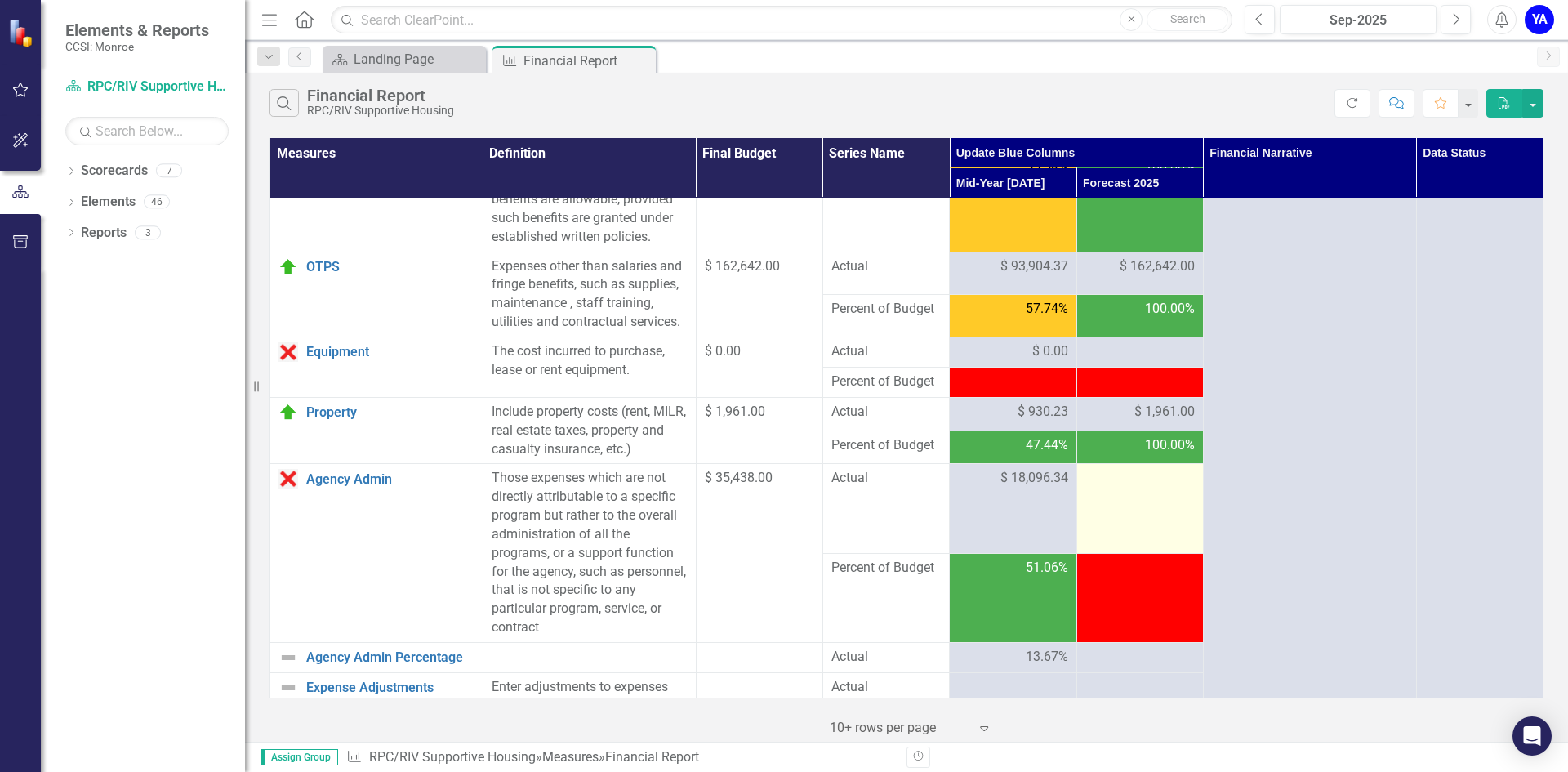
click at [1103, 489] on div at bounding box center [1139, 479] width 109 height 20
click at [1125, 489] on div at bounding box center [1139, 479] width 109 height 20
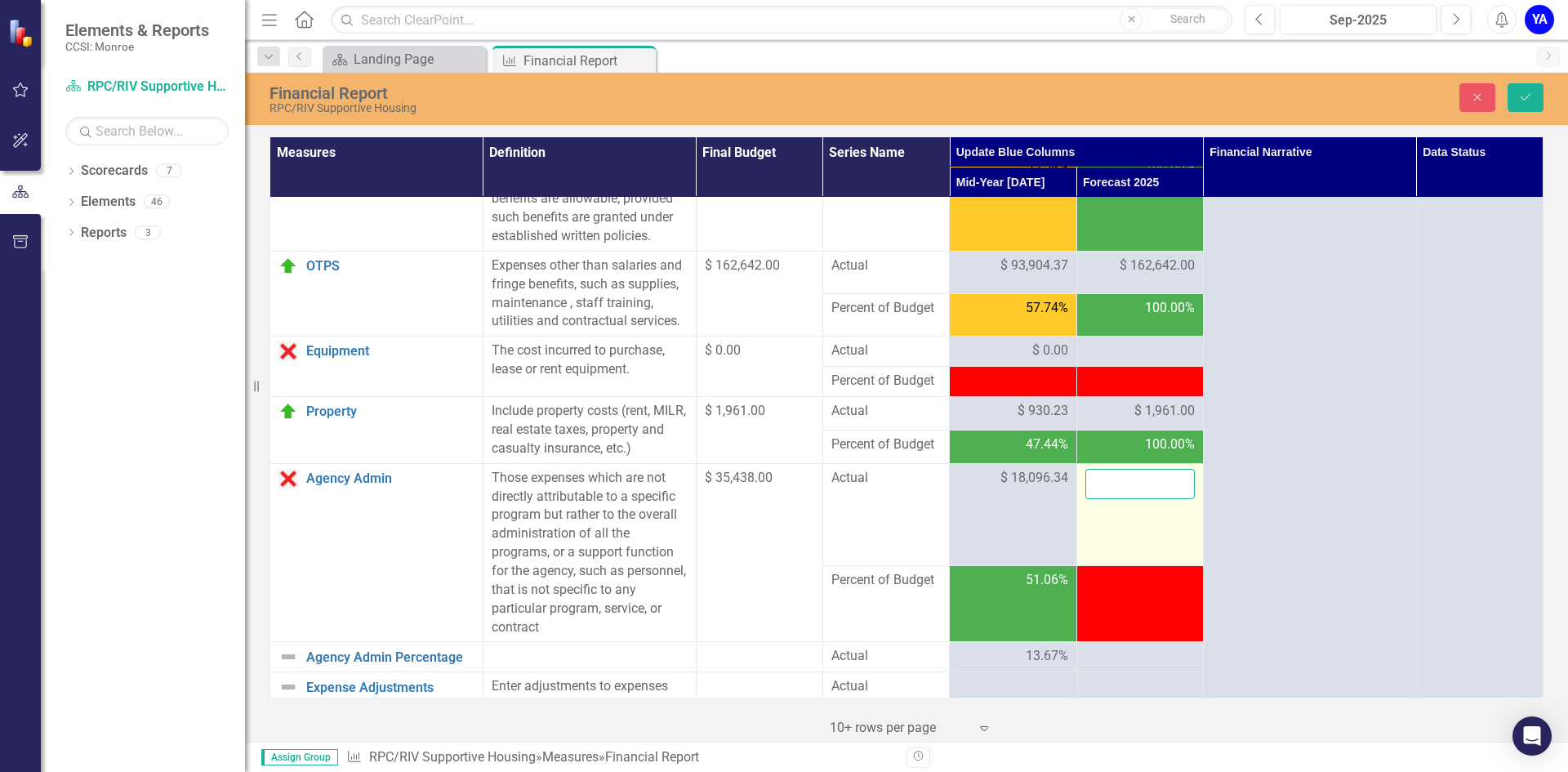
click at [1120, 499] on input "number" at bounding box center [1139, 484] width 109 height 30
type input "35438"
click at [1524, 97] on icon "Save" at bounding box center [1525, 97] width 15 height 12
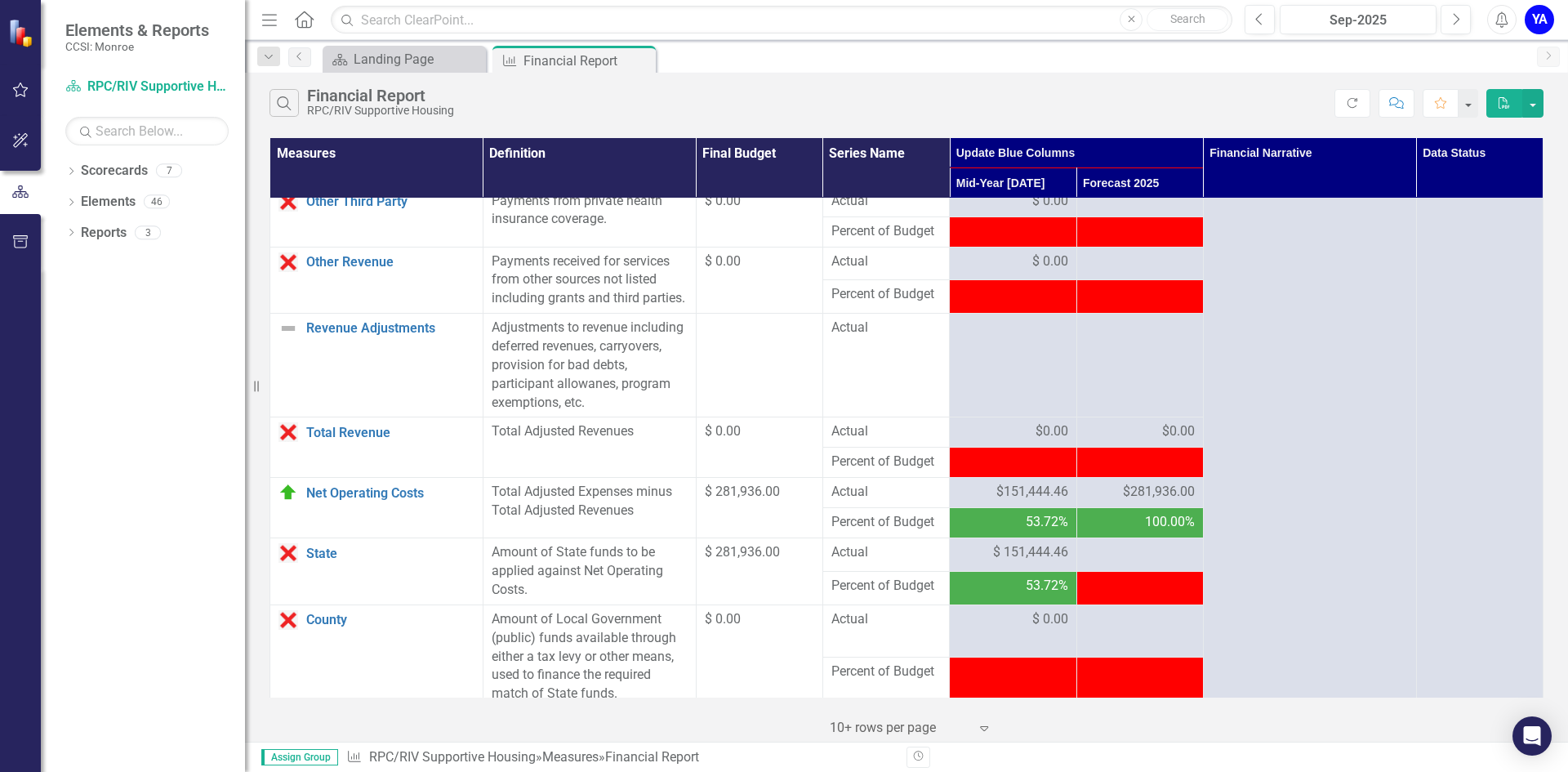
scroll to position [1469, 0]
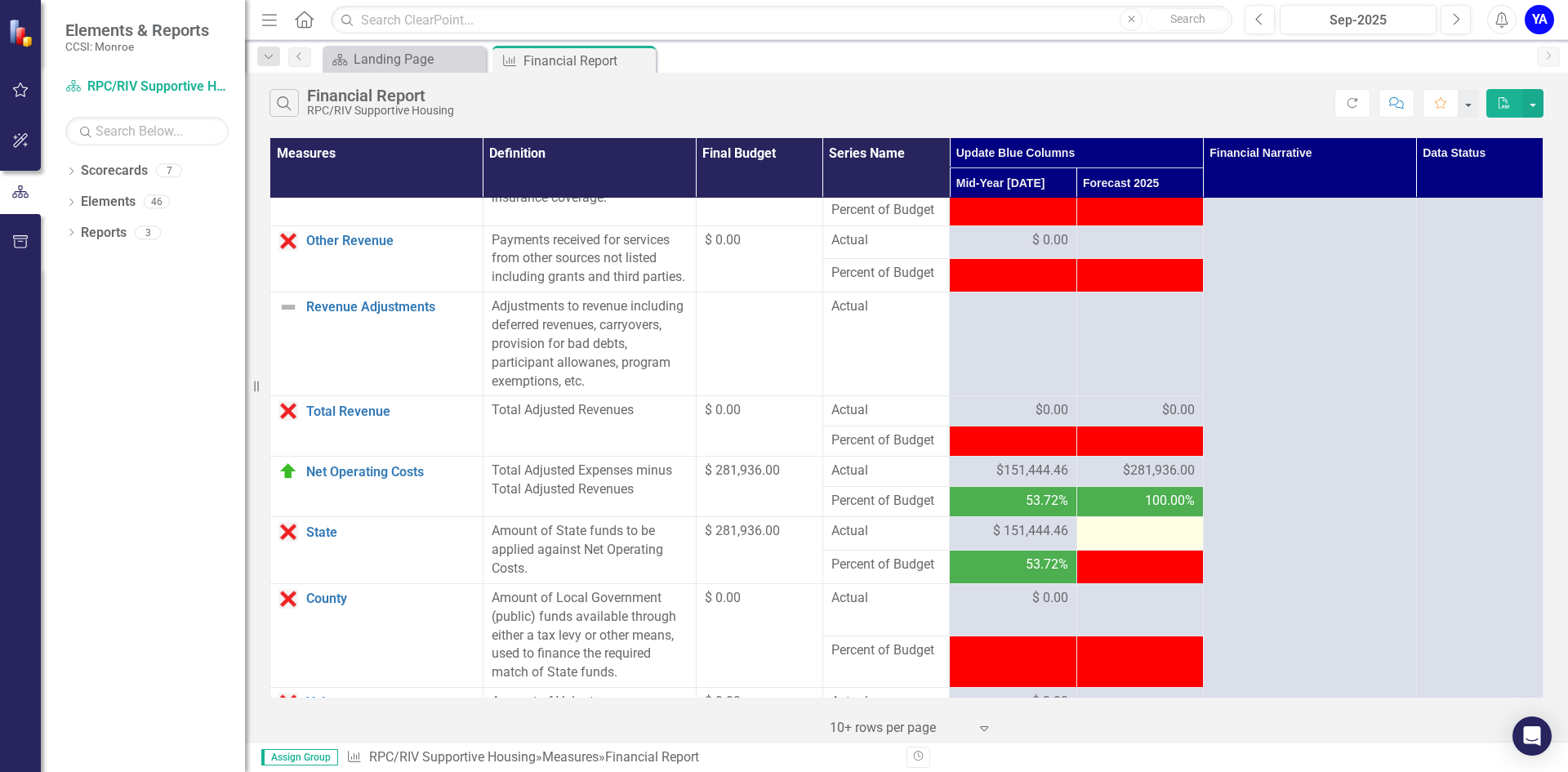
click at [1136, 541] on div at bounding box center [1139, 531] width 109 height 20
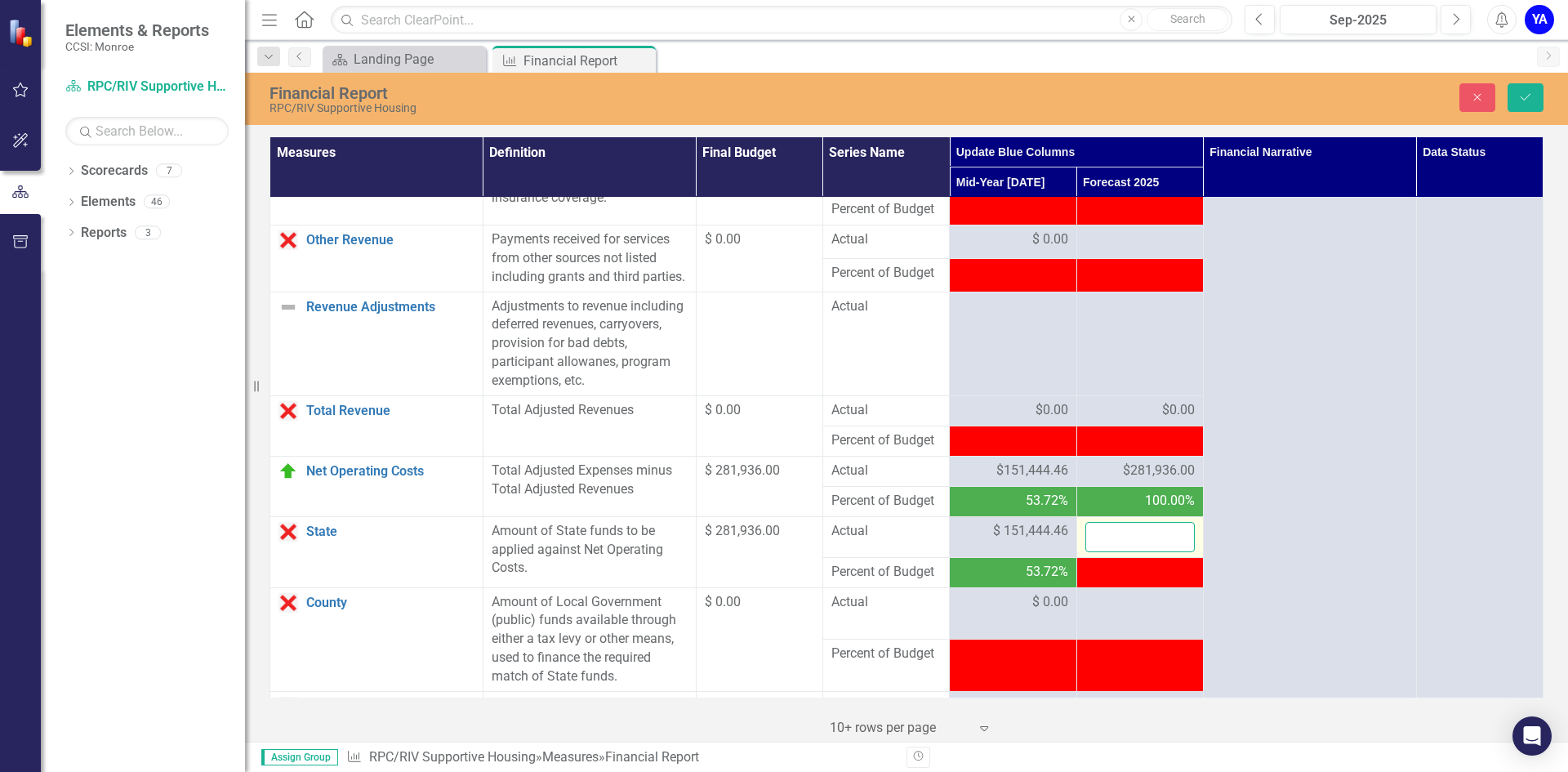
click at [1120, 552] on input "number" at bounding box center [1139, 537] width 109 height 30
type input "281936"
click at [1528, 100] on icon "Save" at bounding box center [1525, 97] width 15 height 12
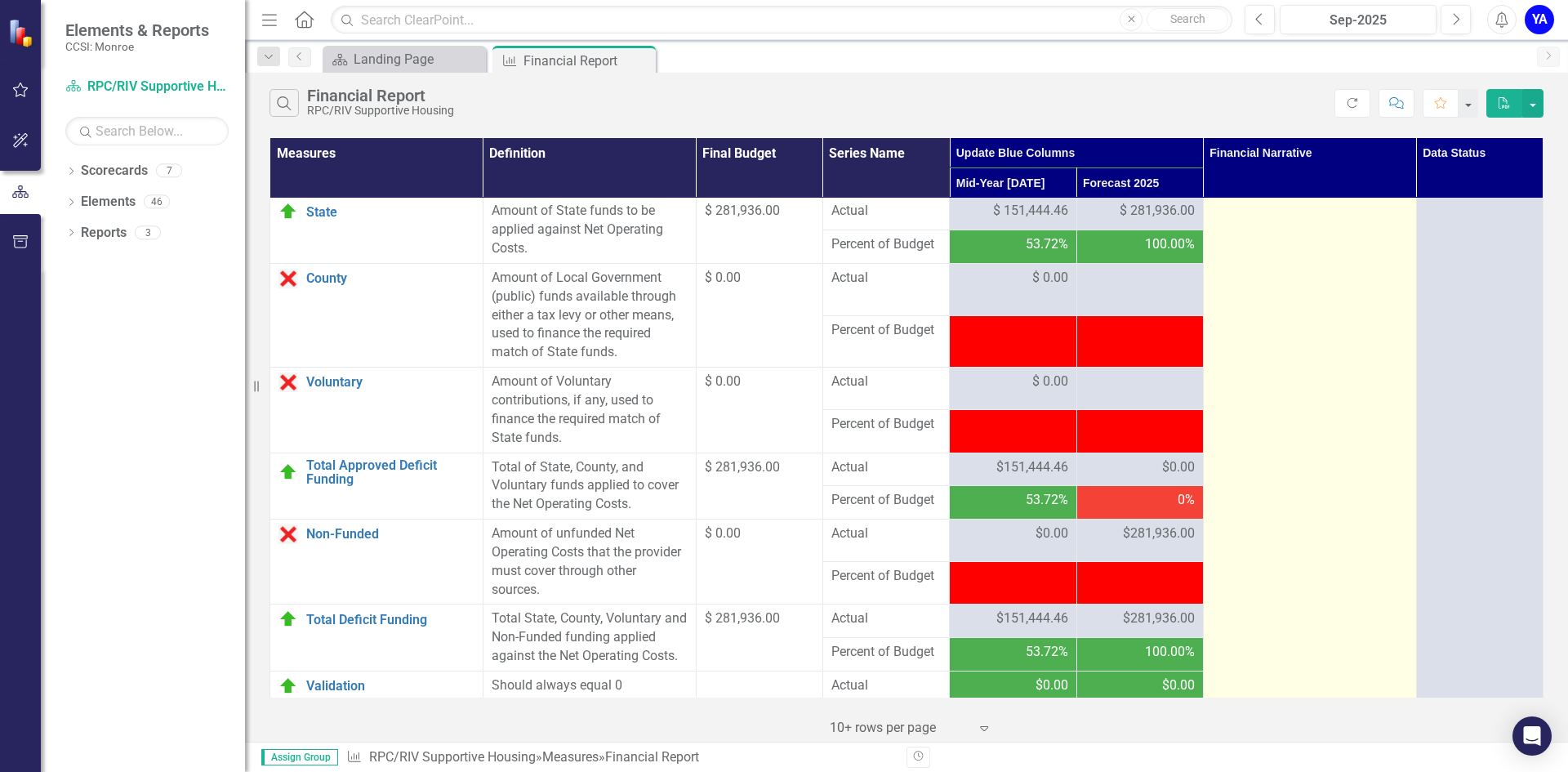
scroll to position [1796, 0]
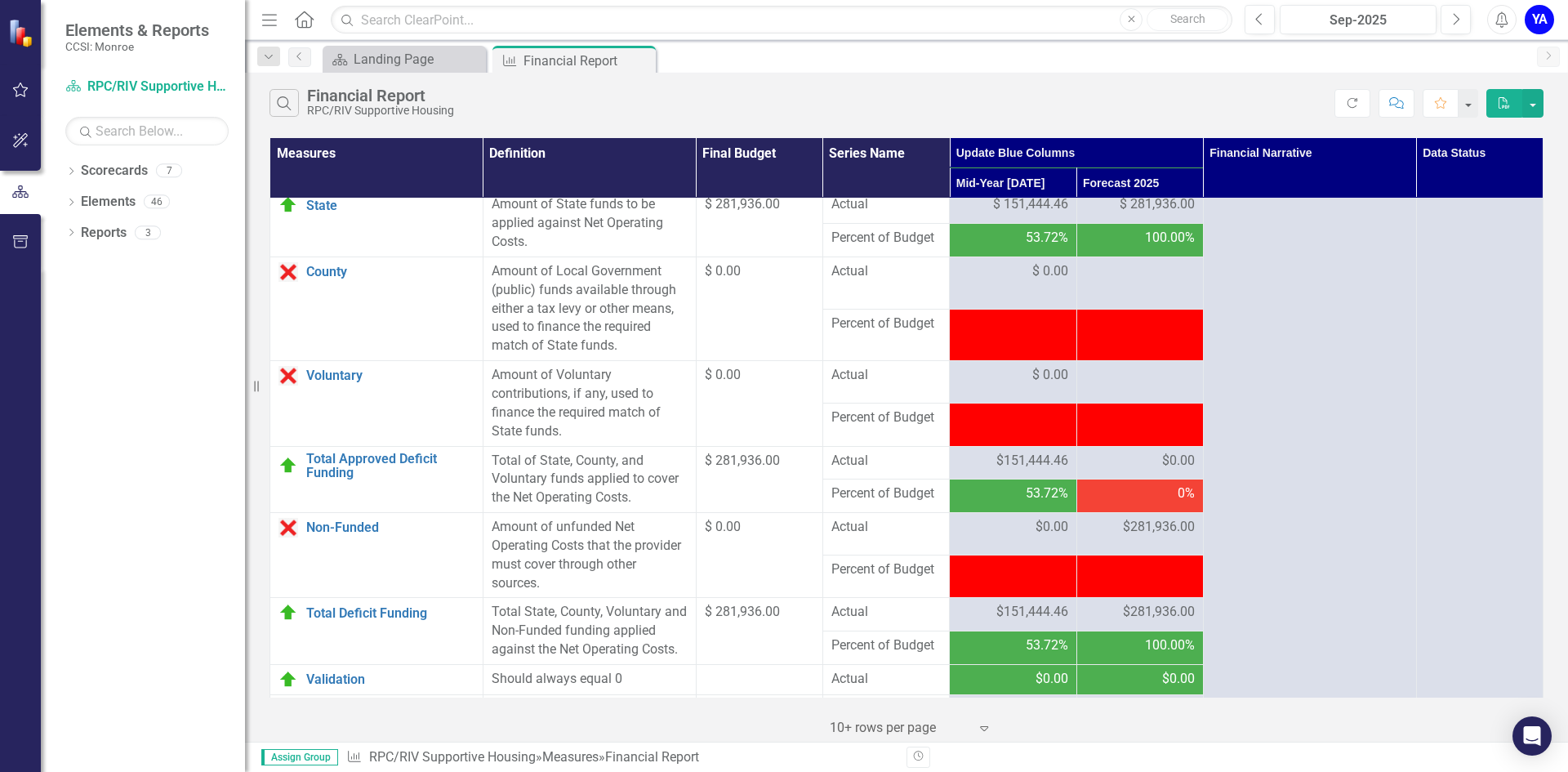
click at [1142, 470] on div "$0.00" at bounding box center [1139, 460] width 109 height 19
click at [1162, 470] on span "$0.00" at bounding box center [1178, 460] width 33 height 19
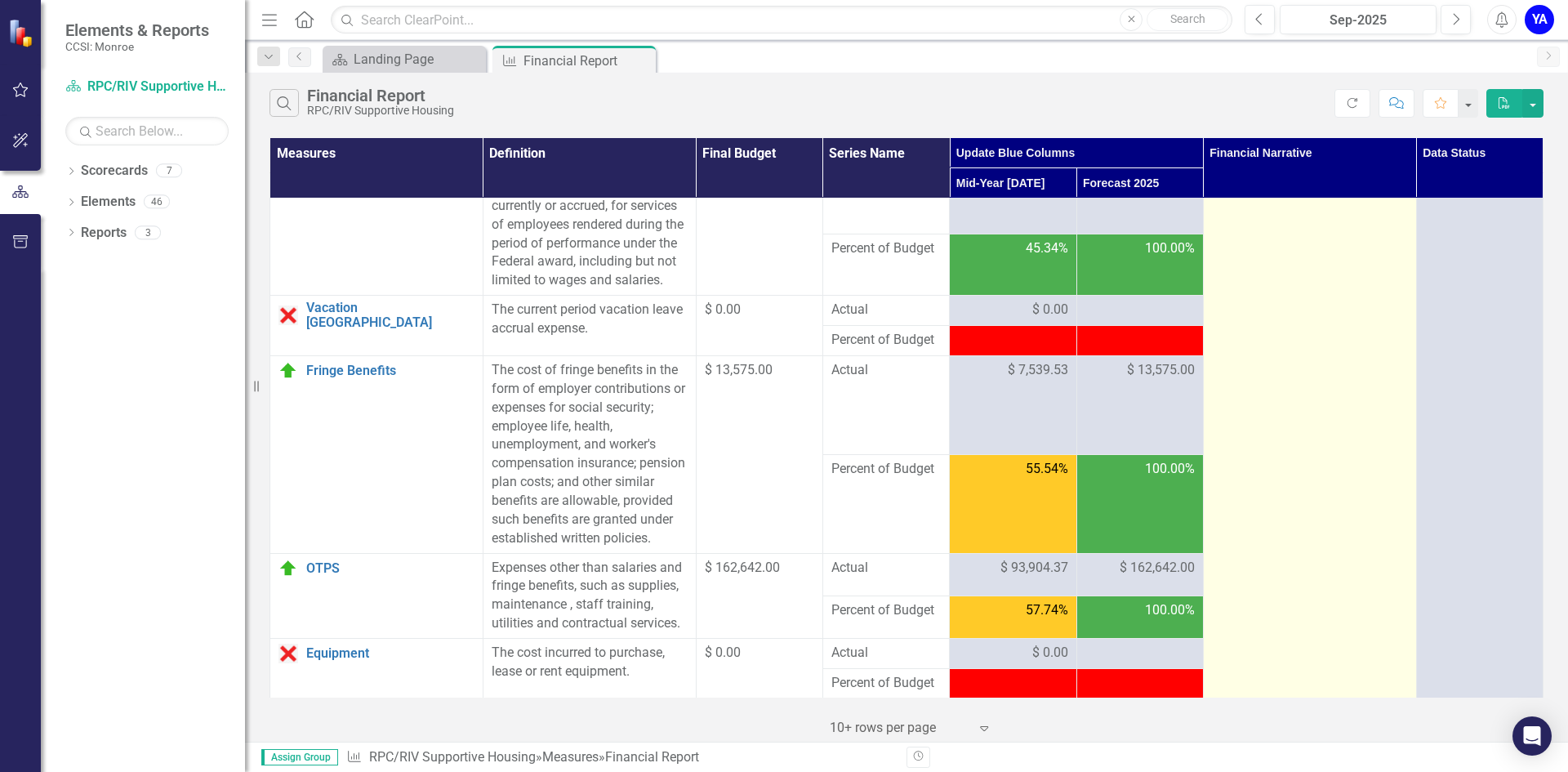
scroll to position [0, 0]
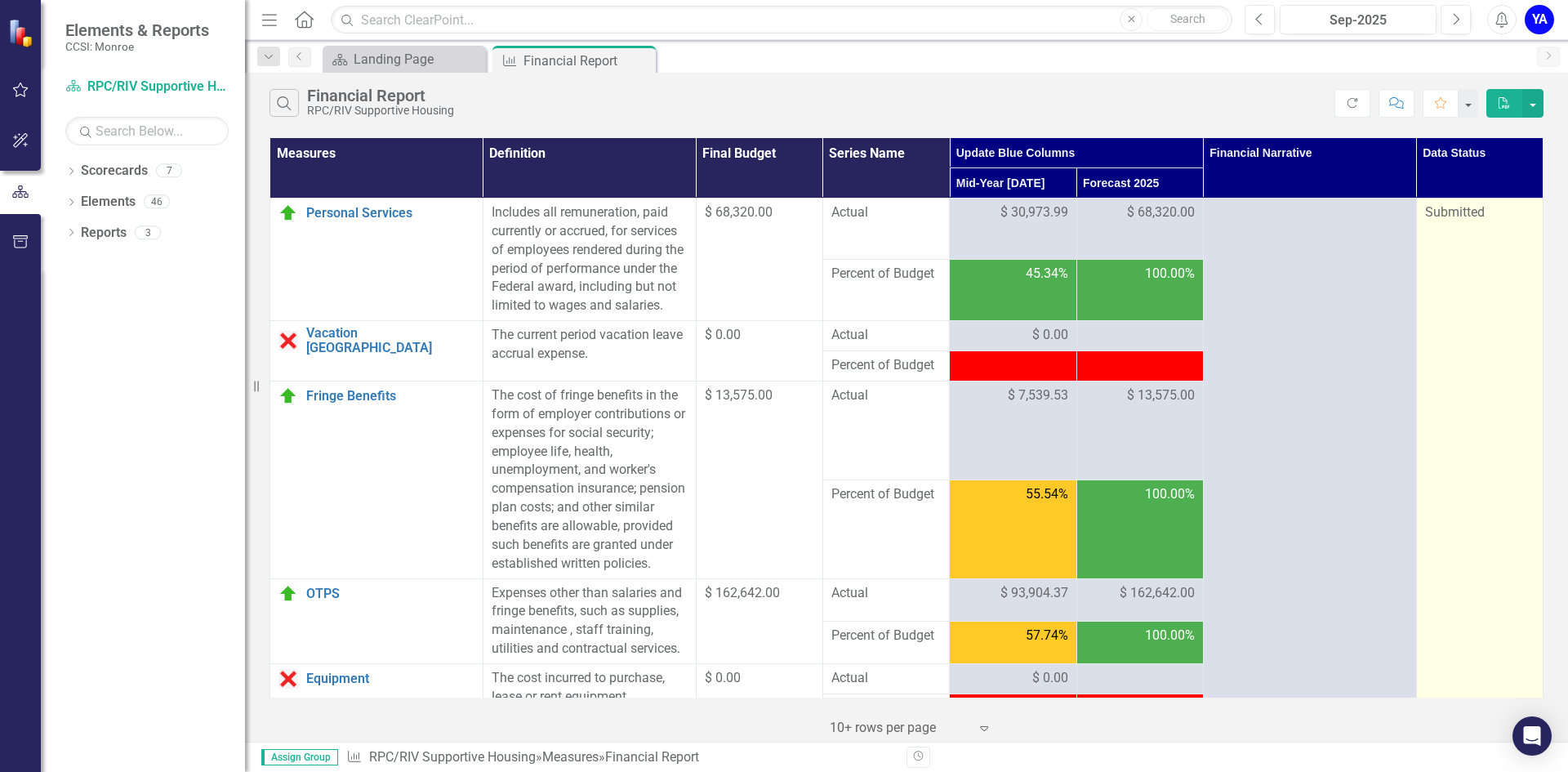
click at [1438, 212] on span "Submitted" at bounding box center [1454, 211] width 60 height 15
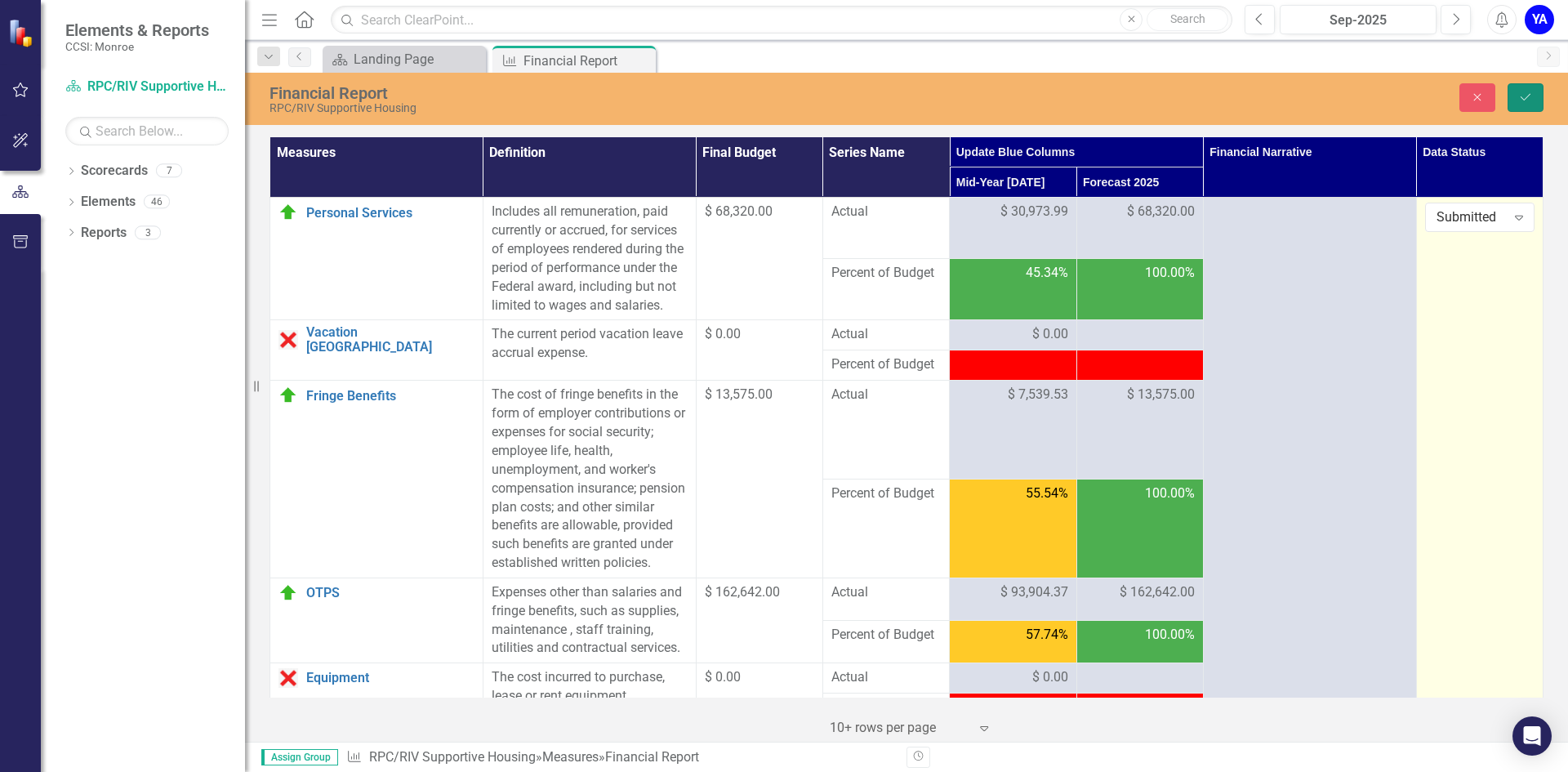
click at [1524, 98] on icon "Save" at bounding box center [1525, 97] width 15 height 12
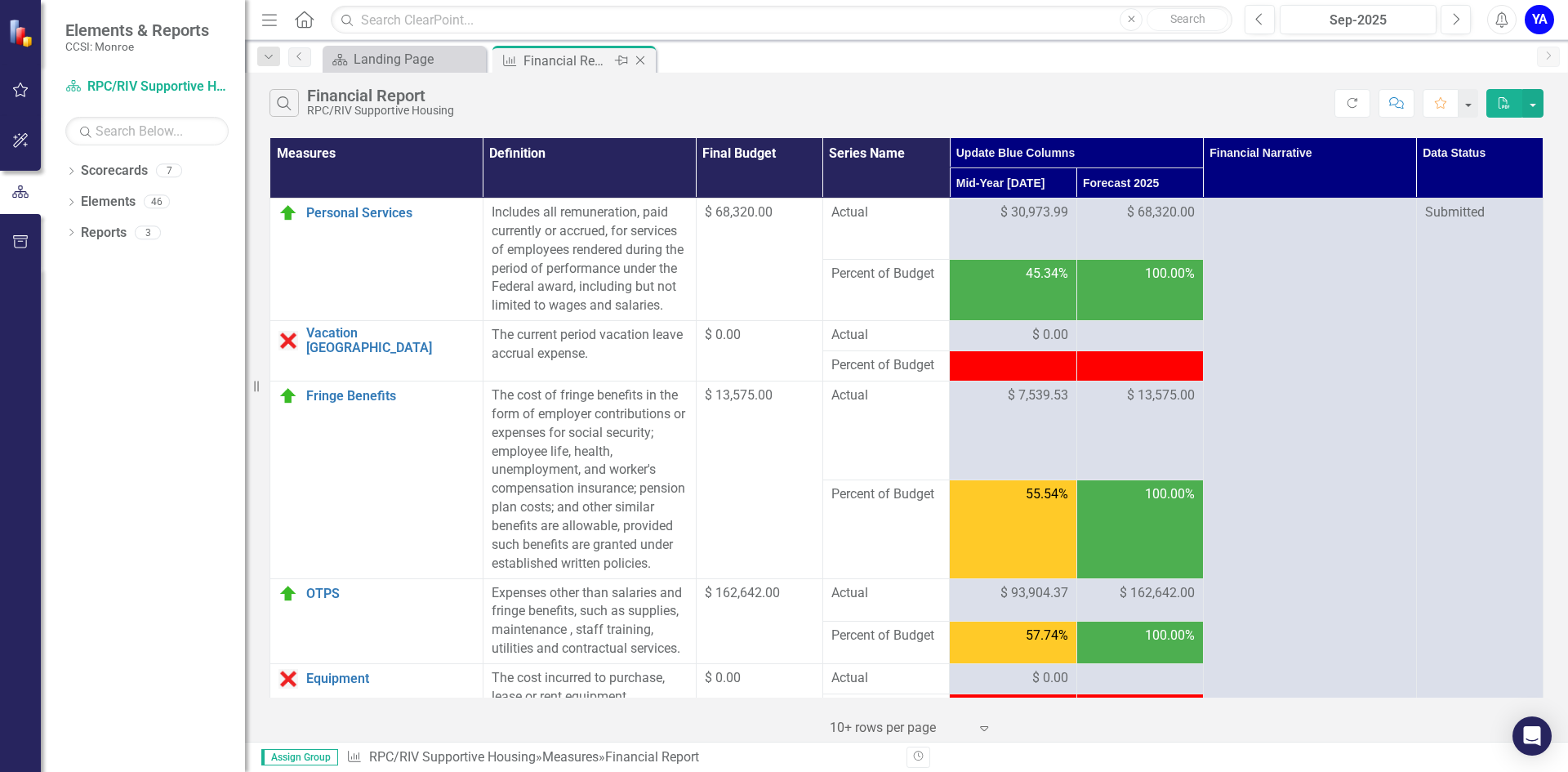
click at [641, 61] on icon "Close" at bounding box center [640, 60] width 16 height 13
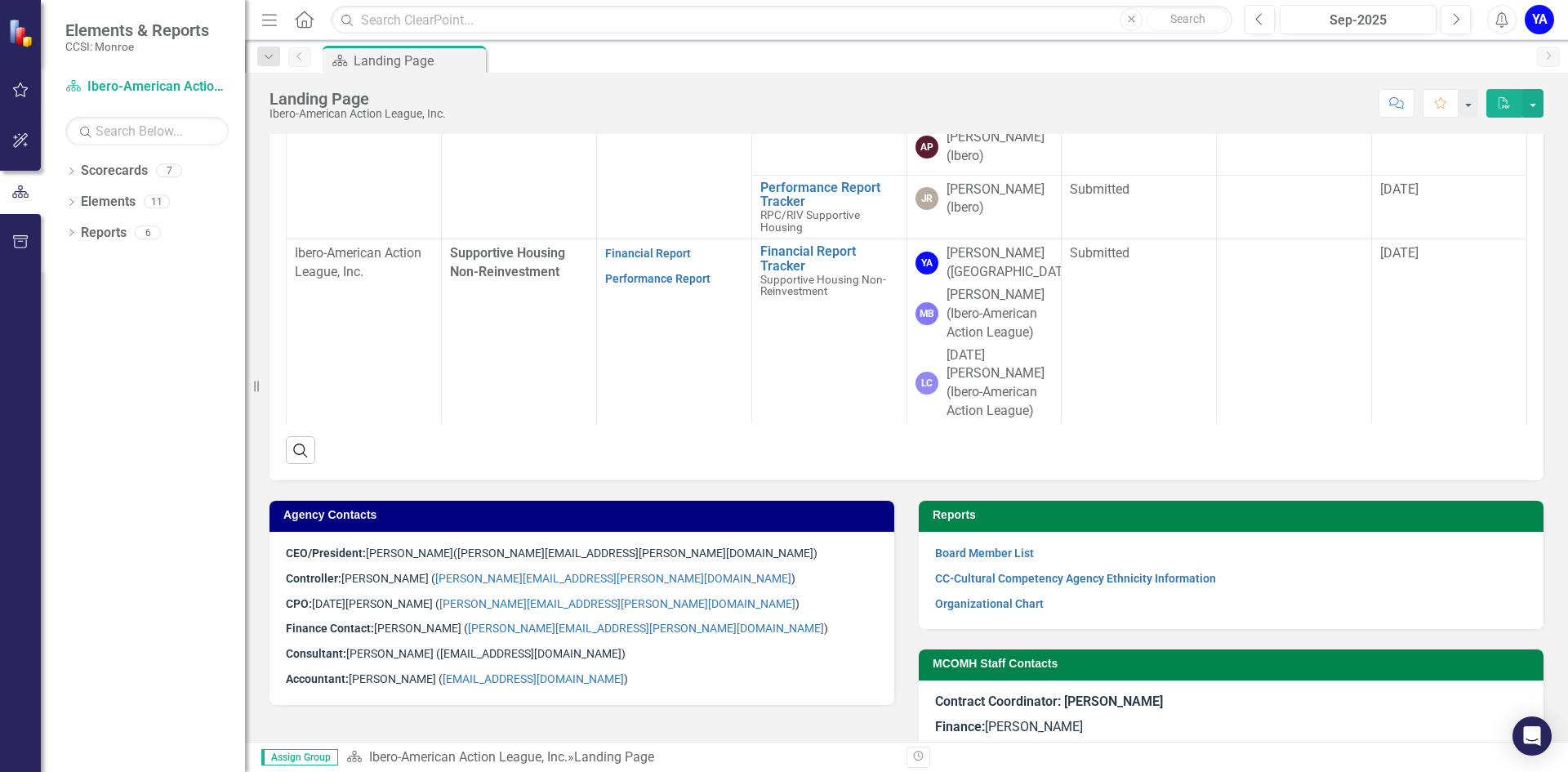
scroll to position [562, 0]
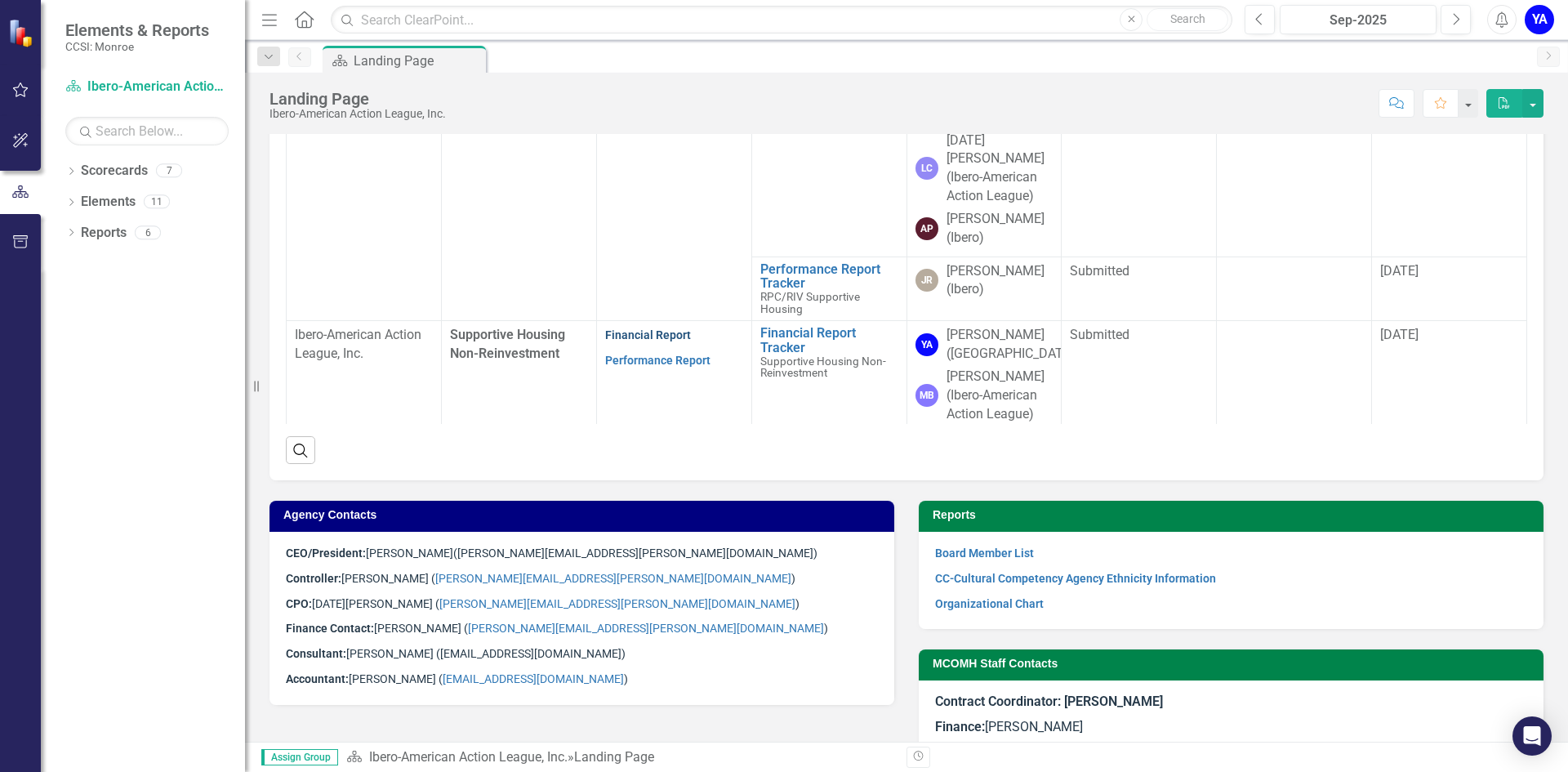
click at [634, 328] on link "Financial Report" at bounding box center [648, 334] width 86 height 13
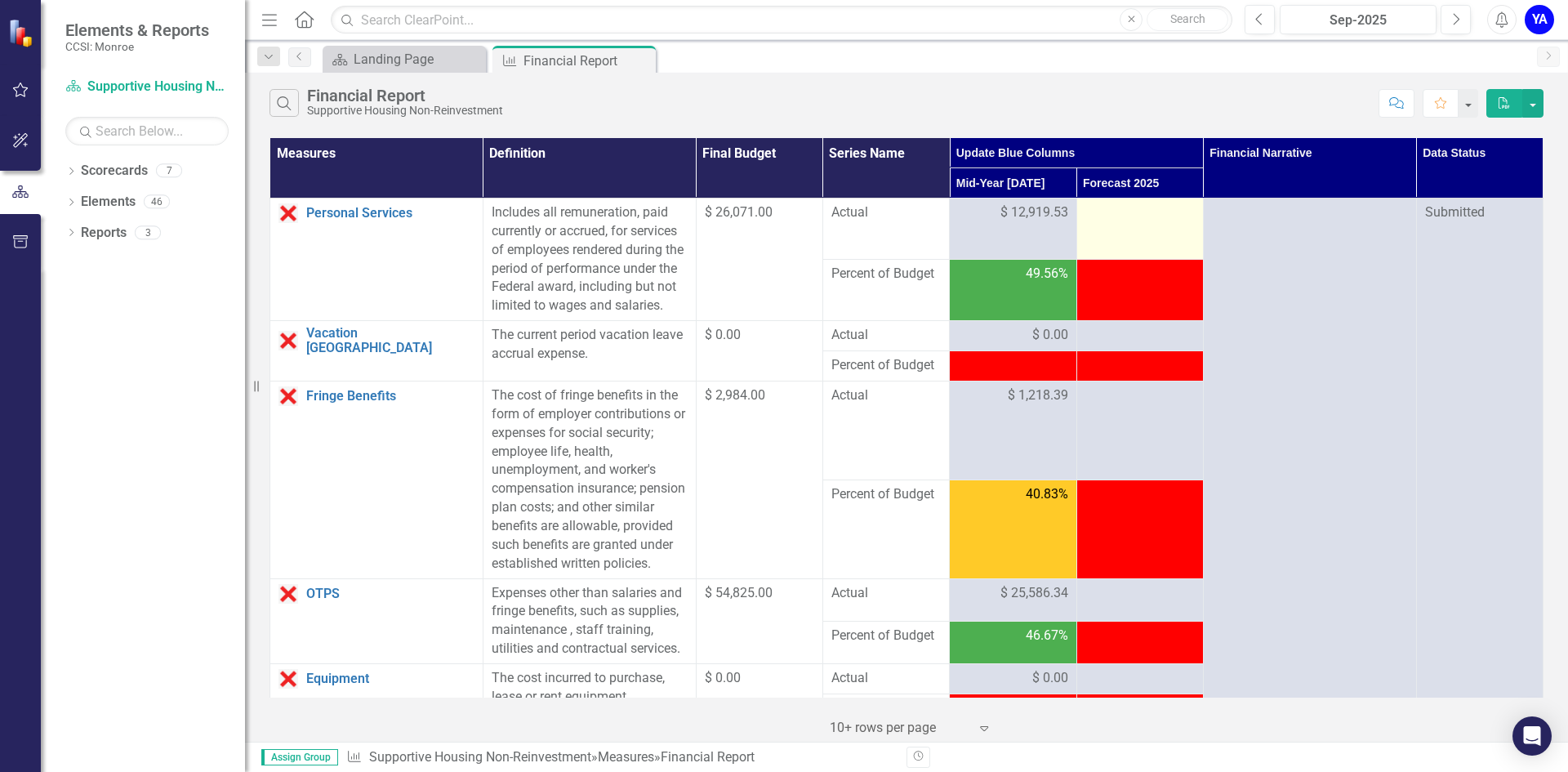
click at [1110, 213] on div at bounding box center [1139, 213] width 109 height 20
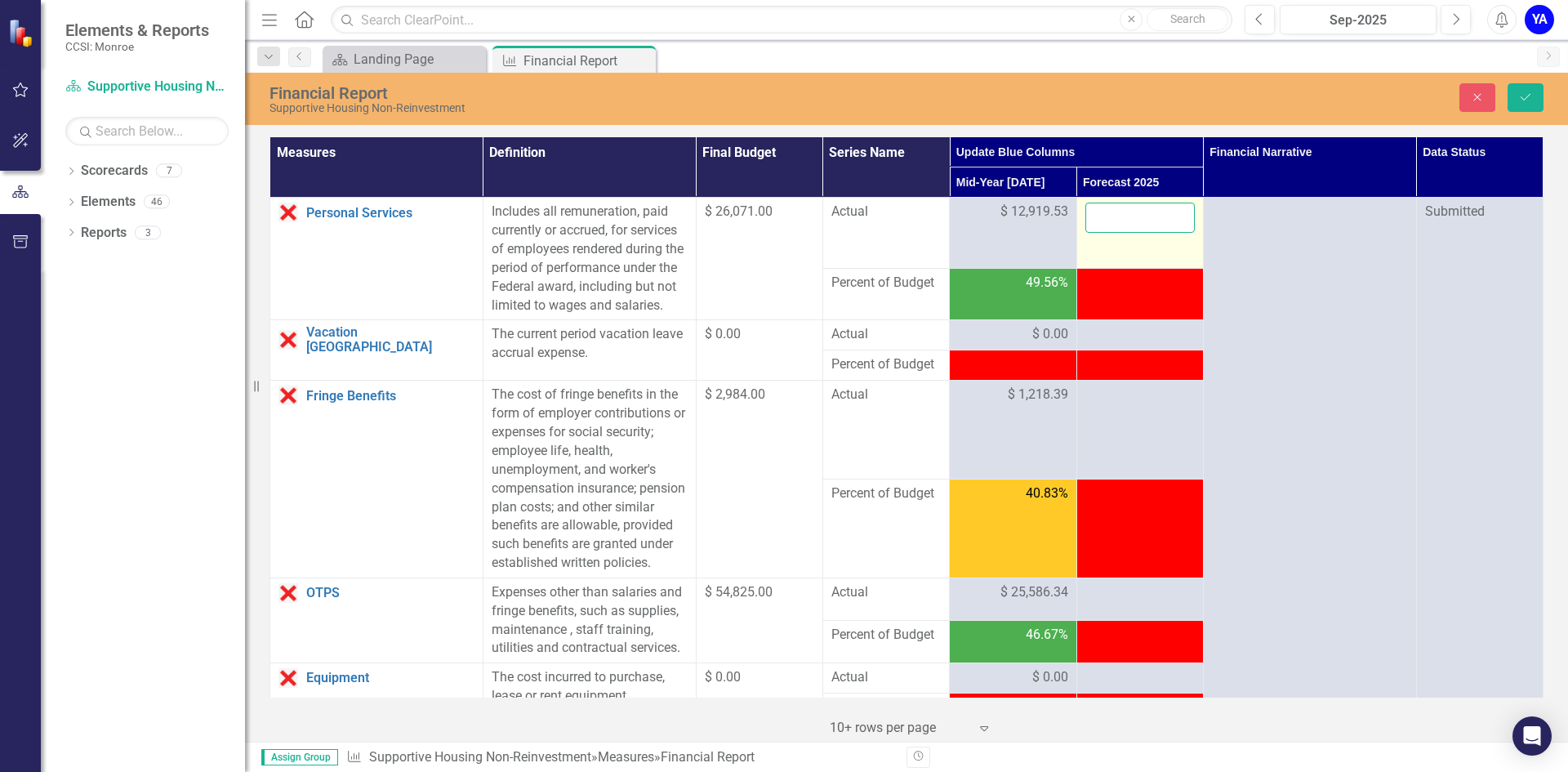
click at [1097, 211] on input "number" at bounding box center [1139, 218] width 109 height 30
type input "26071"
click at [1527, 94] on icon "Save" at bounding box center [1525, 97] width 15 height 12
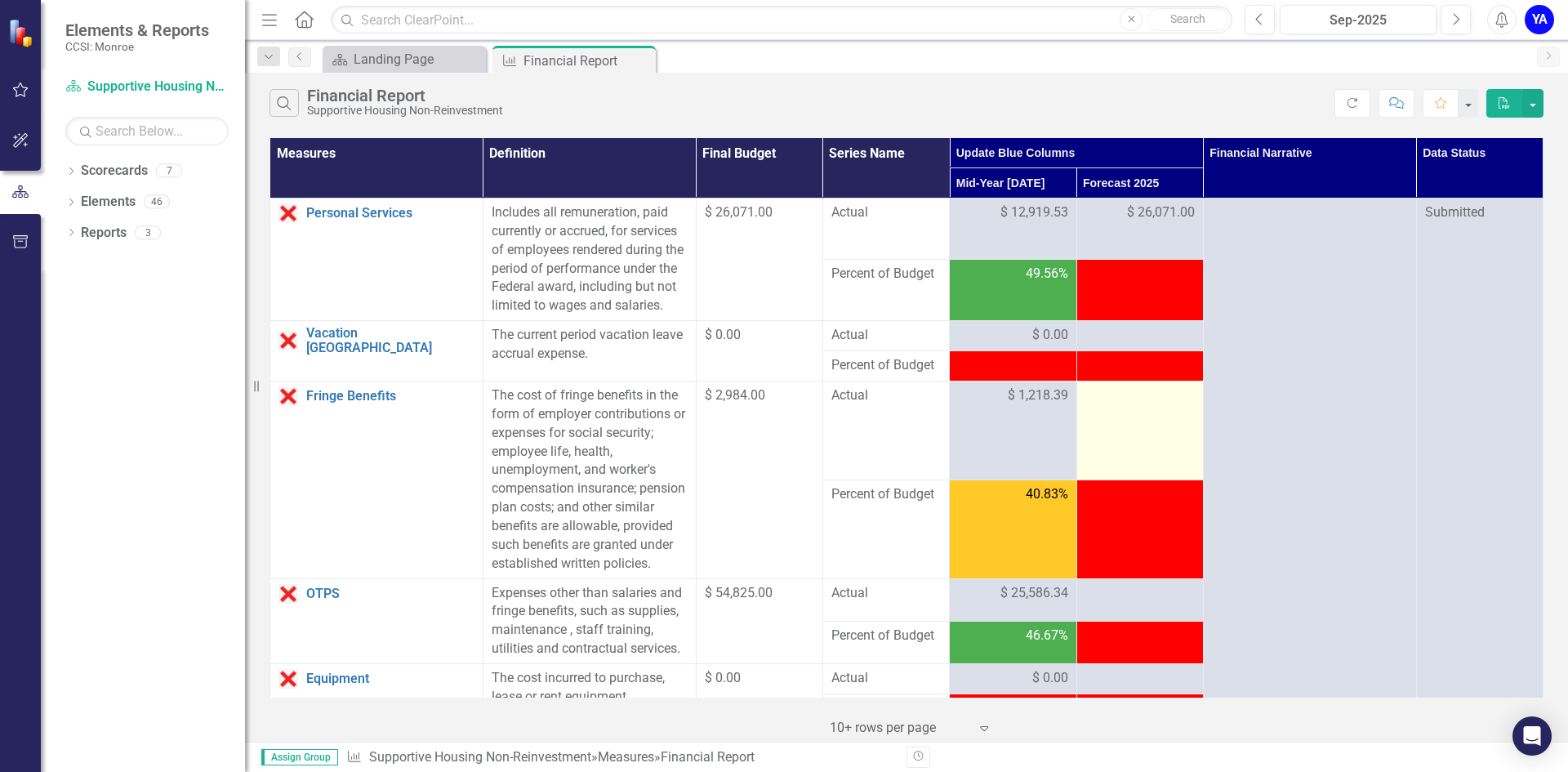
click at [1103, 406] on div at bounding box center [1139, 396] width 109 height 20
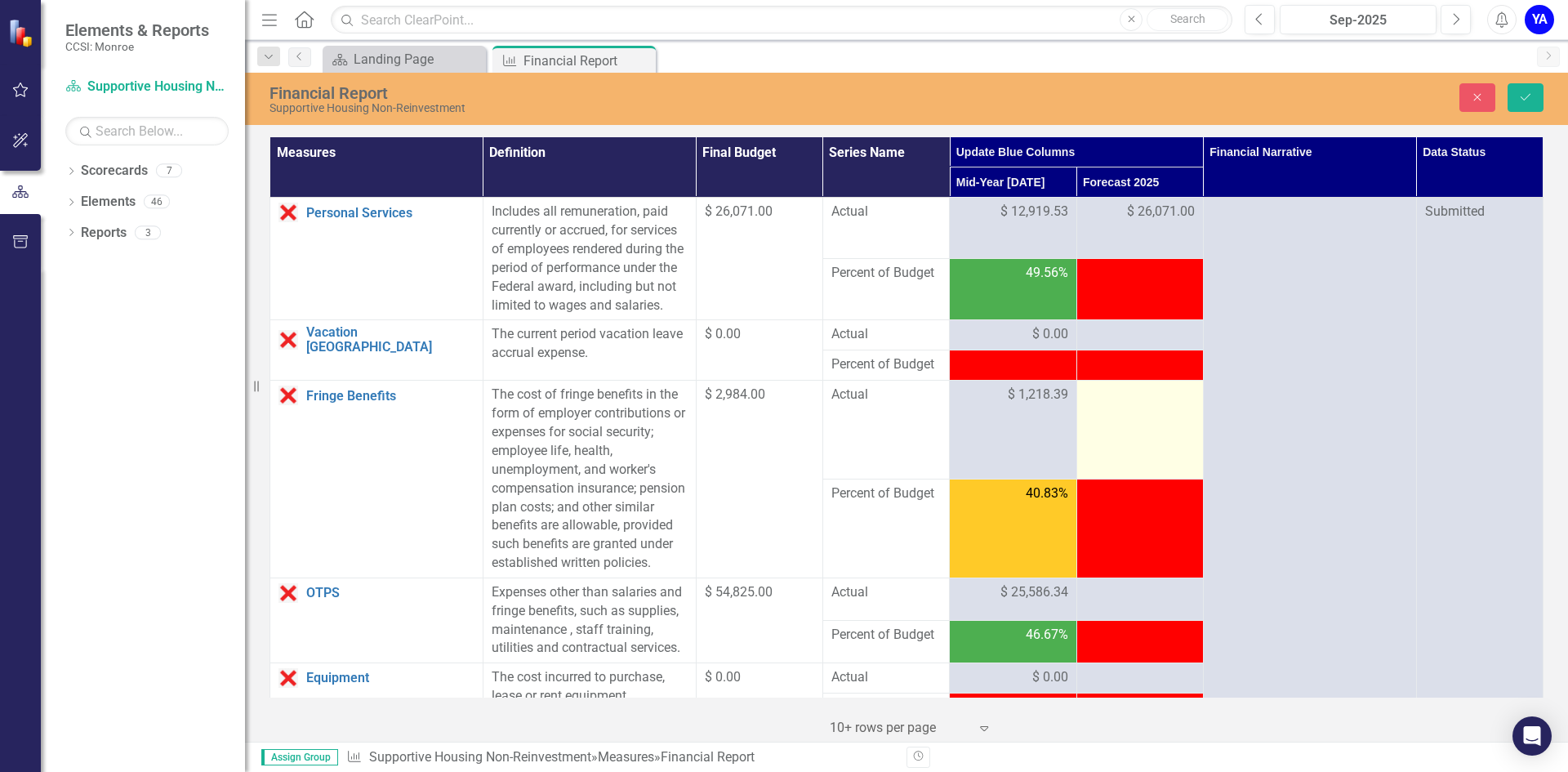
click at [1103, 405] on div at bounding box center [1139, 395] width 109 height 20
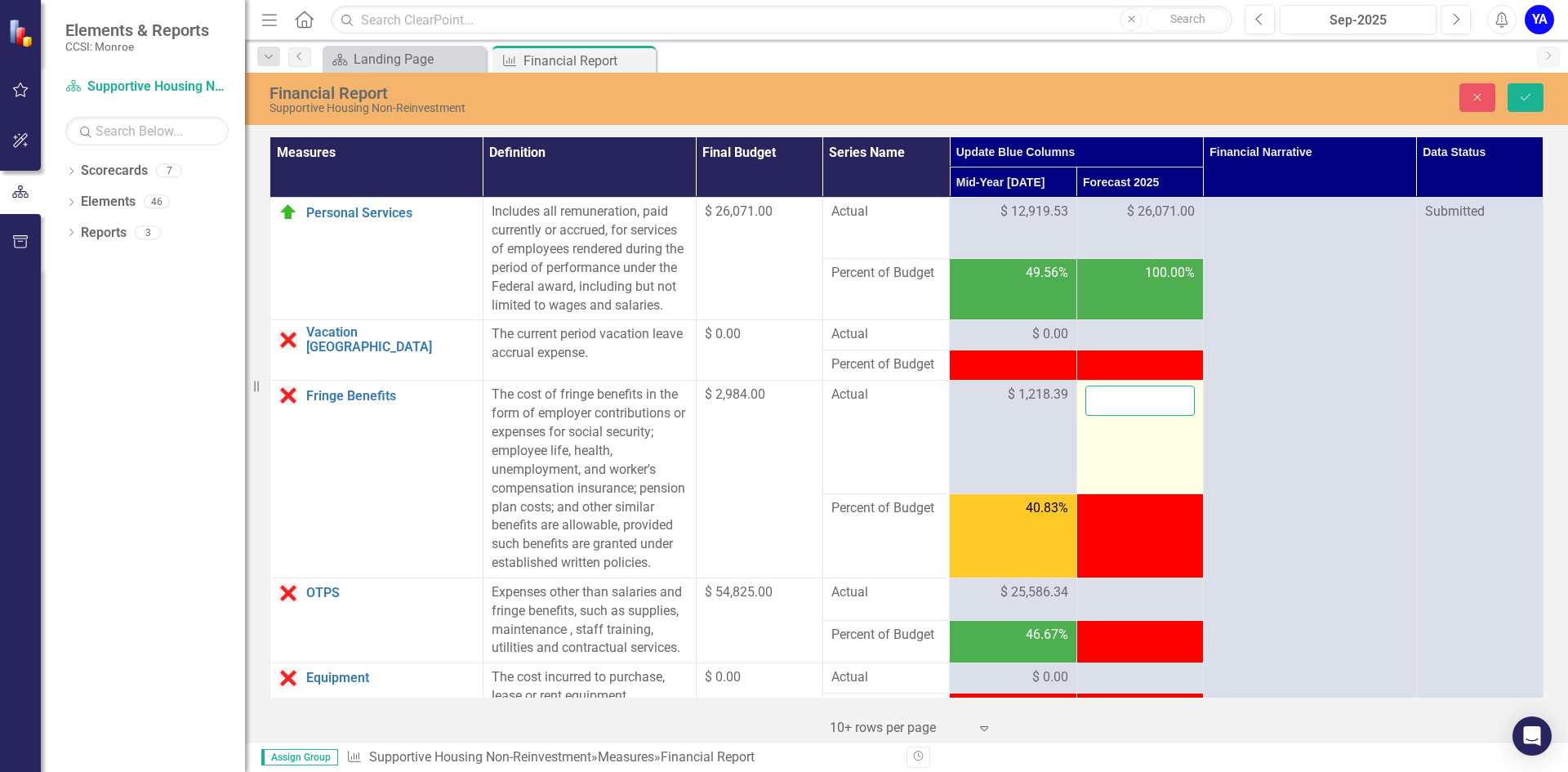
click at [1103, 416] on input "number" at bounding box center [1139, 401] width 109 height 30
type input "2984"
click at [1529, 90] on button "Save" at bounding box center [1525, 98] width 36 height 28
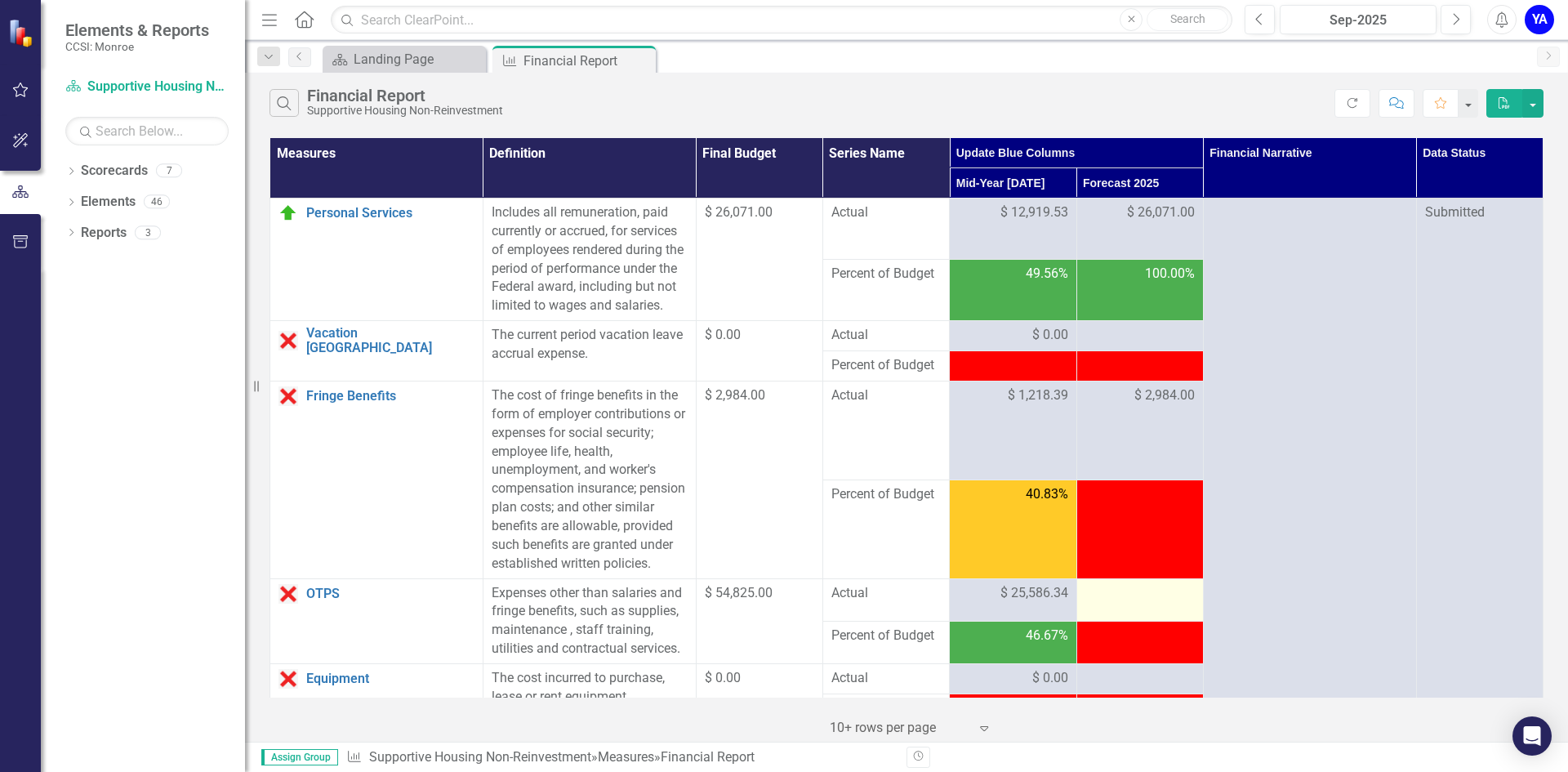
scroll to position [82, 0]
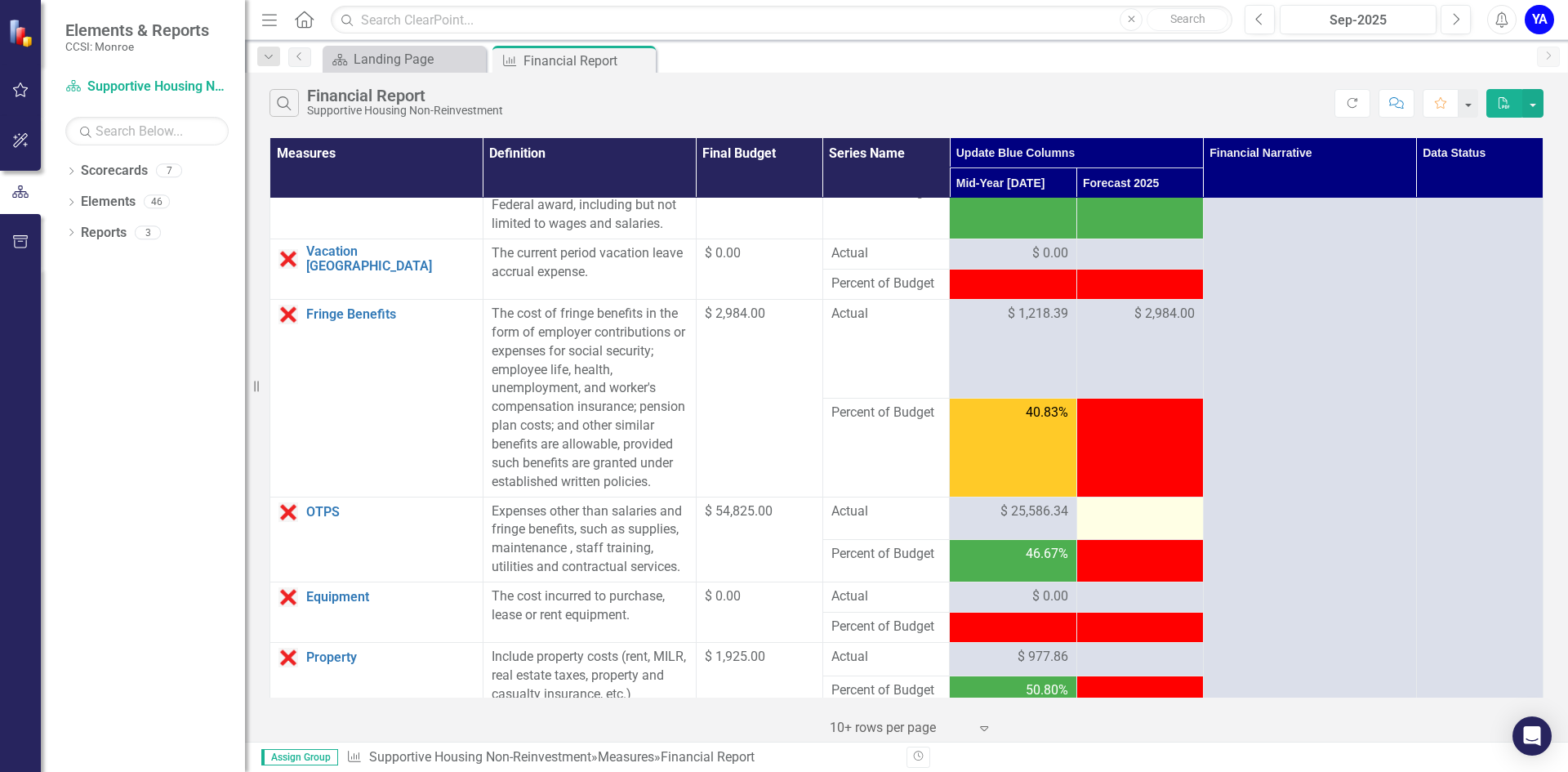
click at [1110, 537] on td at bounding box center [1139, 518] width 126 height 43
click at [1108, 521] on div at bounding box center [1139, 512] width 109 height 20
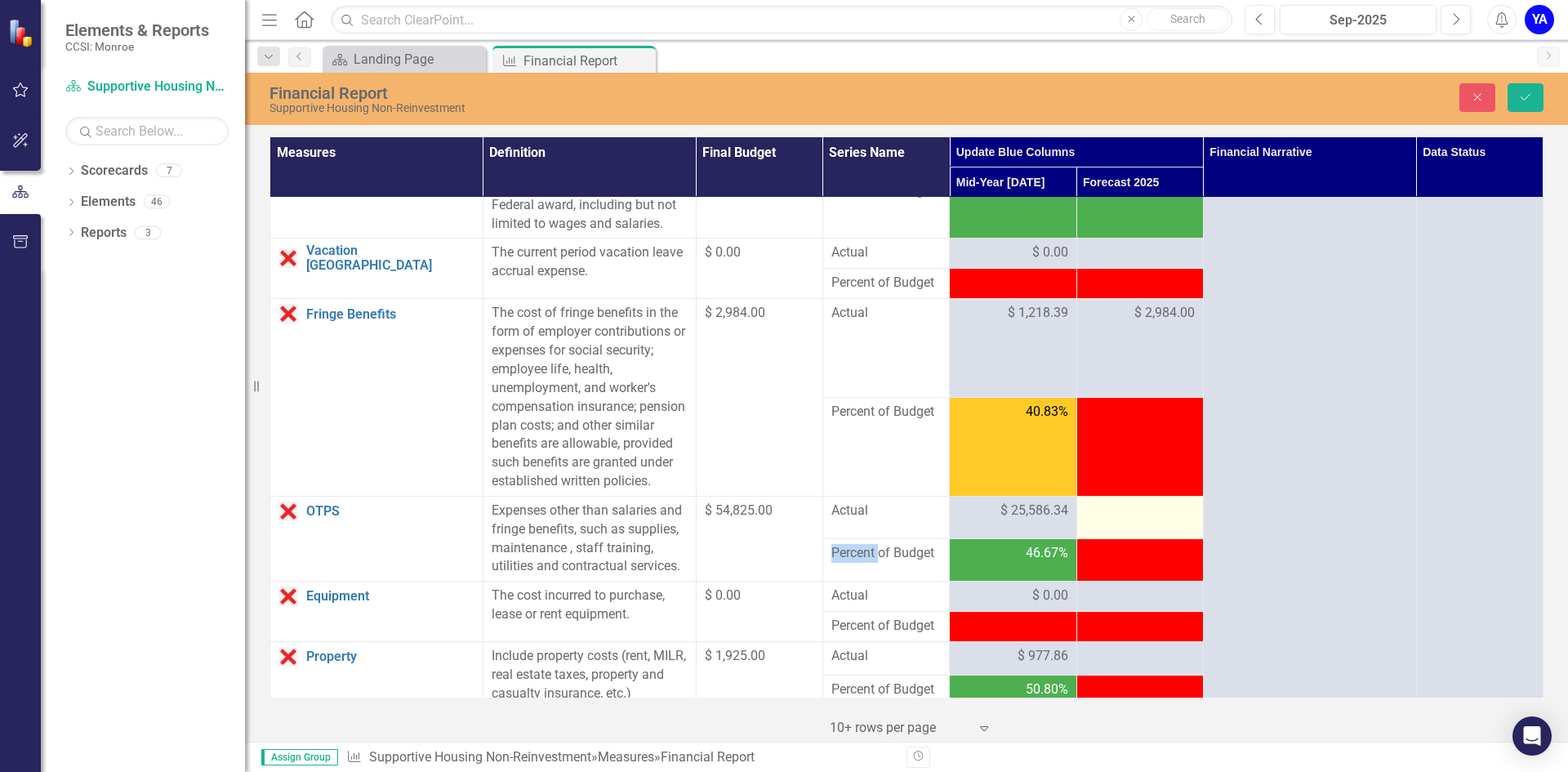
click at [1107, 521] on div at bounding box center [1139, 511] width 109 height 20
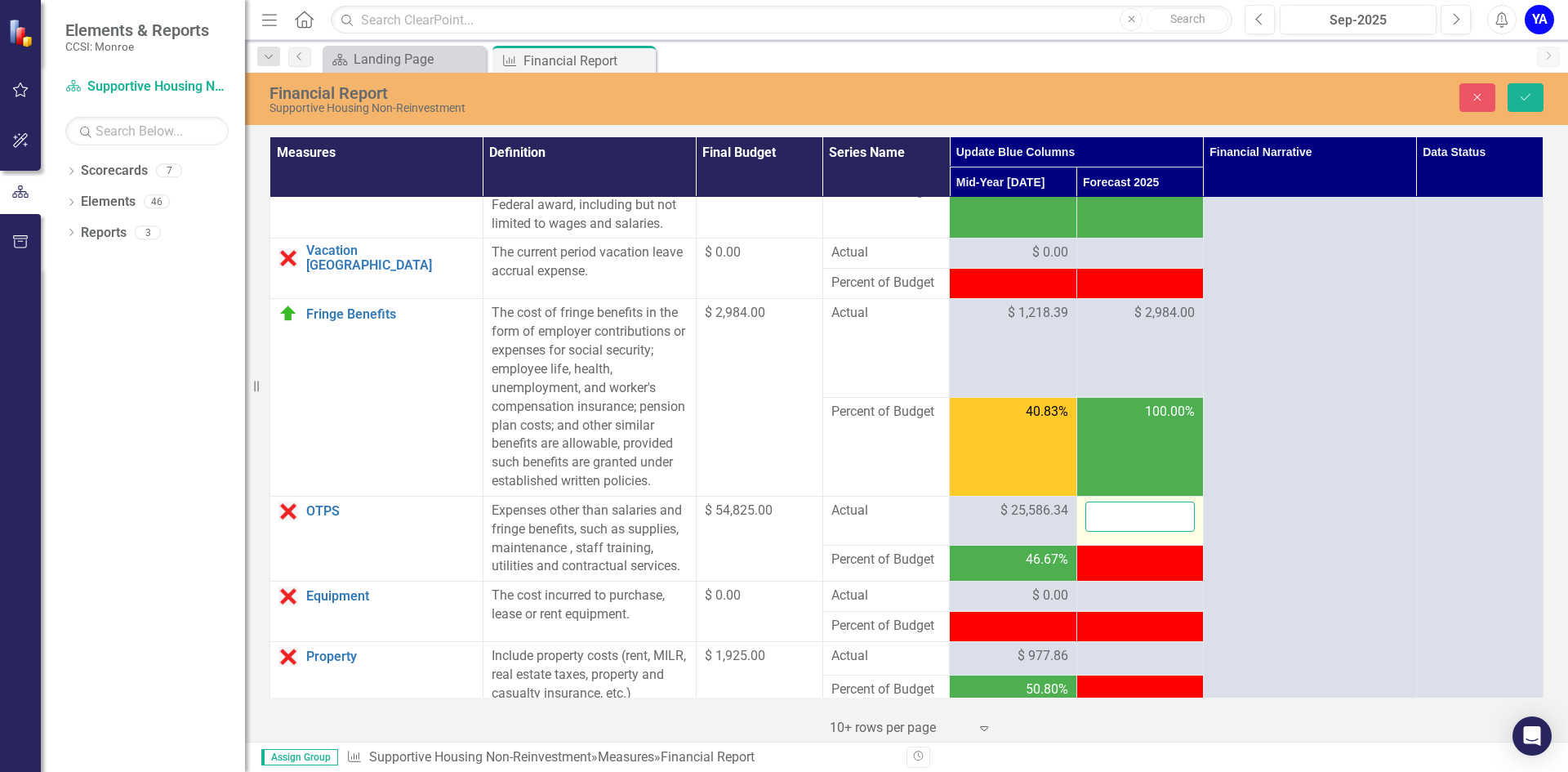
click at [1107, 531] on input "number" at bounding box center [1139, 516] width 109 height 30
type input "54825"
click at [1530, 95] on icon "Save" at bounding box center [1525, 97] width 15 height 12
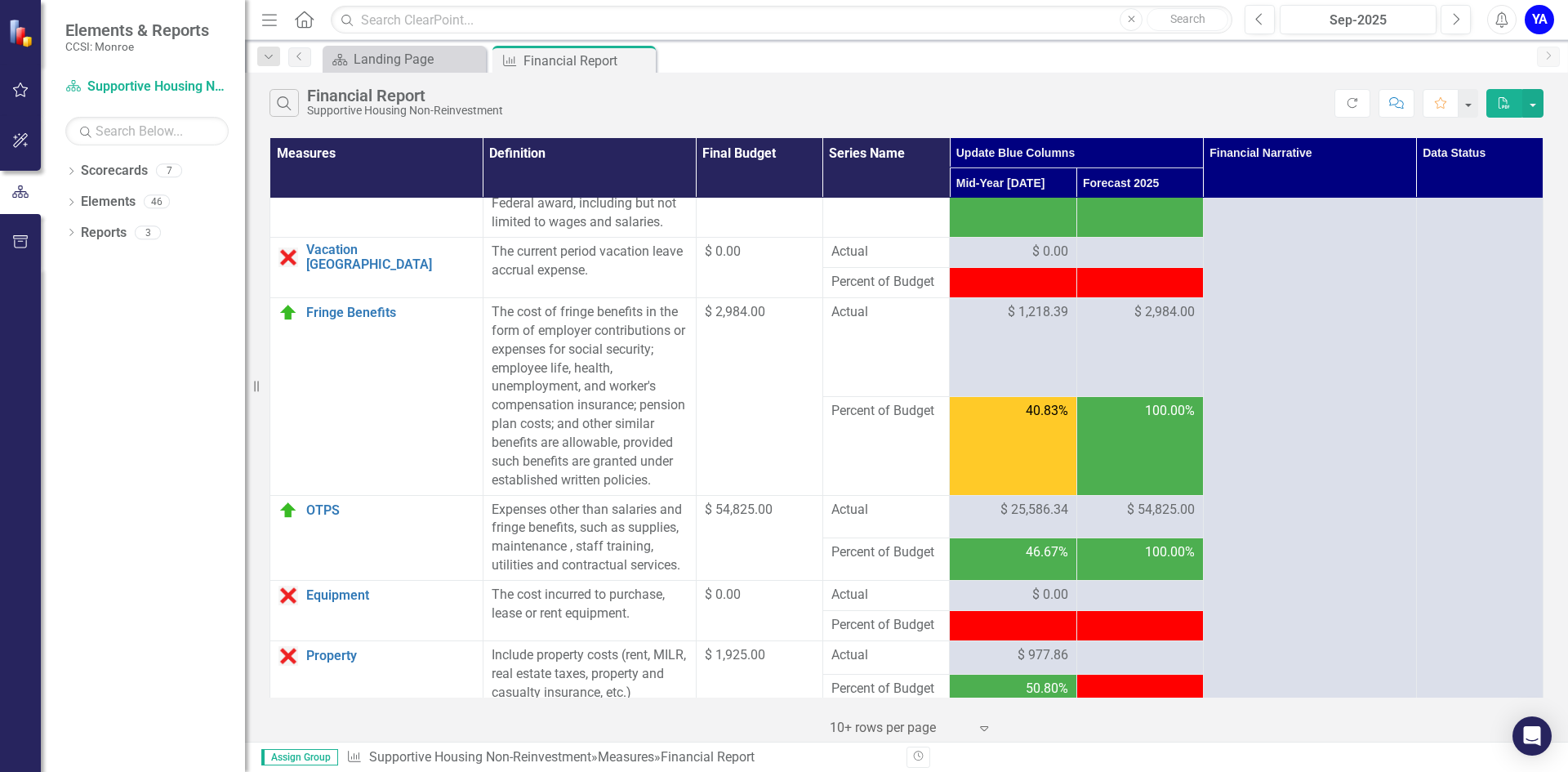
scroll to position [163, 0]
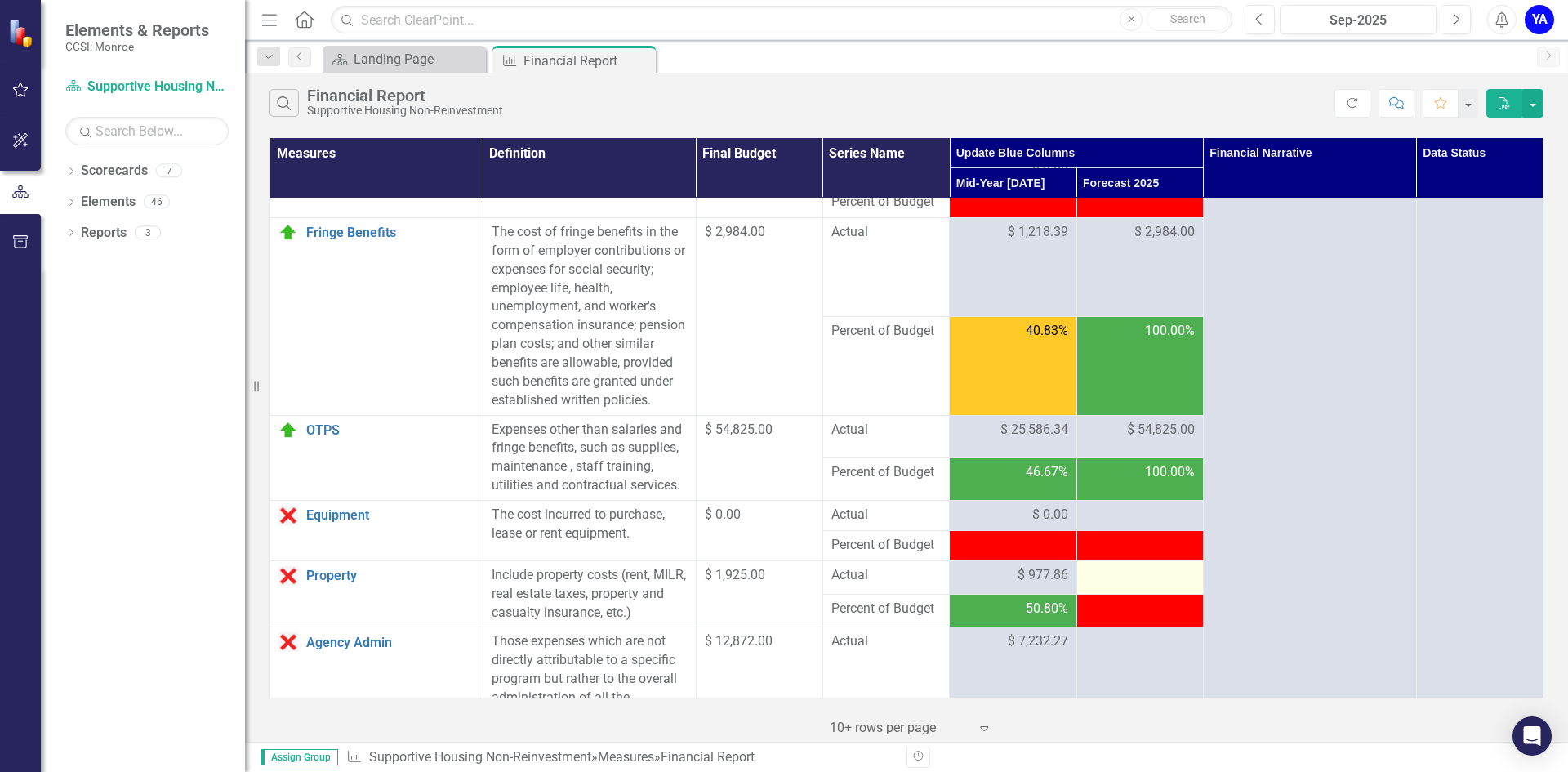
click at [1110, 585] on div at bounding box center [1139, 576] width 109 height 20
click at [1107, 585] on div at bounding box center [1139, 576] width 109 height 20
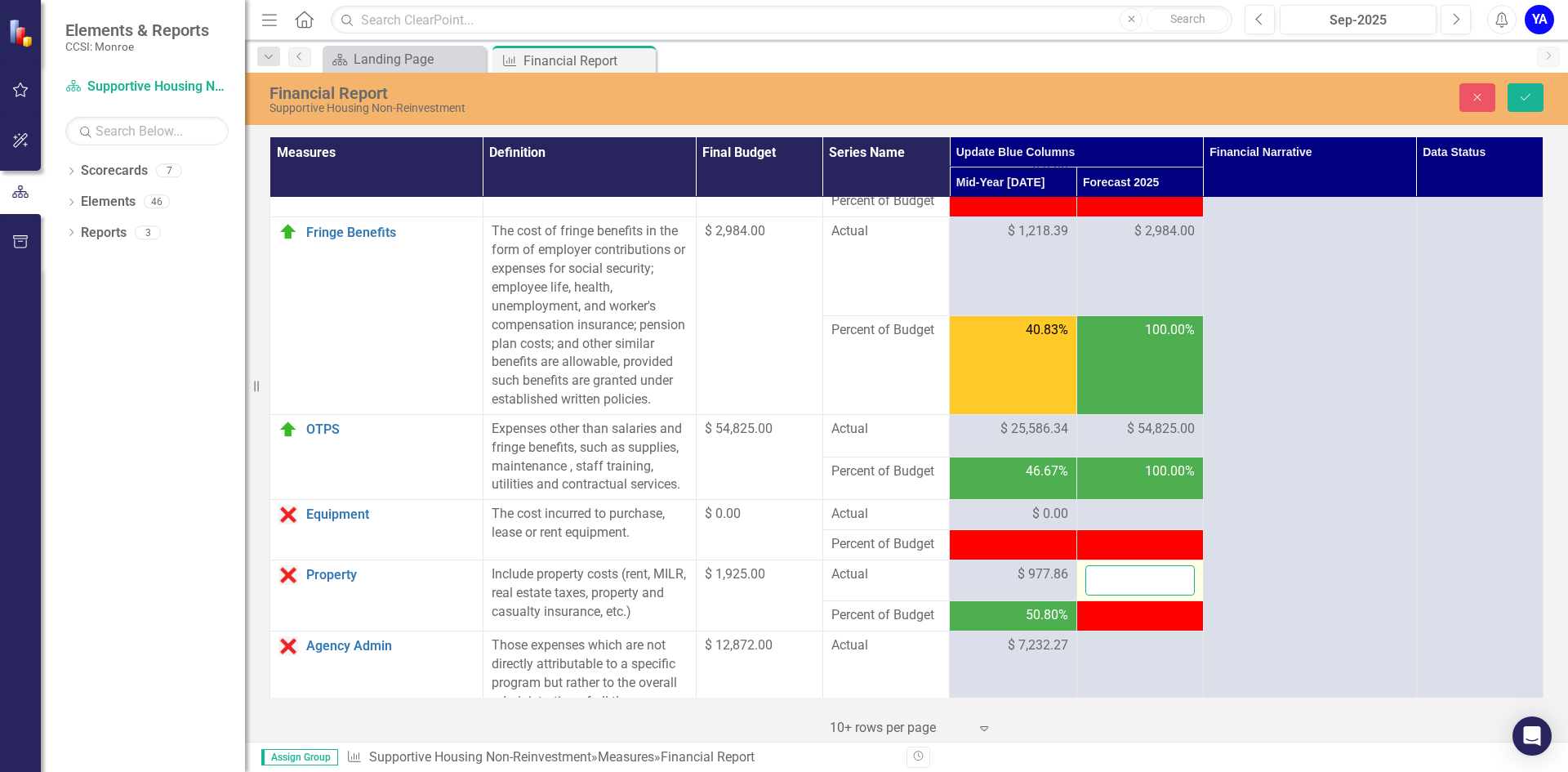
click at [1112, 595] on input "number" at bounding box center [1139, 580] width 109 height 30
type input "1925"
click at [1518, 93] on icon "Save" at bounding box center [1525, 97] width 15 height 12
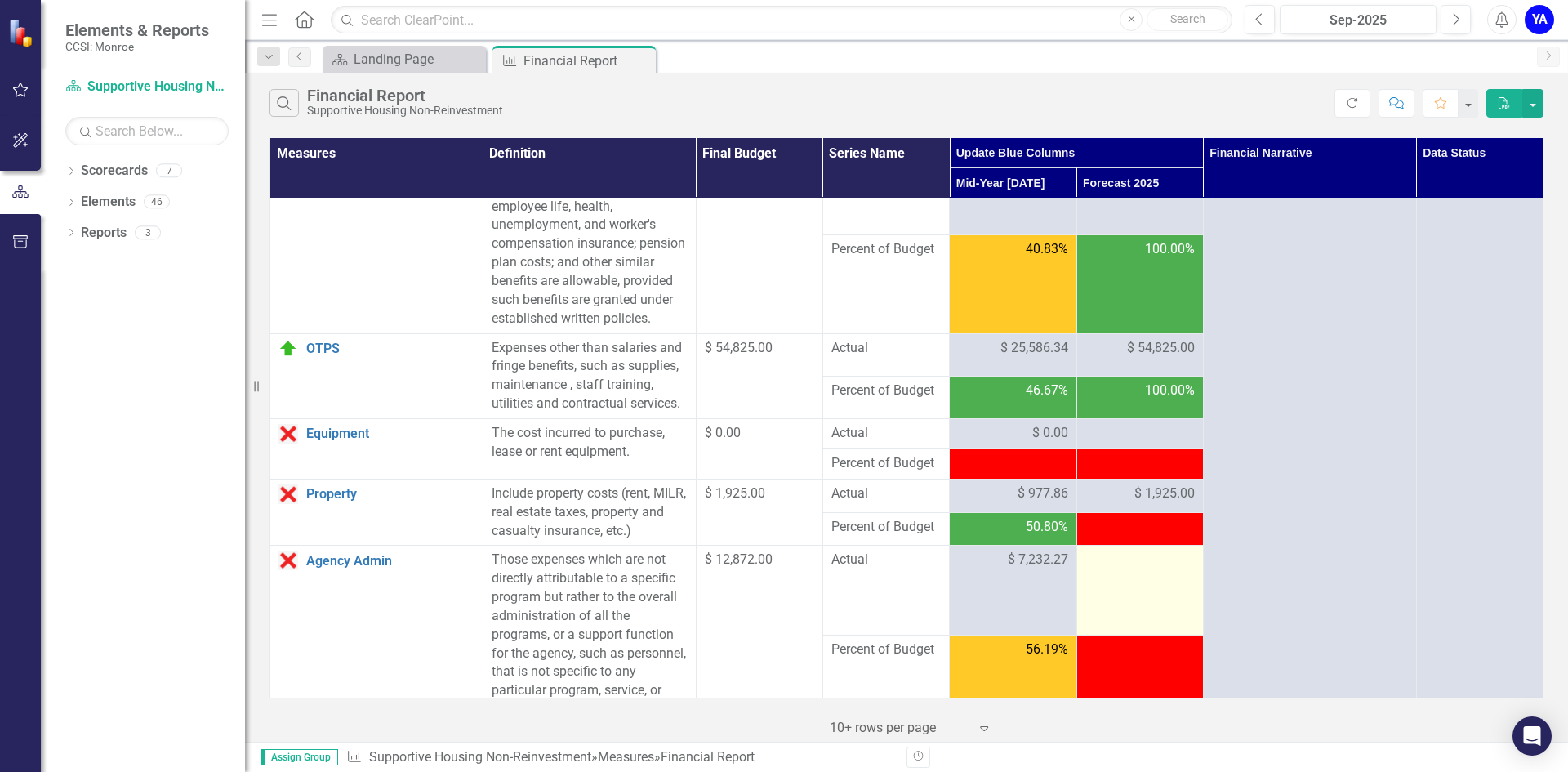
scroll to position [409, 0]
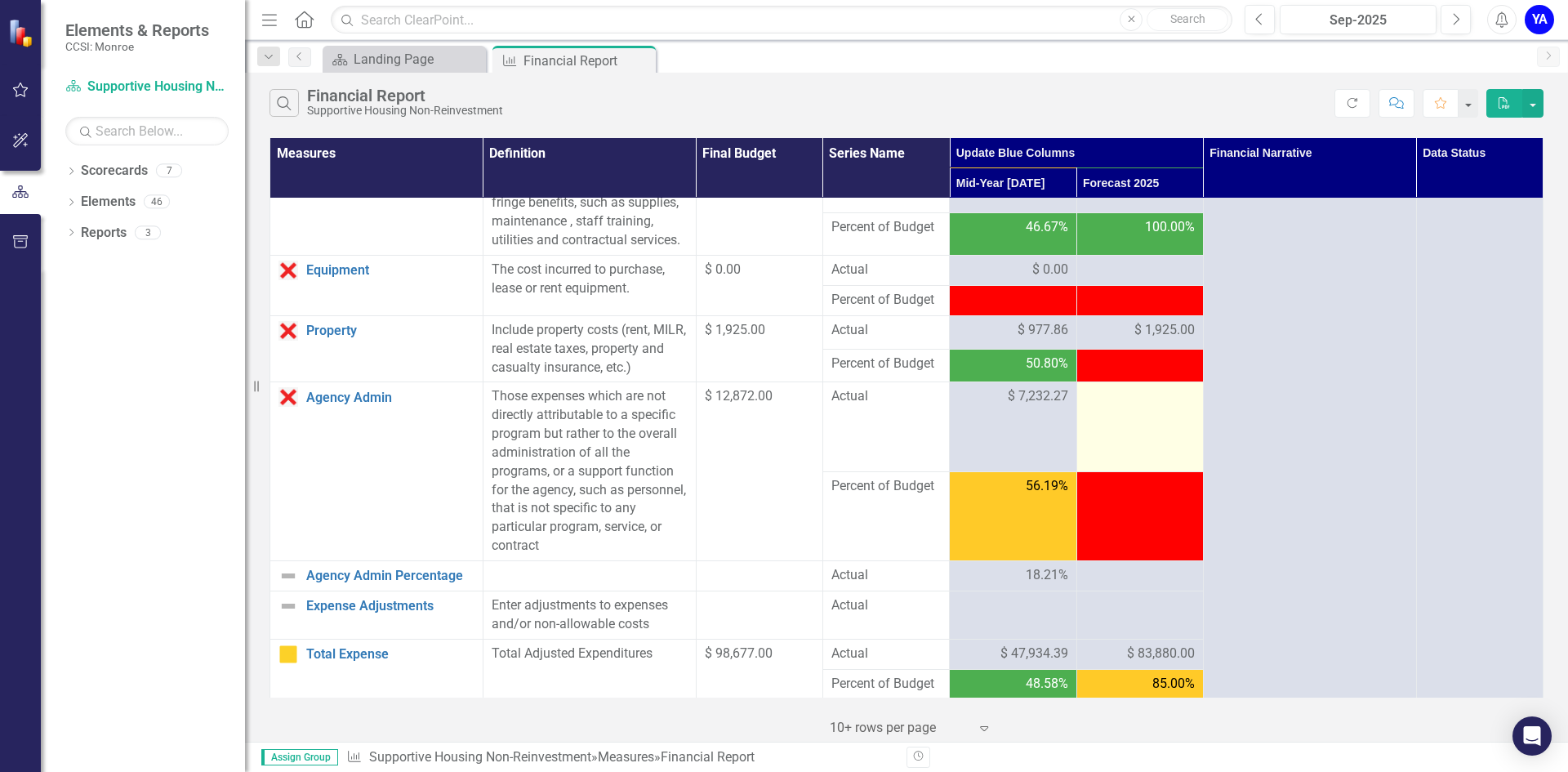
click at [1138, 407] on div at bounding box center [1139, 397] width 109 height 20
click at [1134, 407] on div at bounding box center [1139, 397] width 109 height 20
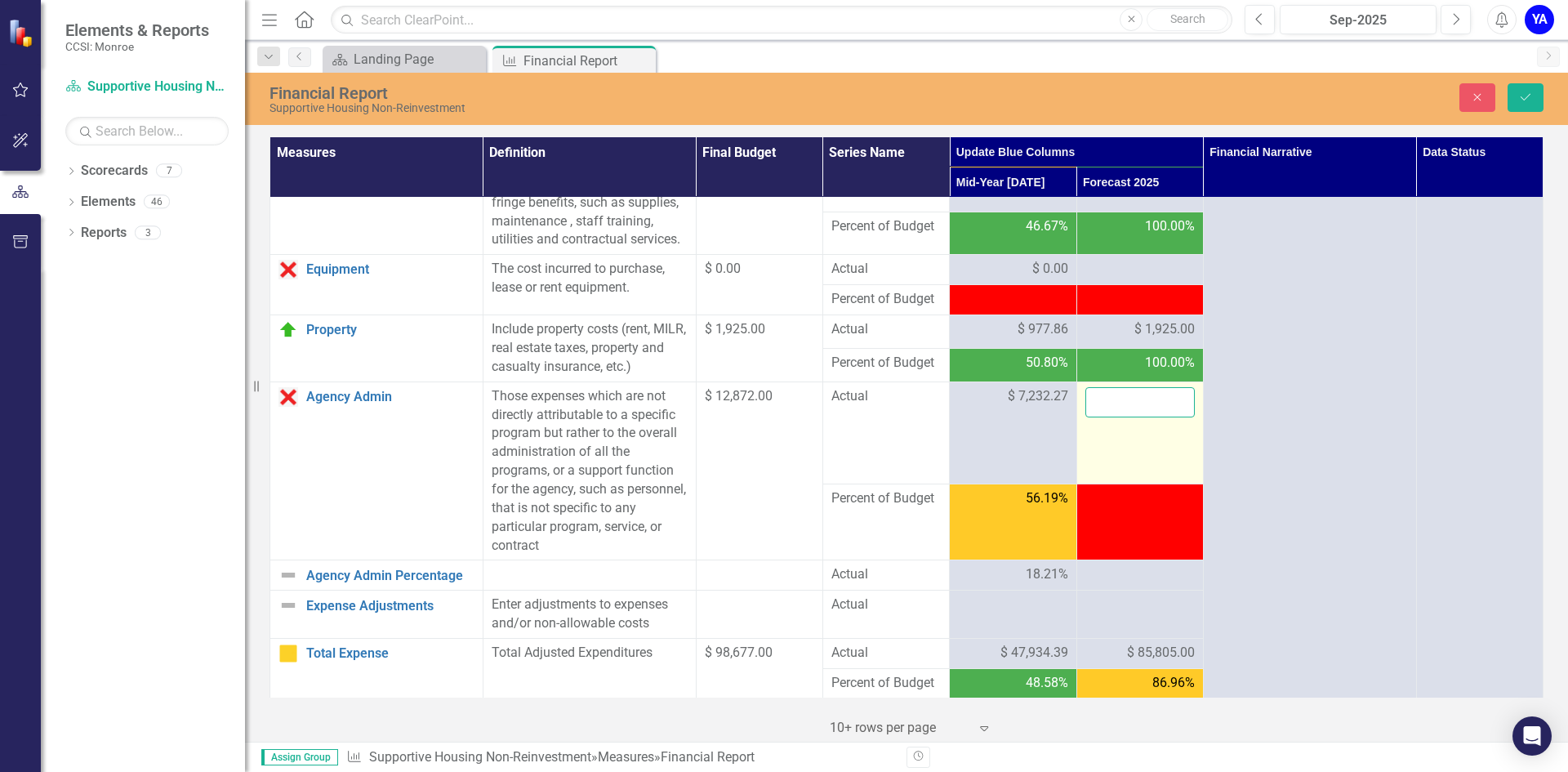
click at [1134, 418] on input "number" at bounding box center [1139, 402] width 109 height 30
type input "12872"
click at [1532, 91] on button "Save" at bounding box center [1525, 98] width 36 height 28
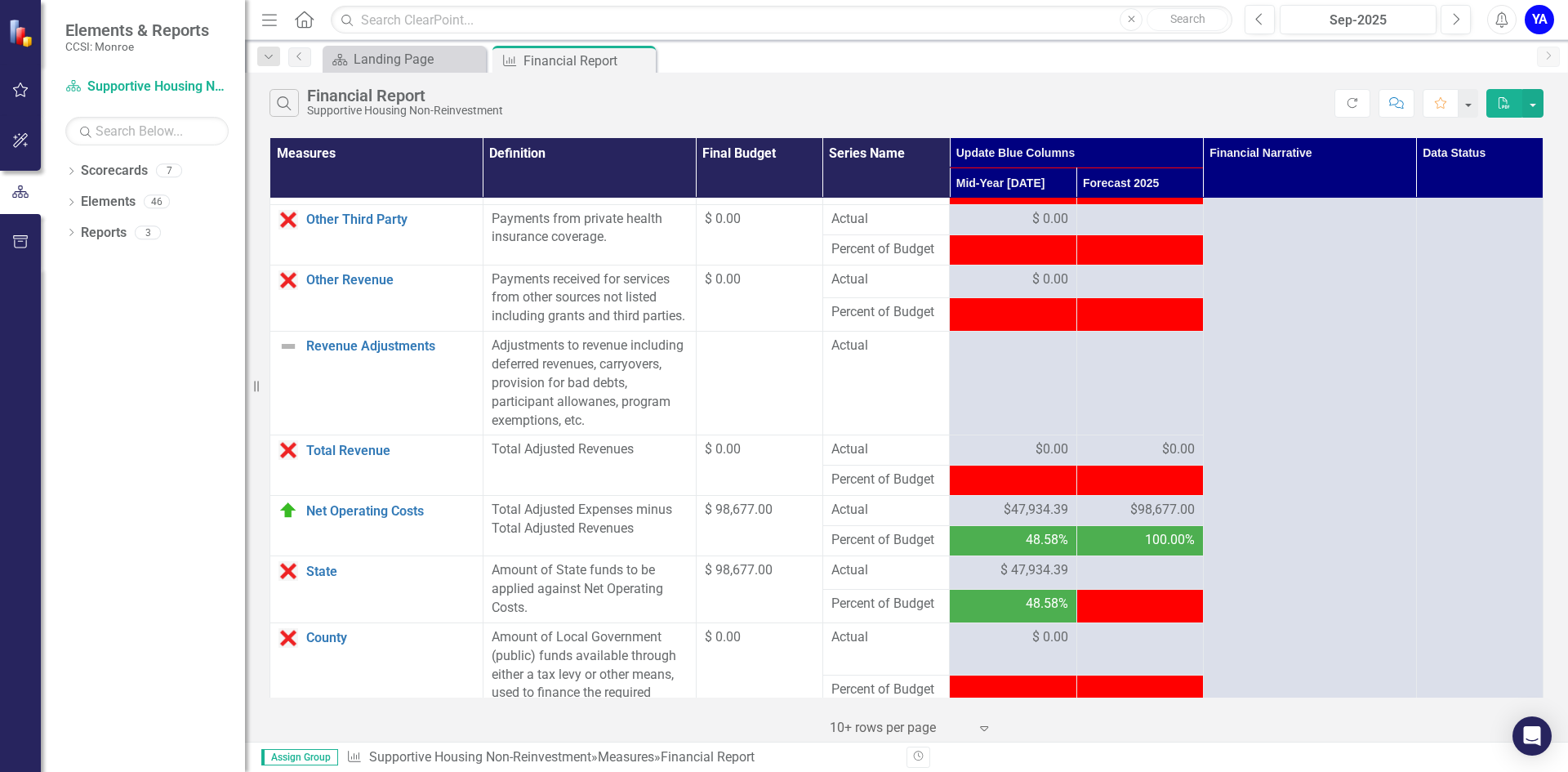
scroll to position [1469, 0]
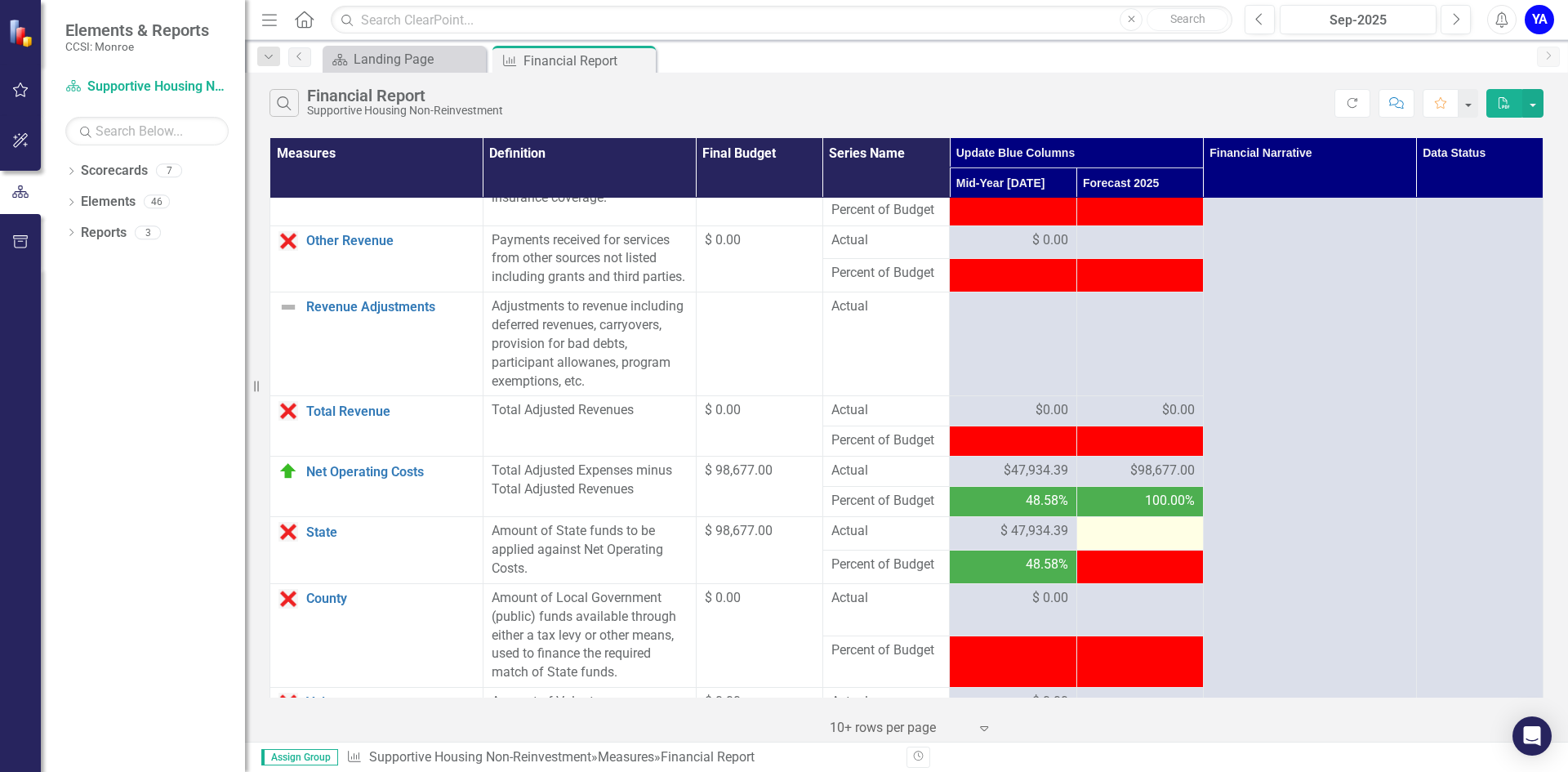
click at [1115, 541] on div at bounding box center [1139, 531] width 109 height 20
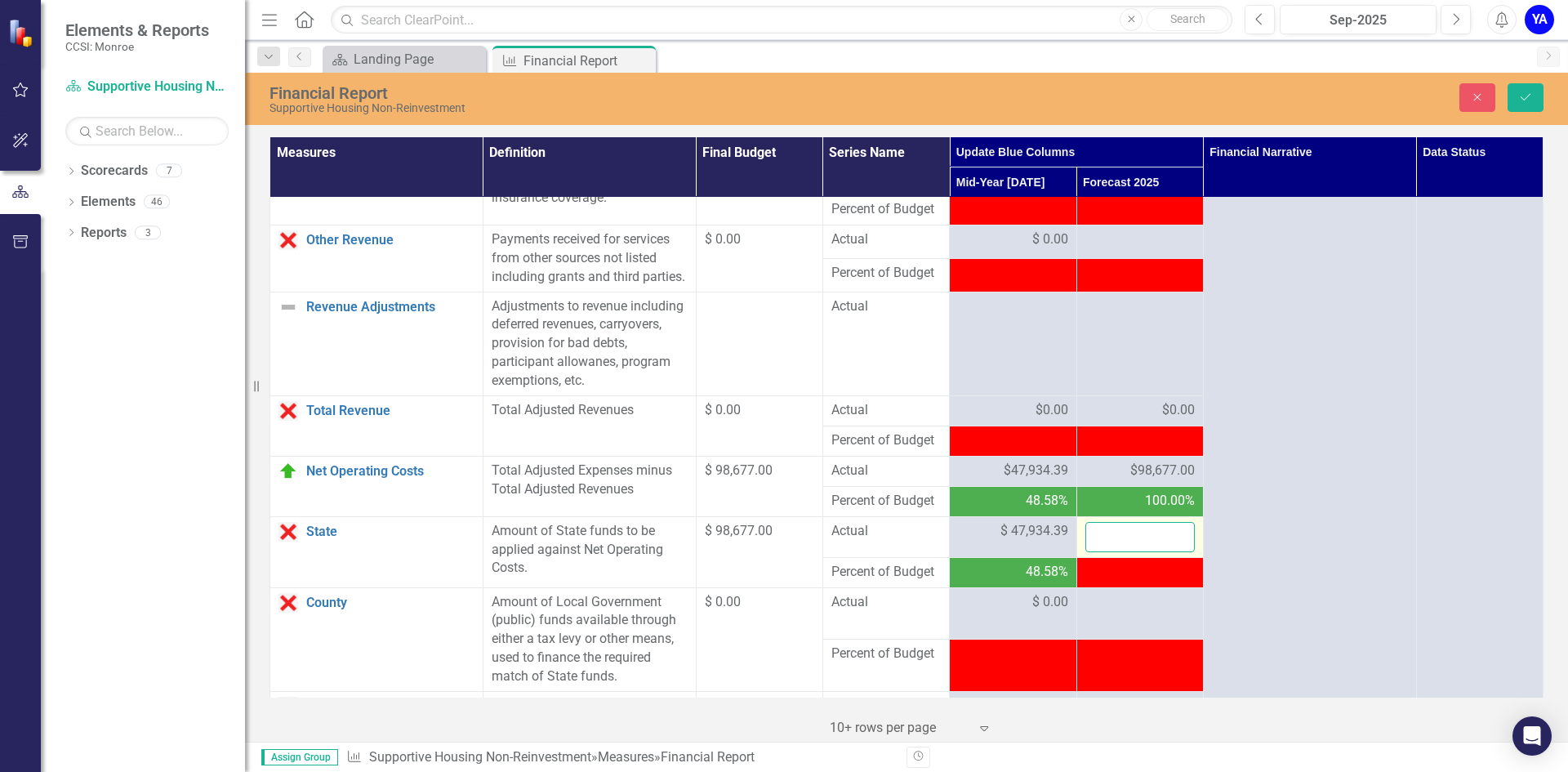
click at [1115, 552] on input "number" at bounding box center [1139, 537] width 109 height 30
type input "98677"
click at [1530, 99] on icon "Save" at bounding box center [1525, 97] width 15 height 12
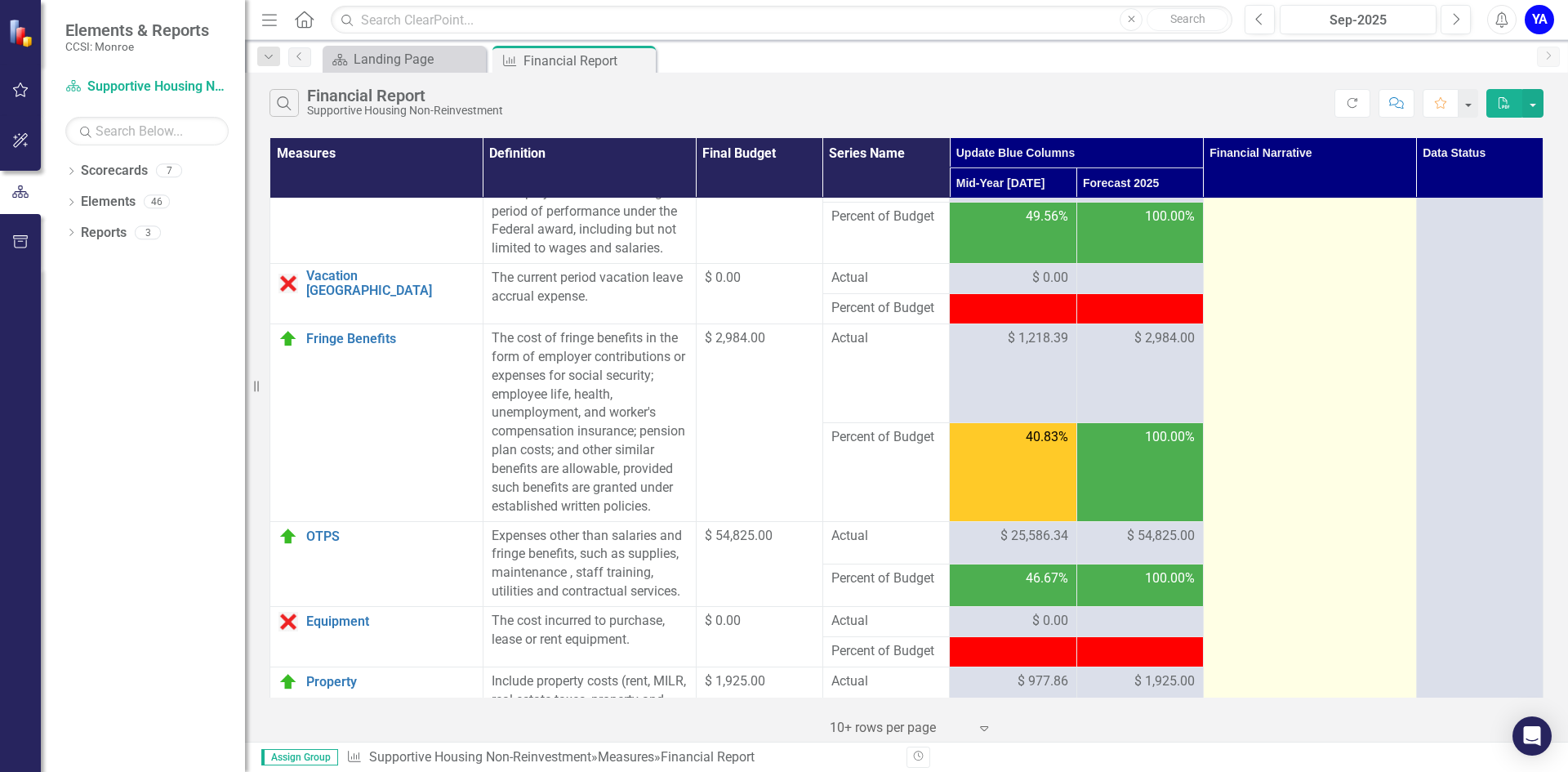
scroll to position [0, 0]
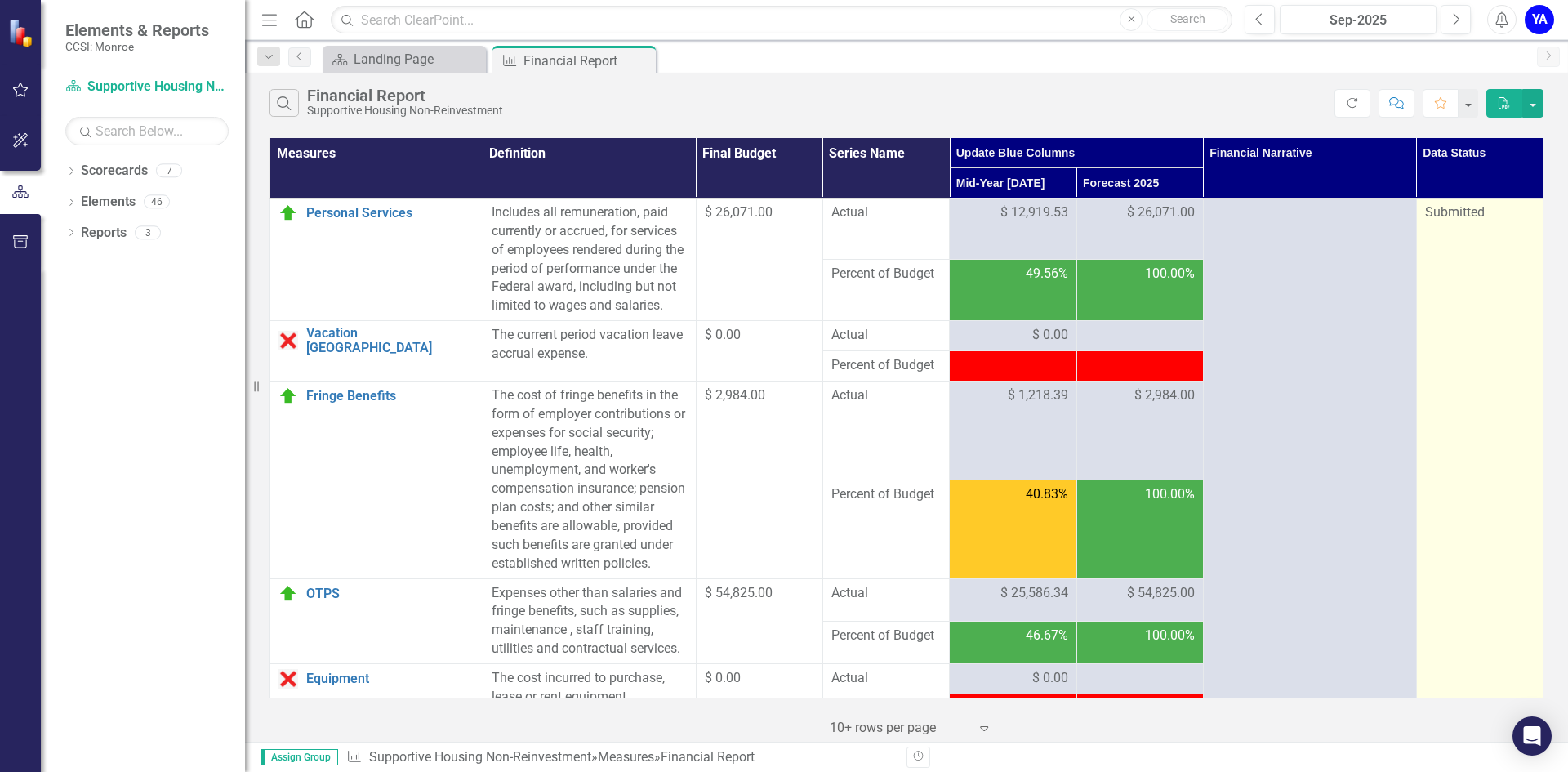
click at [1467, 209] on span "Submitted" at bounding box center [1454, 211] width 60 height 15
click at [1449, 215] on span "Submitted" at bounding box center [1454, 211] width 60 height 15
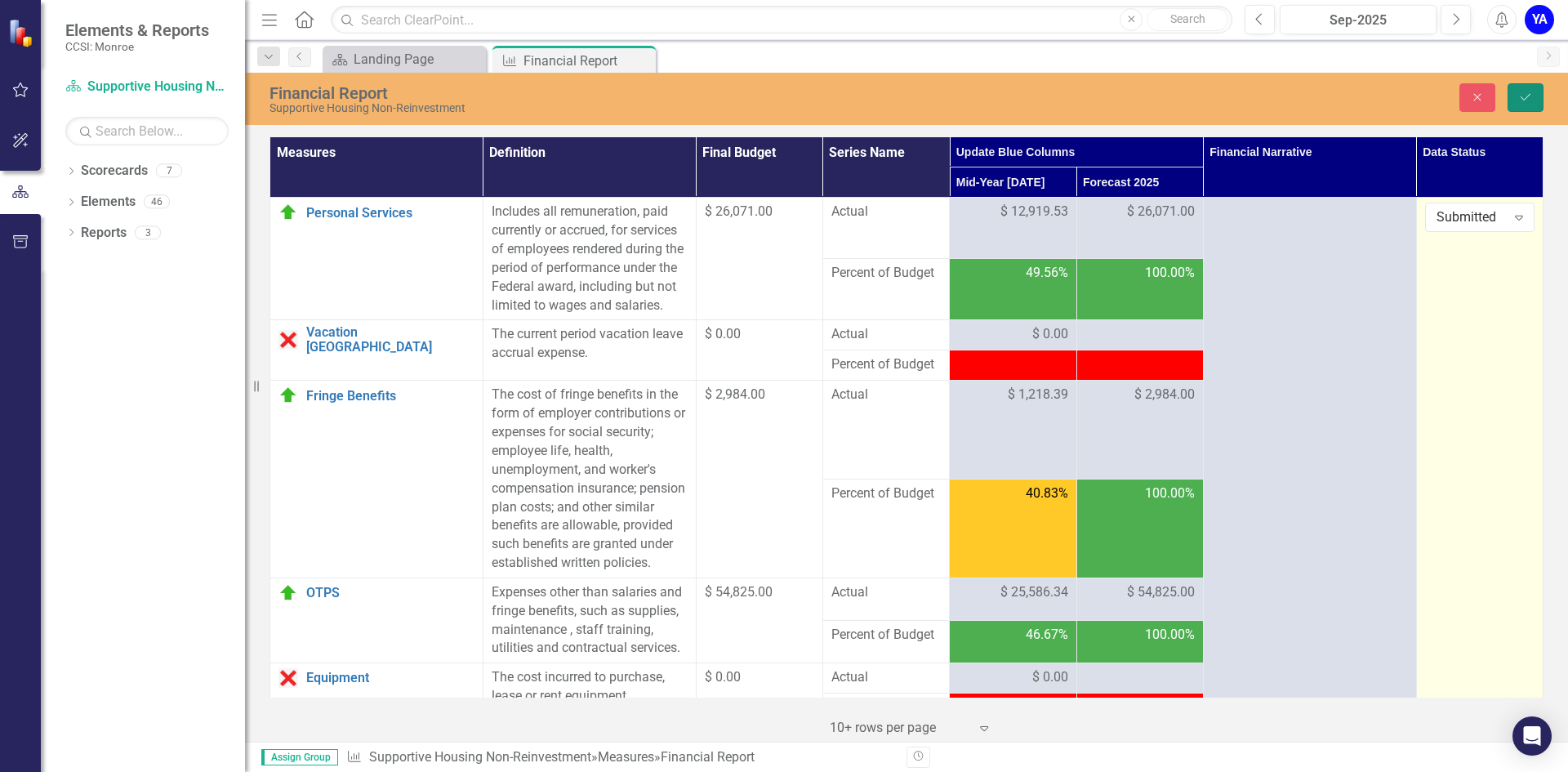
click at [1535, 94] on button "Save" at bounding box center [1525, 98] width 36 height 28
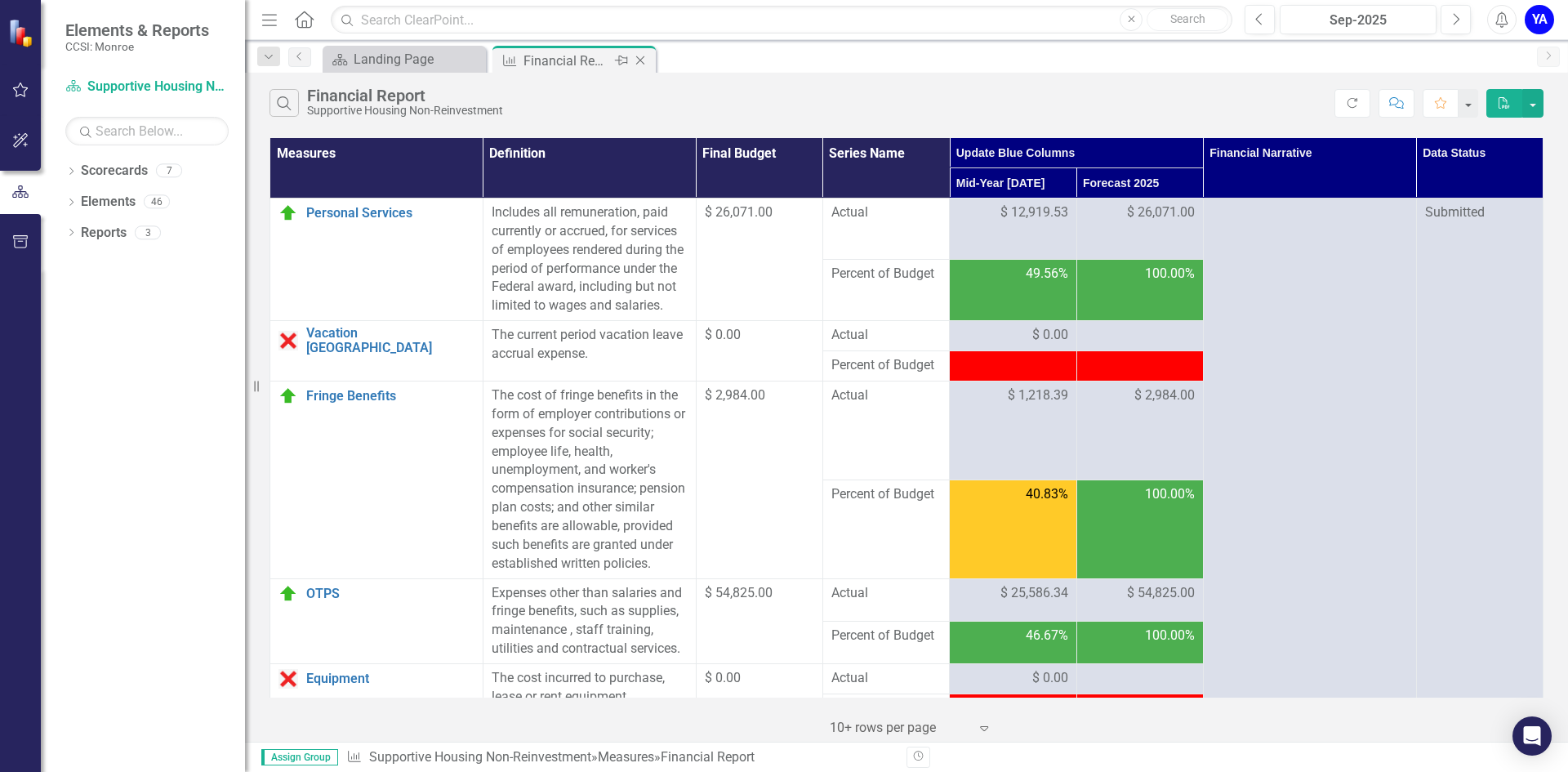
click at [639, 60] on icon "Close" at bounding box center [640, 60] width 16 height 13
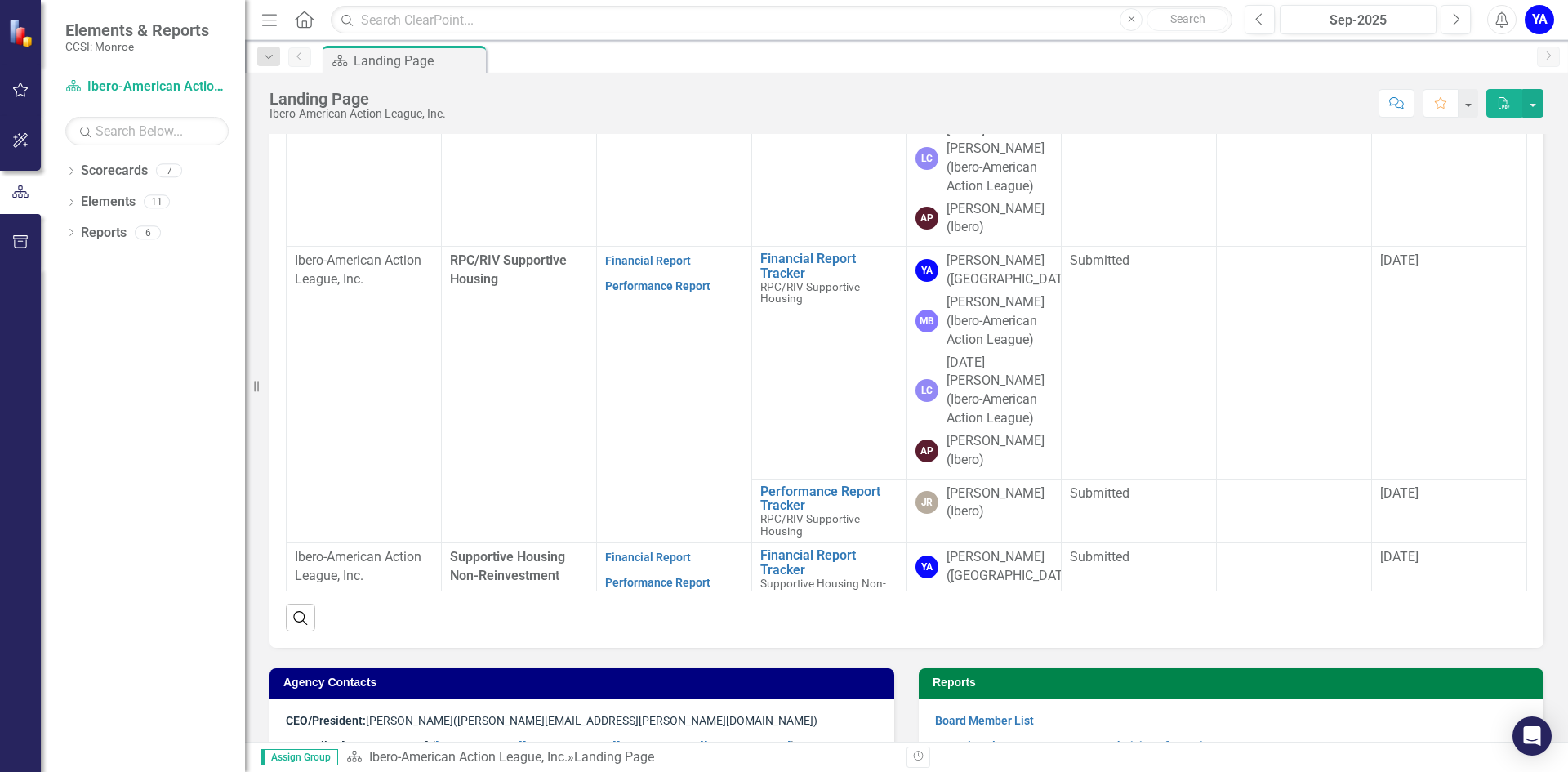
scroll to position [481, 0]
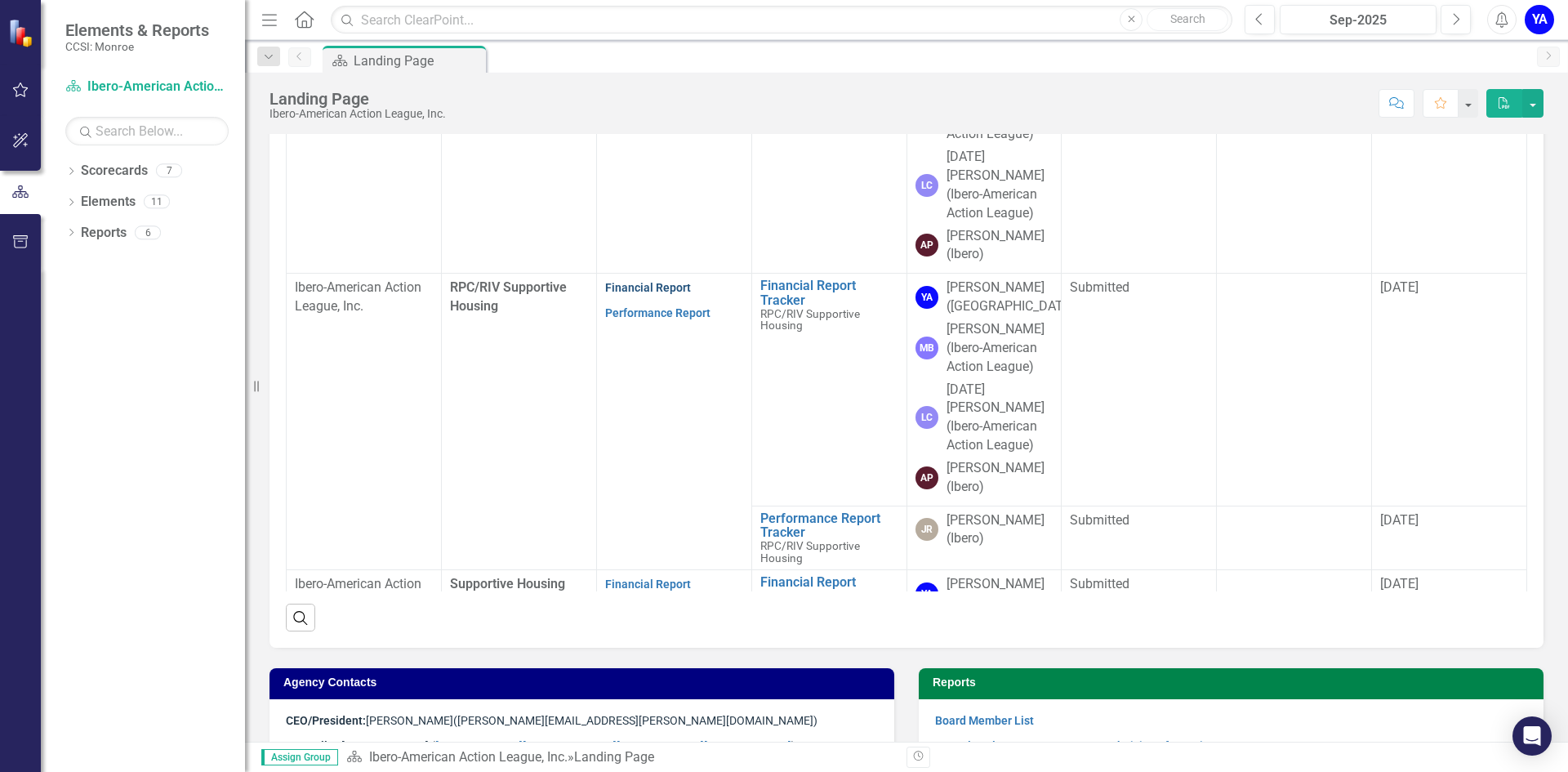
click at [658, 281] on link "Financial Report" at bounding box center [648, 287] width 86 height 13
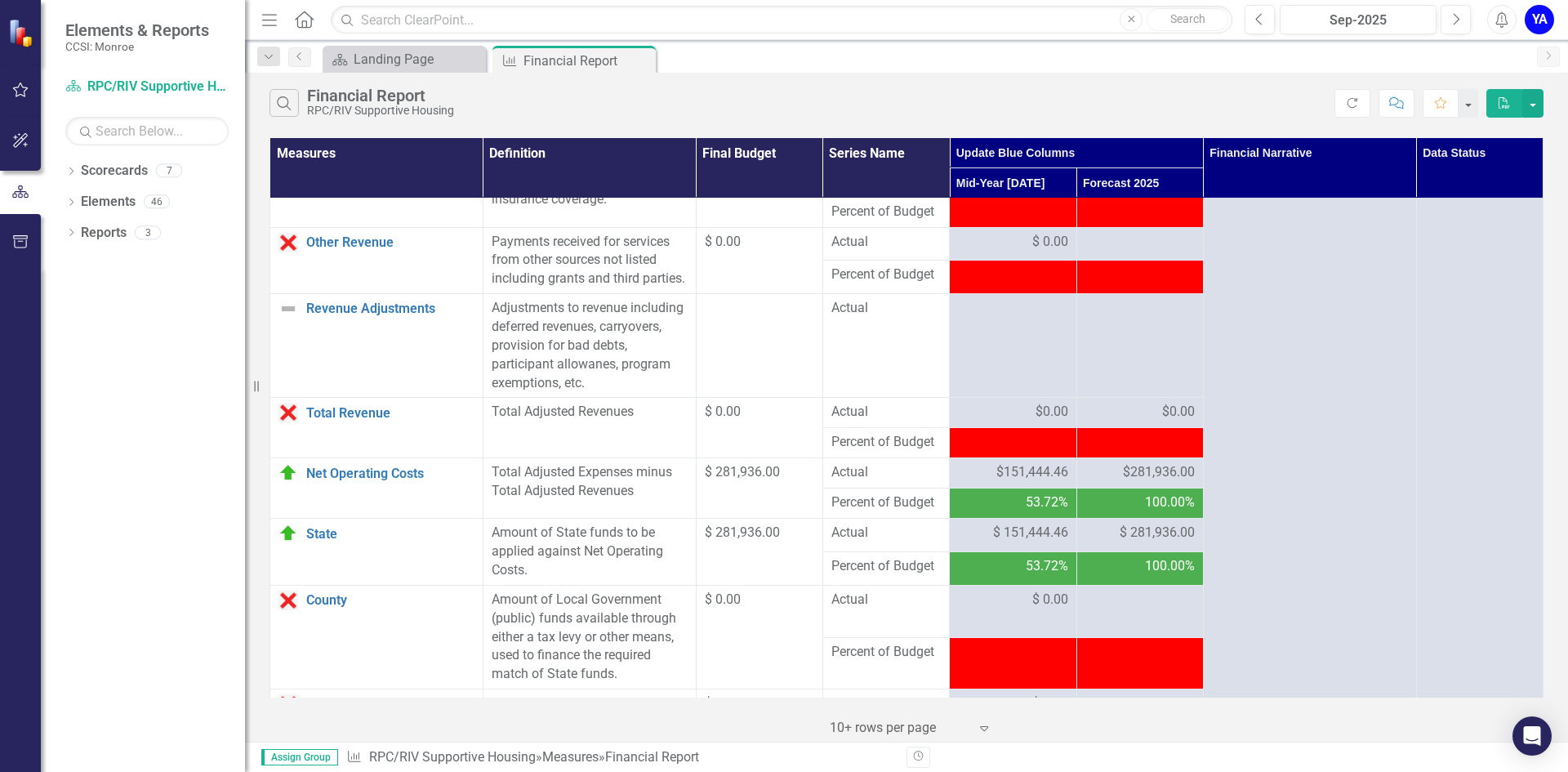
scroll to position [1459, 0]
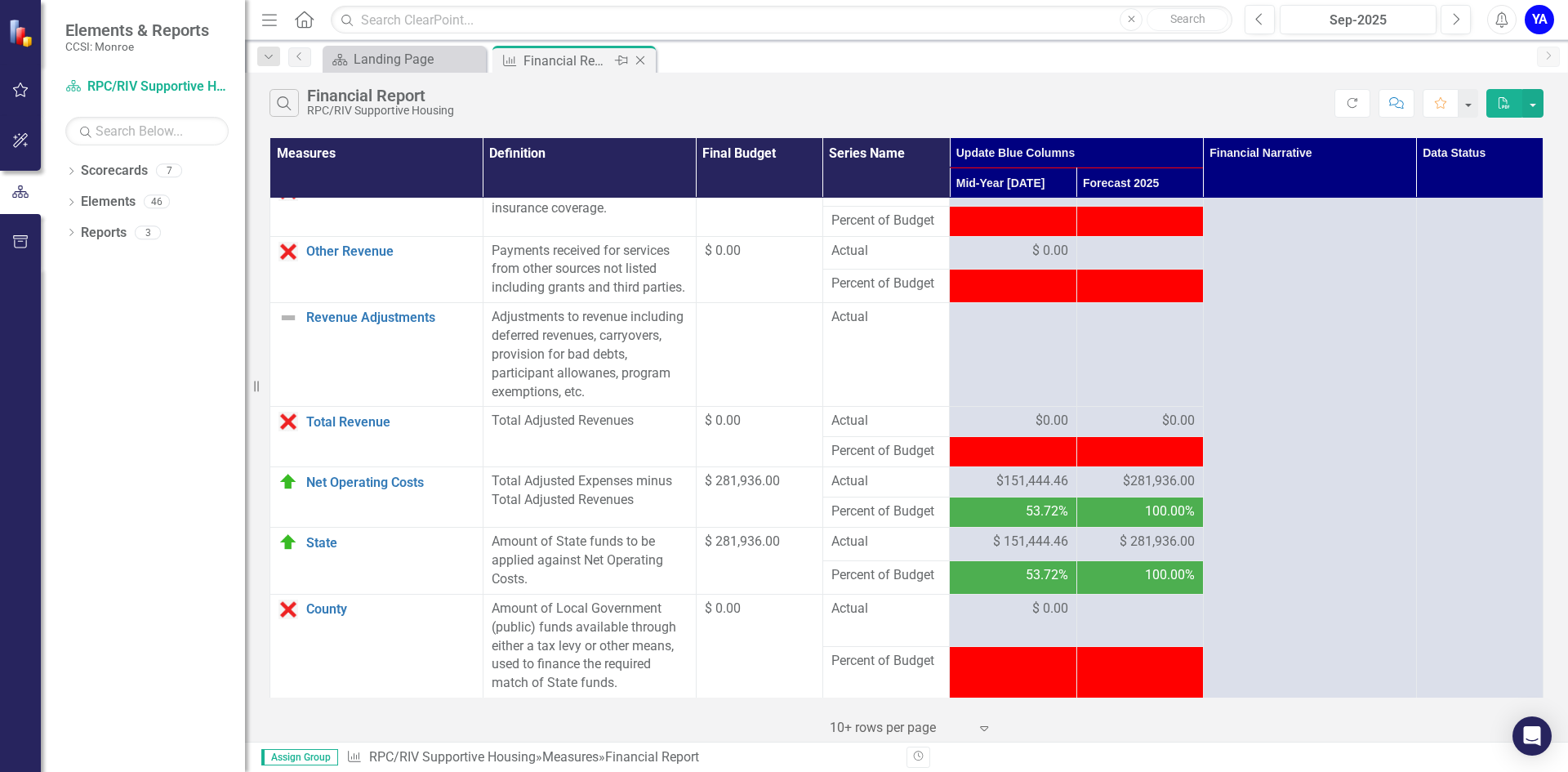
click at [641, 63] on icon "Close" at bounding box center [640, 60] width 16 height 13
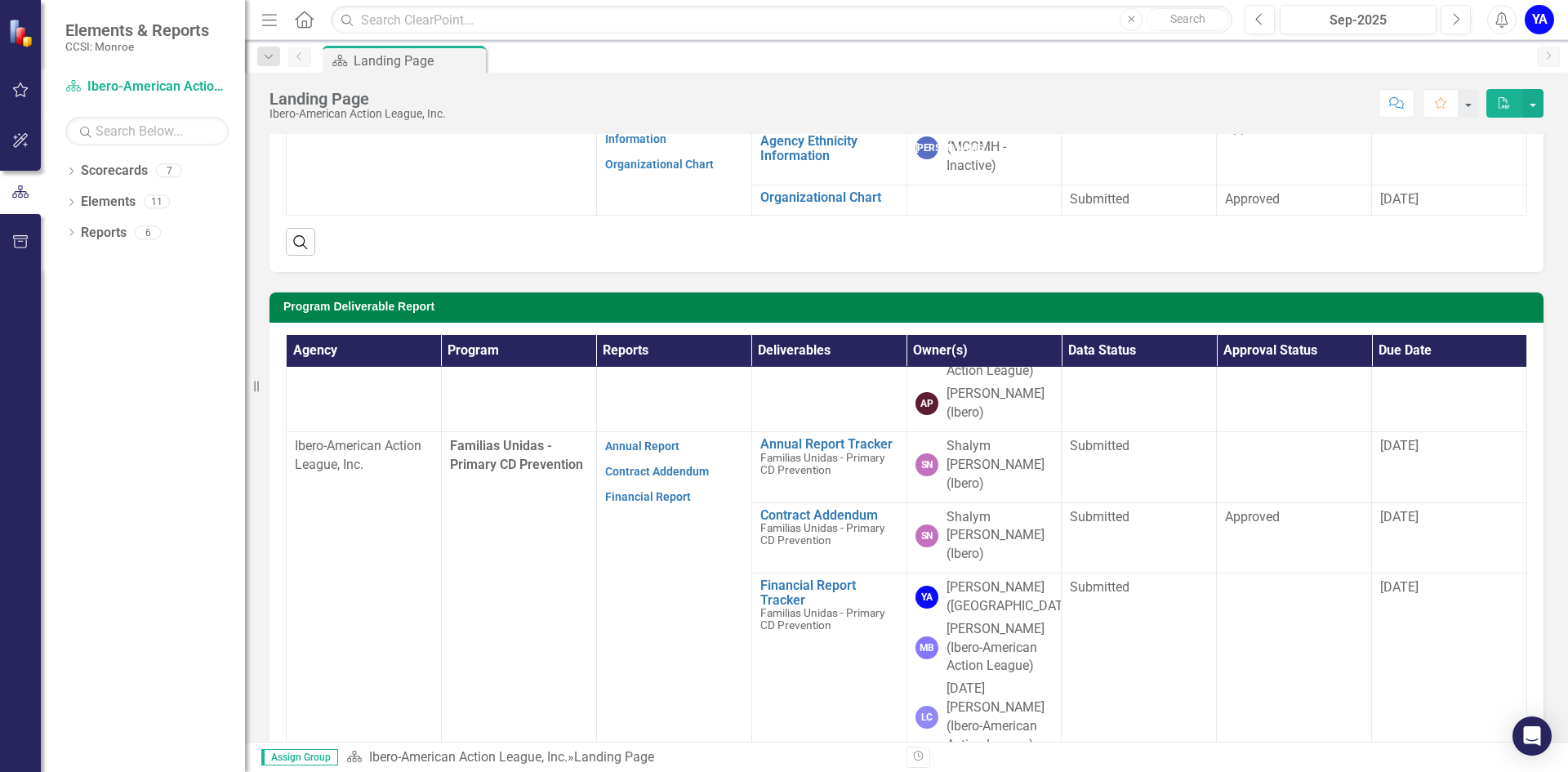
scroll to position [245, 0]
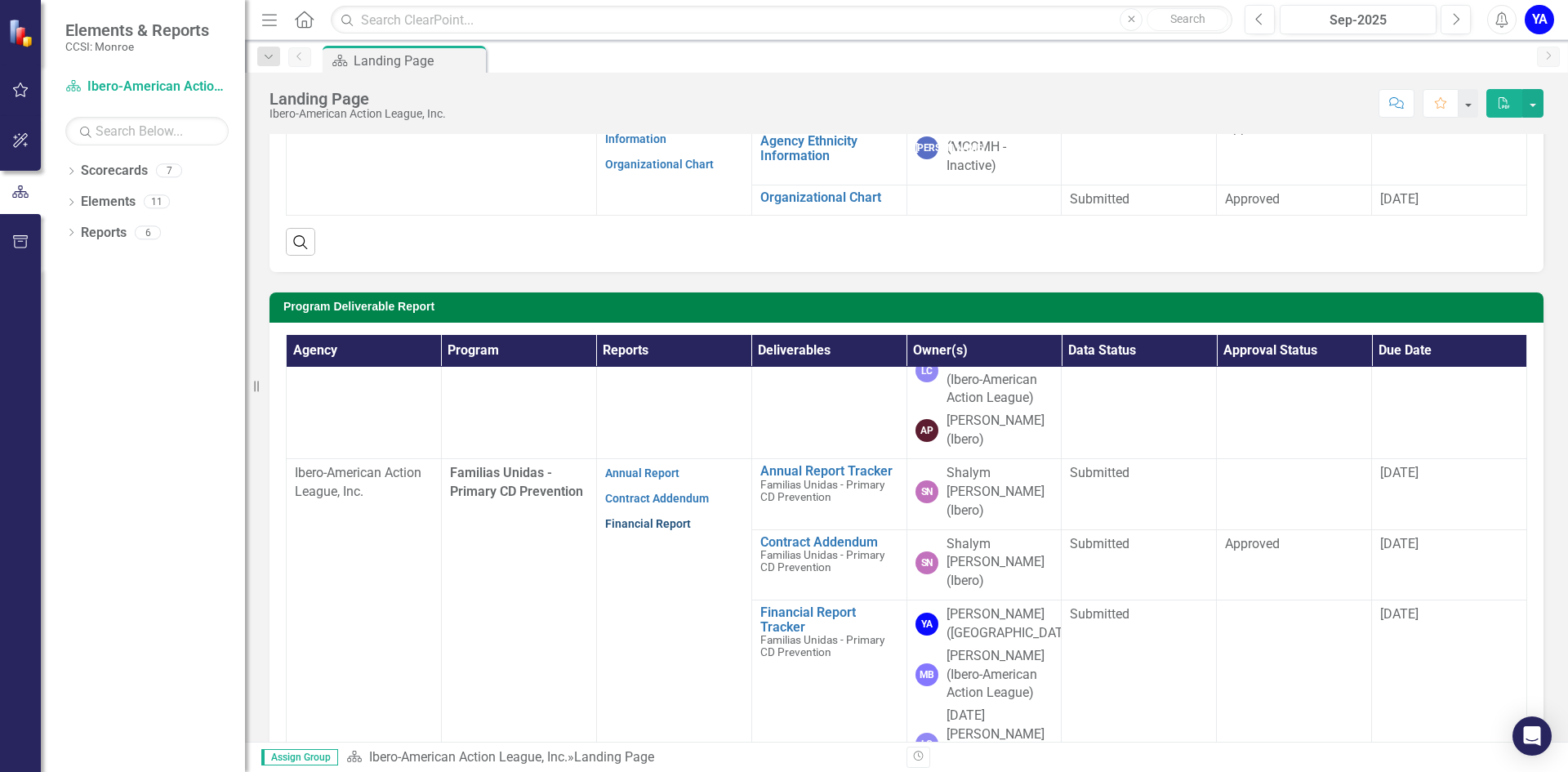
click at [656, 517] on link "Financial Report" at bounding box center [648, 523] width 86 height 13
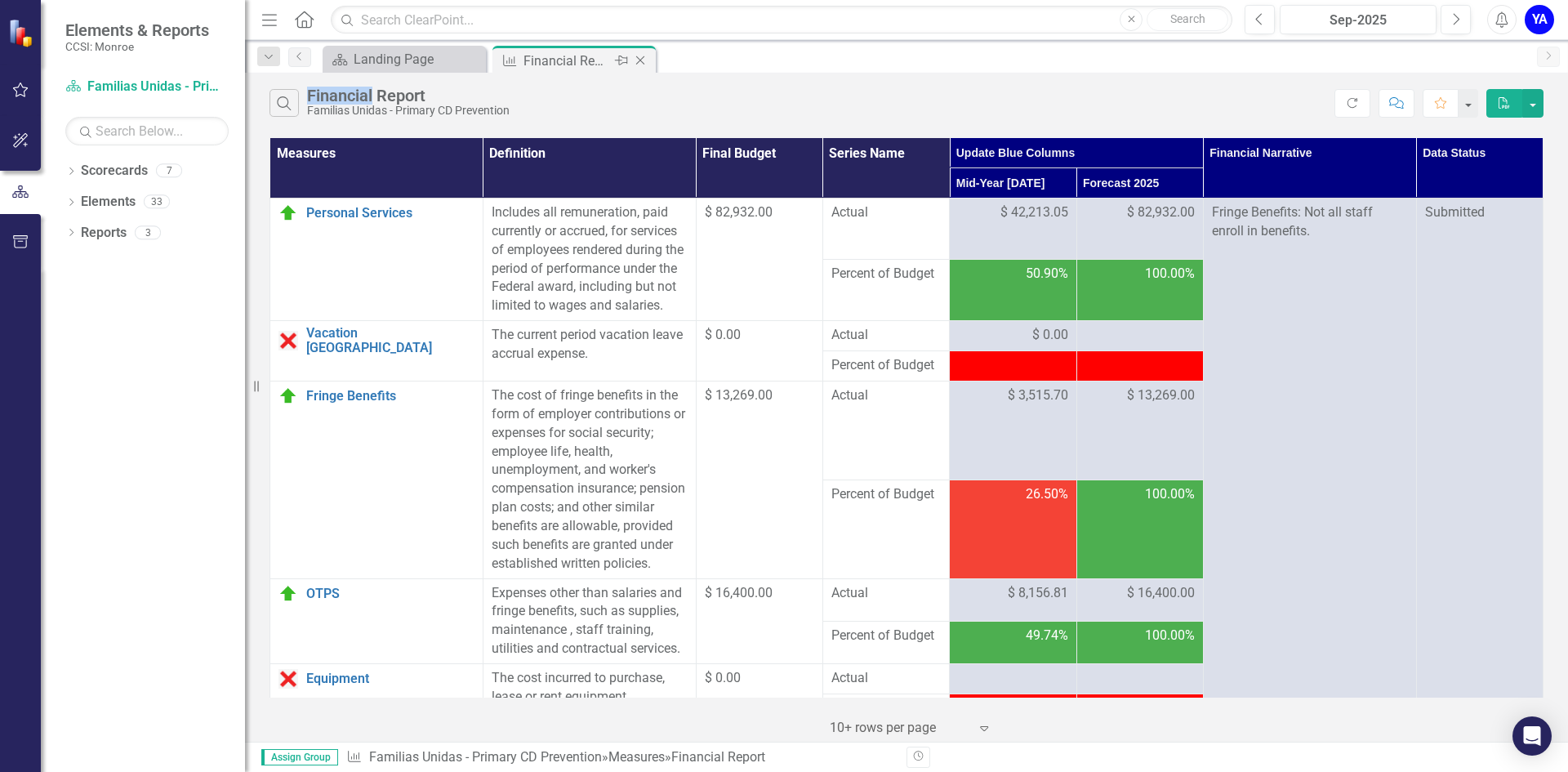
click at [640, 60] on icon at bounding box center [641, 60] width 9 height 9
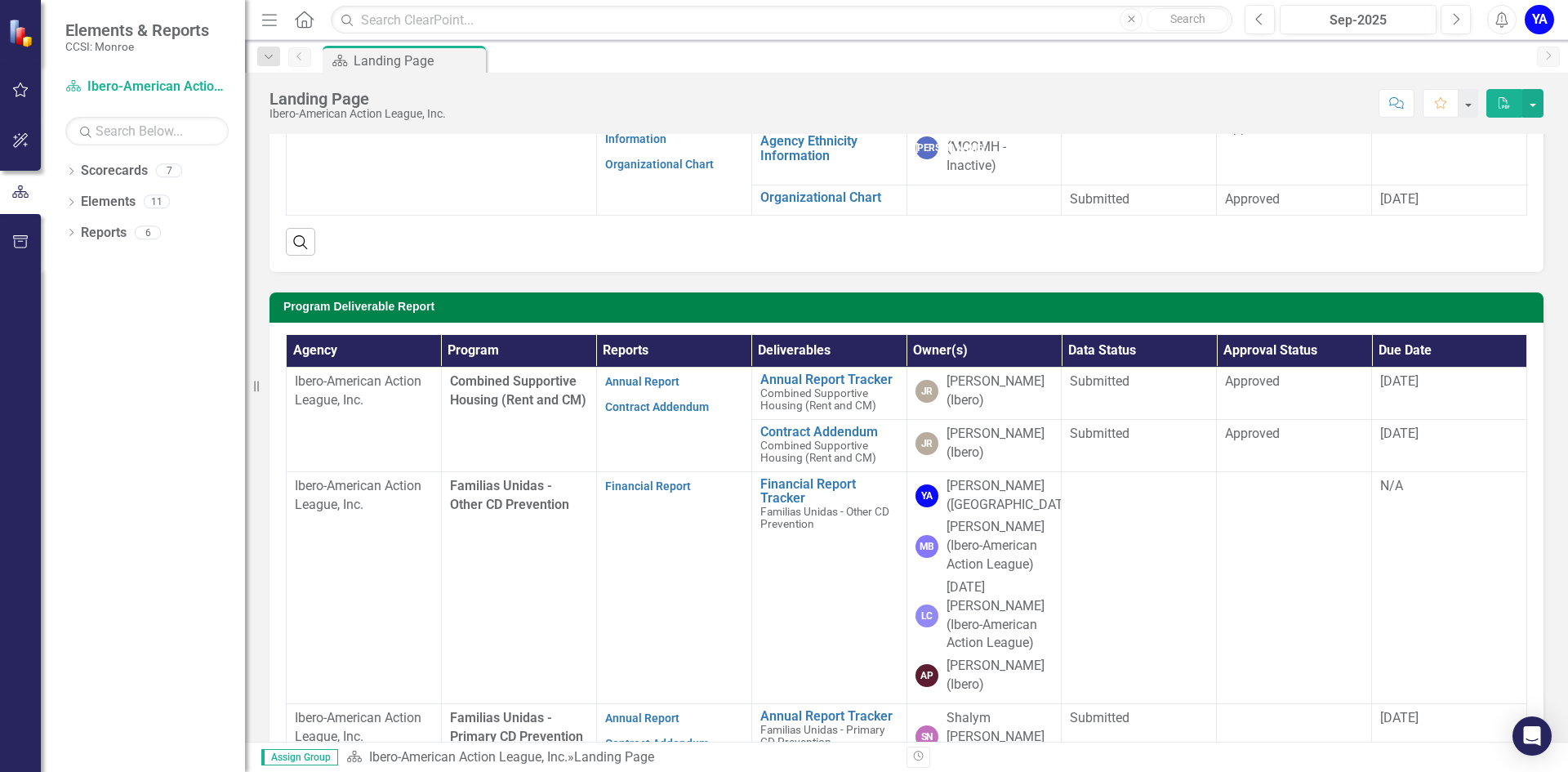
scroll to position [163, 0]
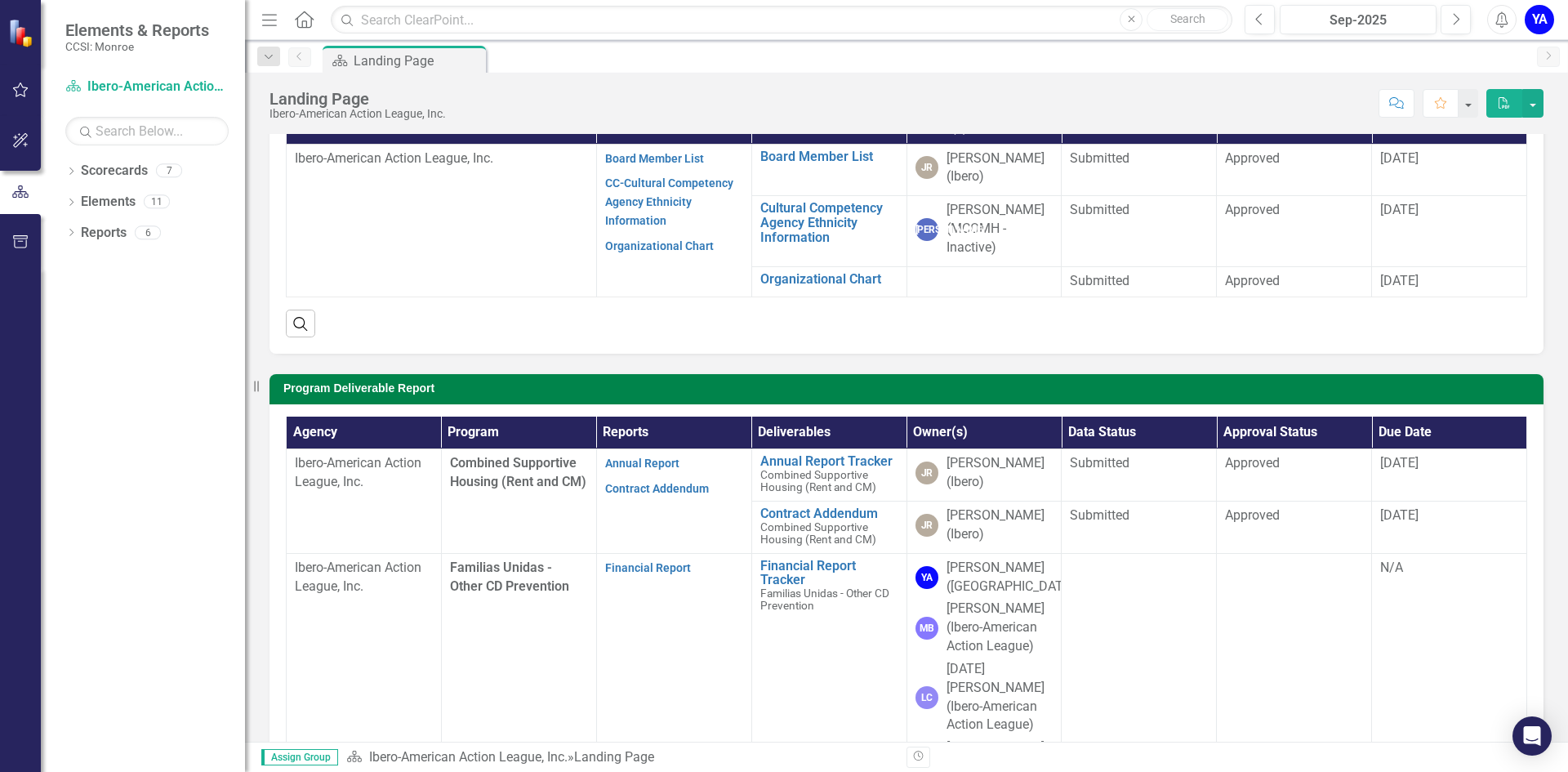
click at [1541, 24] on div "YA" at bounding box center [1539, 20] width 29 height 29
click at [1486, 213] on link "Logout Log Out" at bounding box center [1488, 206] width 129 height 30
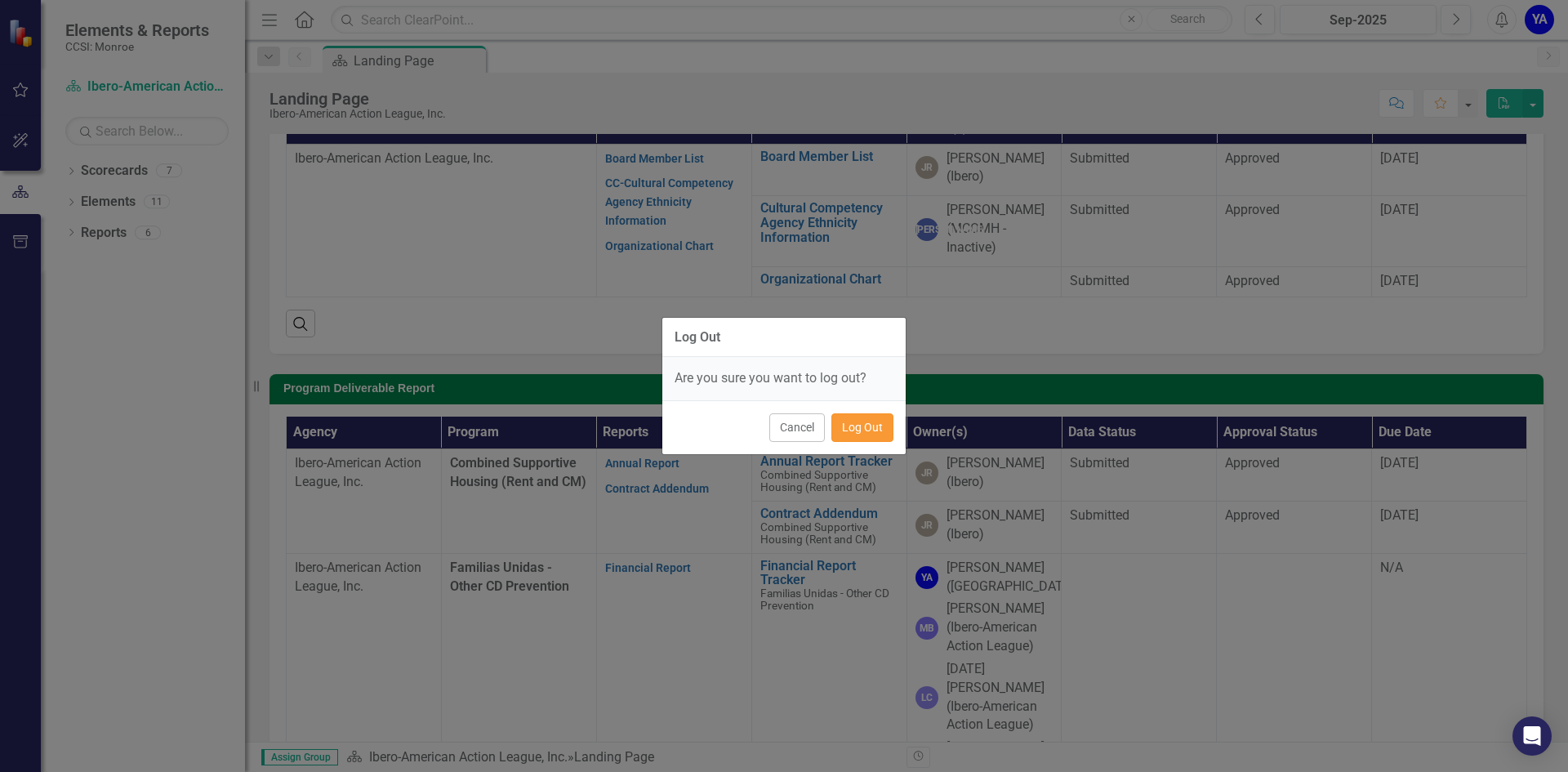
click at [850, 426] on button "Log Out" at bounding box center [863, 427] width 62 height 28
